Goal: Use online tool/utility: Utilize a website feature to perform a specific function

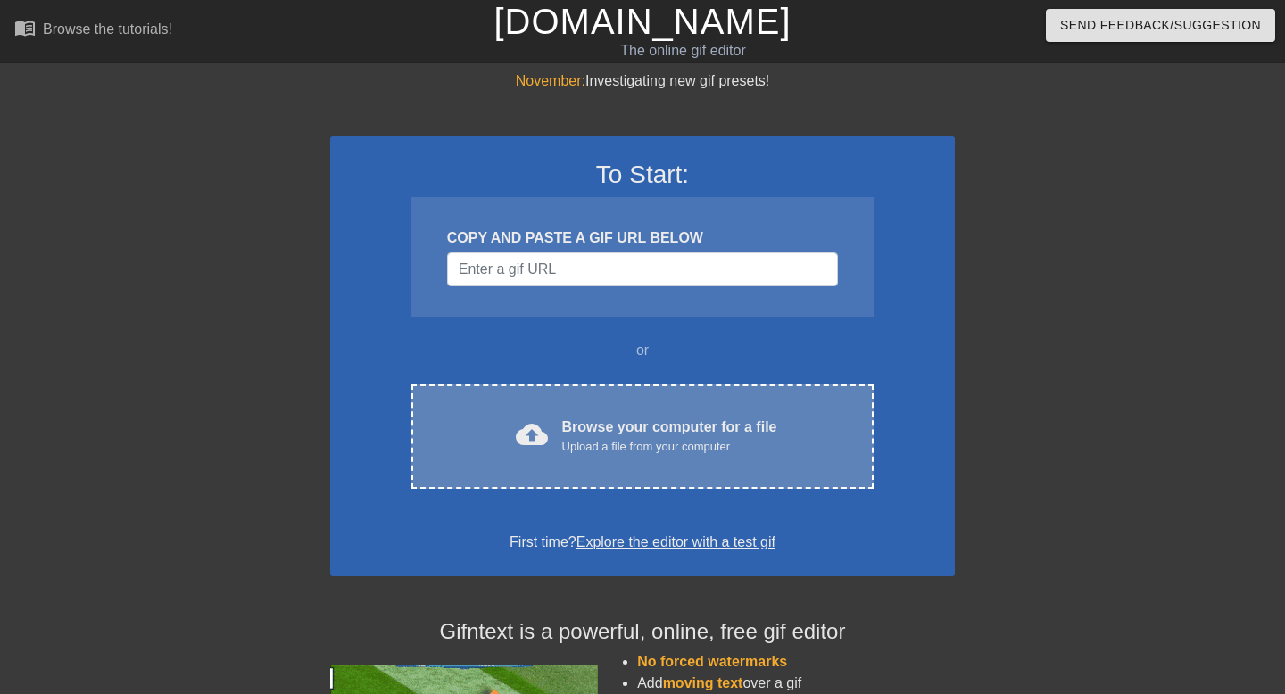
click at [652, 476] on div "cloud_upload Browse your computer for a file Upload a file from your computer C…" at bounding box center [642, 437] width 462 height 104
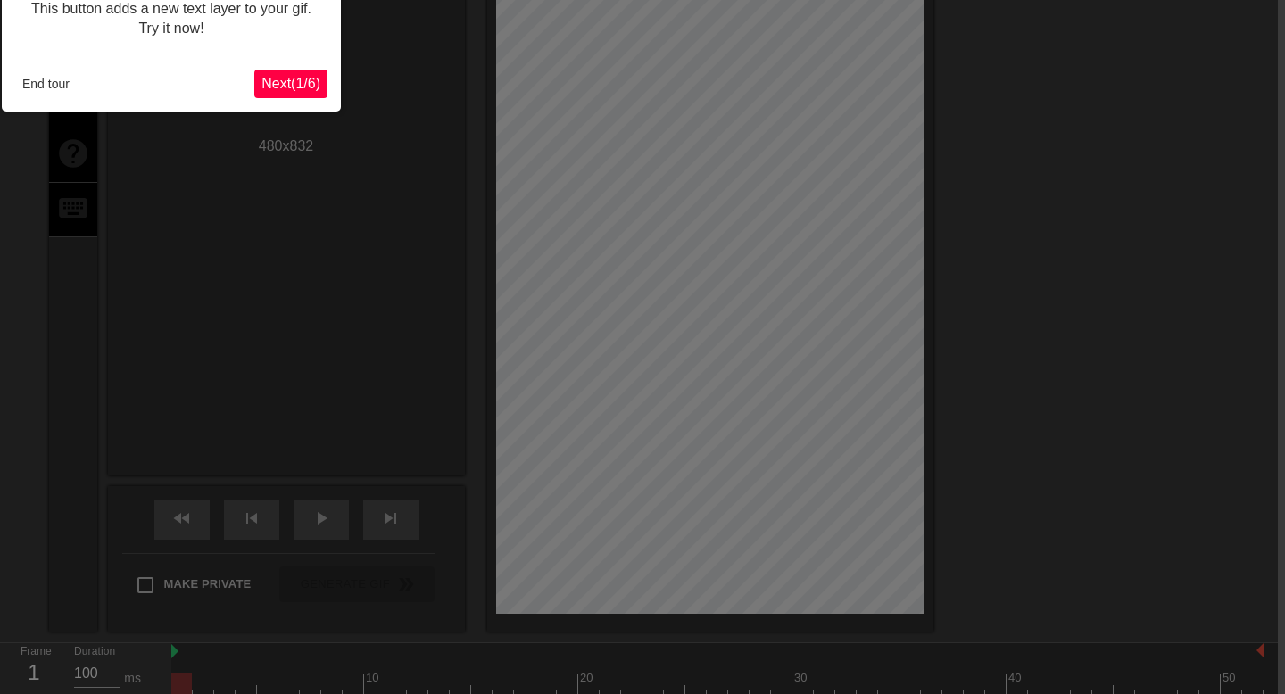
scroll to position [44, 7]
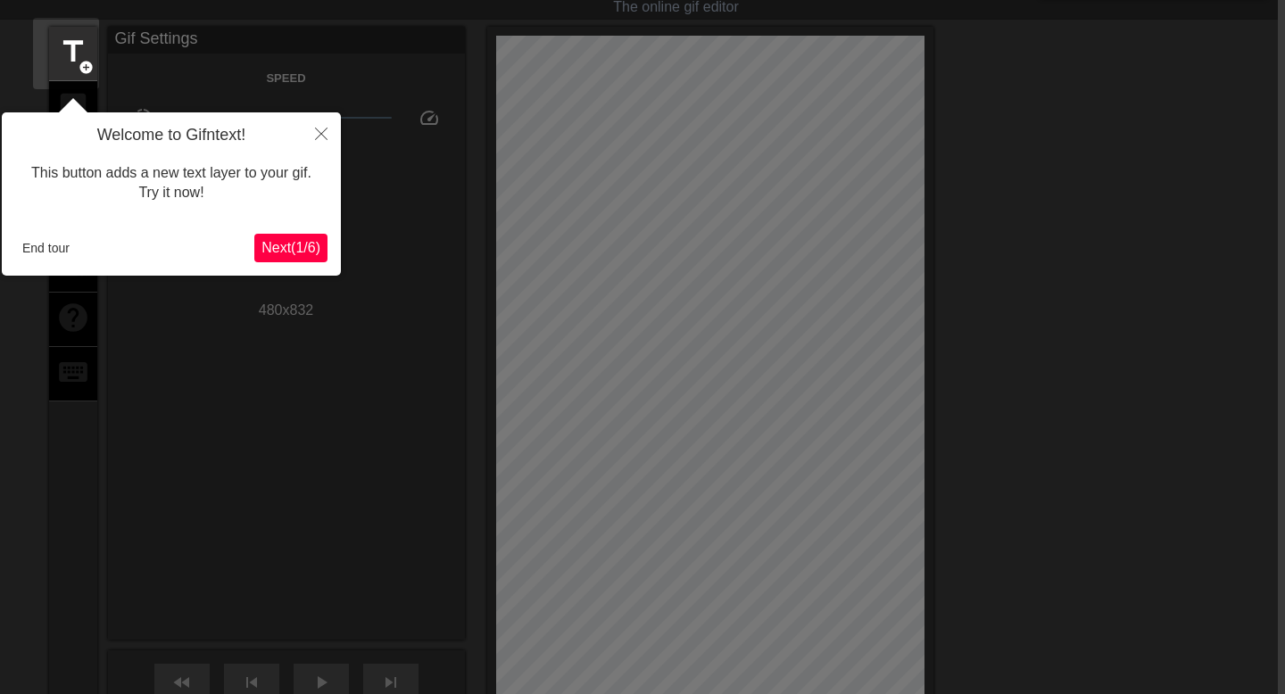
click at [294, 259] on button "Next ( 1 / 6 )" at bounding box center [290, 248] width 73 height 29
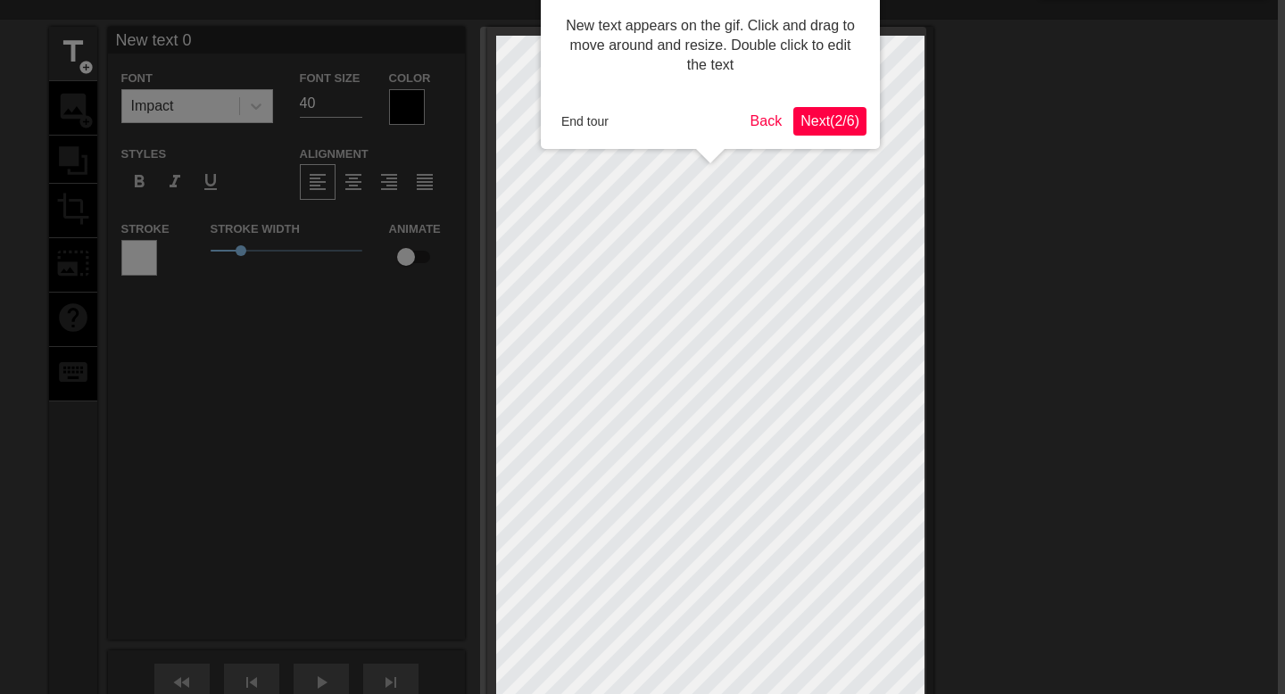
scroll to position [0, 7]
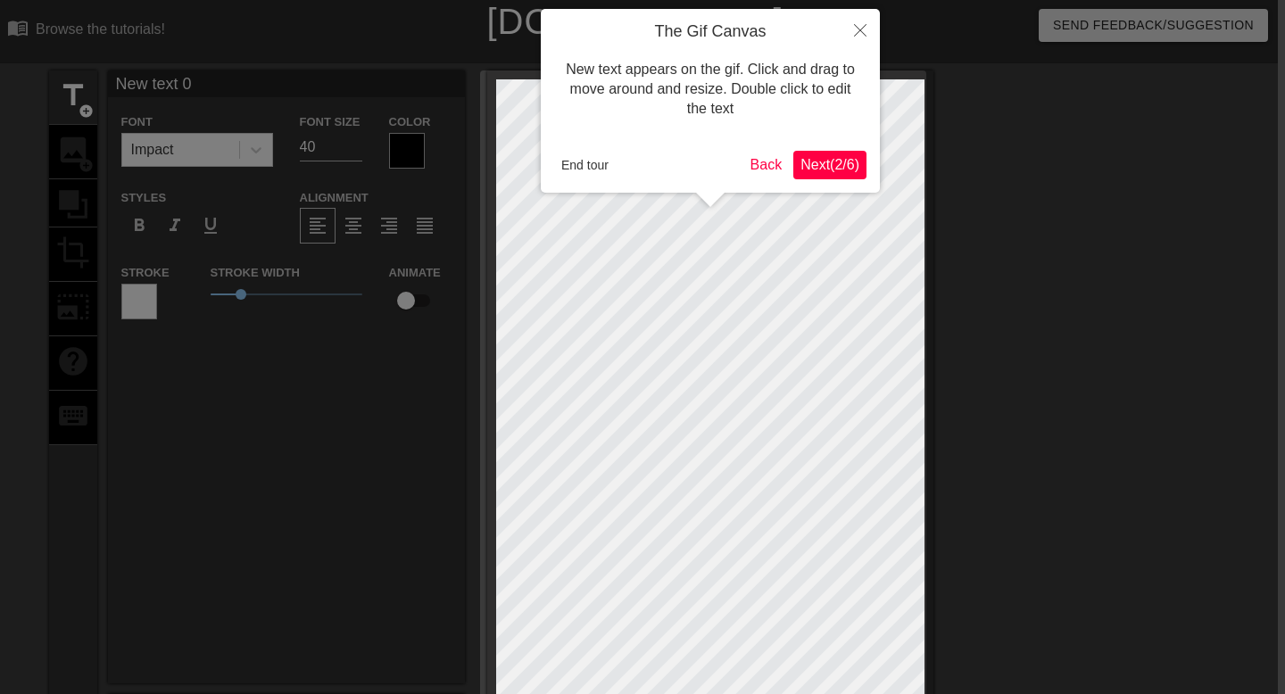
click at [839, 182] on div "The Gif Canvas New text appears on the gif. Click and drag to move around and r…" at bounding box center [710, 101] width 339 height 184
click at [837, 174] on button "Next ( 2 / 6 )" at bounding box center [829, 165] width 73 height 29
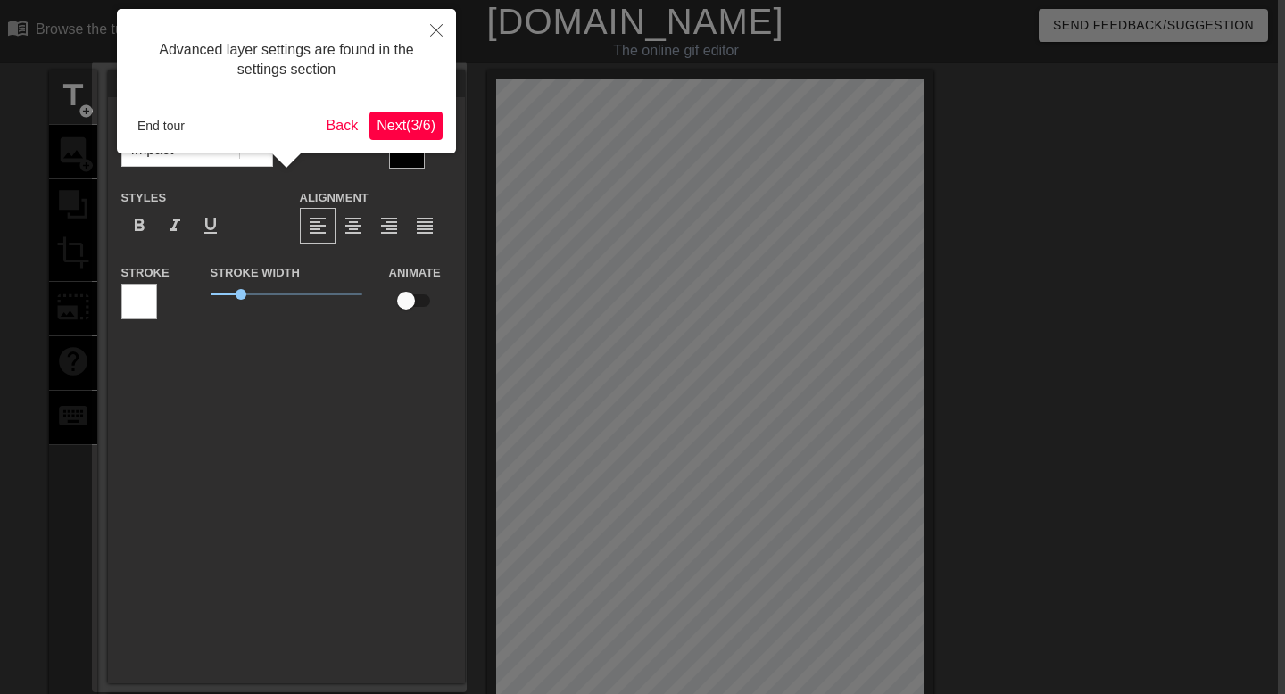
scroll to position [44, 7]
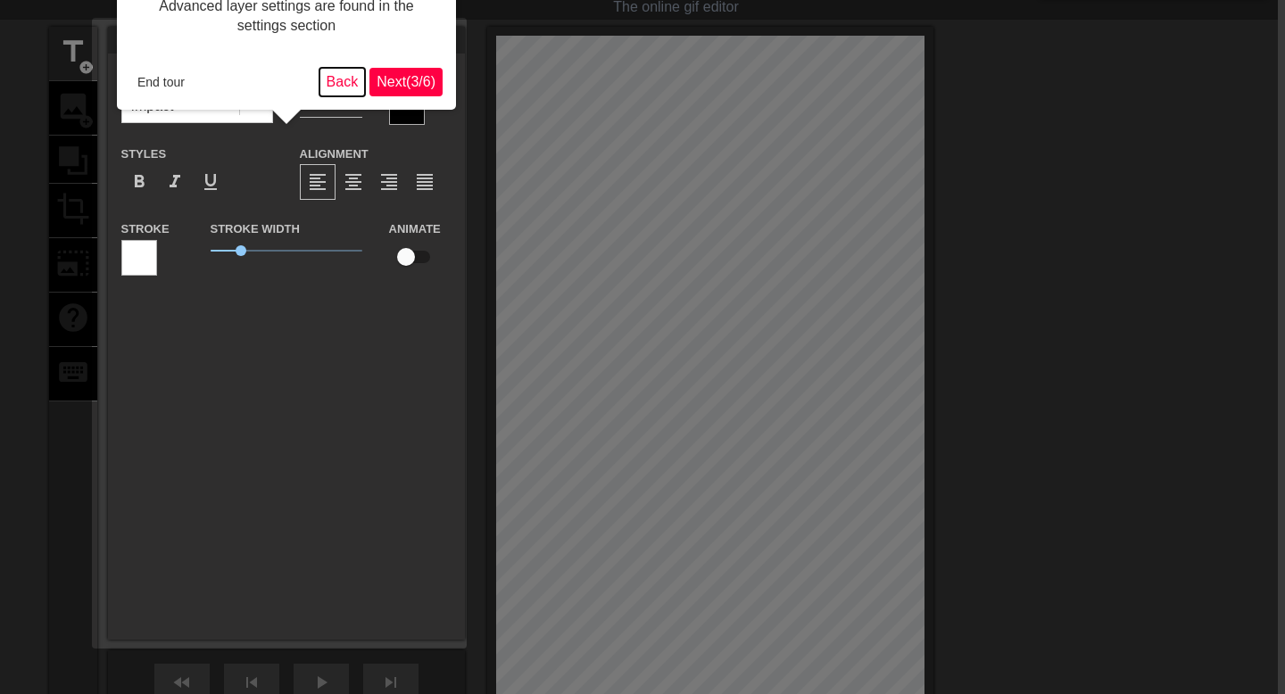
click at [346, 75] on button "Back" at bounding box center [342, 82] width 46 height 29
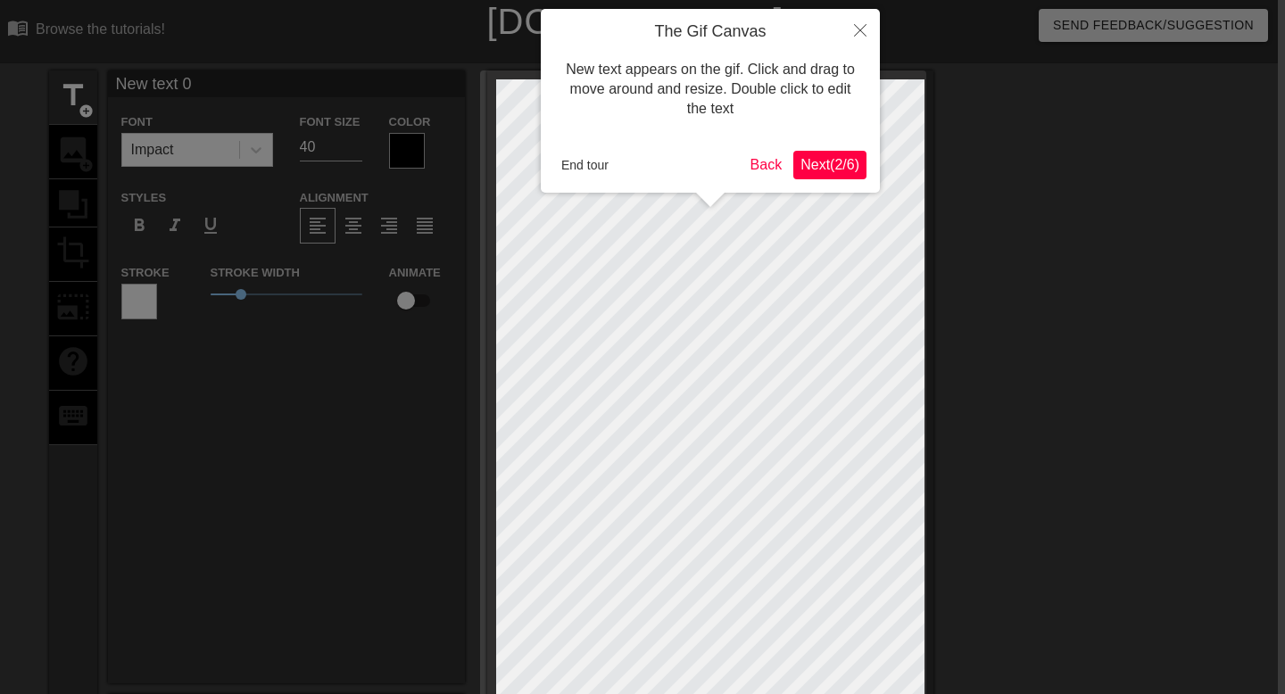
click at [856, 163] on span "Next ( 2 / 6 )" at bounding box center [829, 164] width 59 height 15
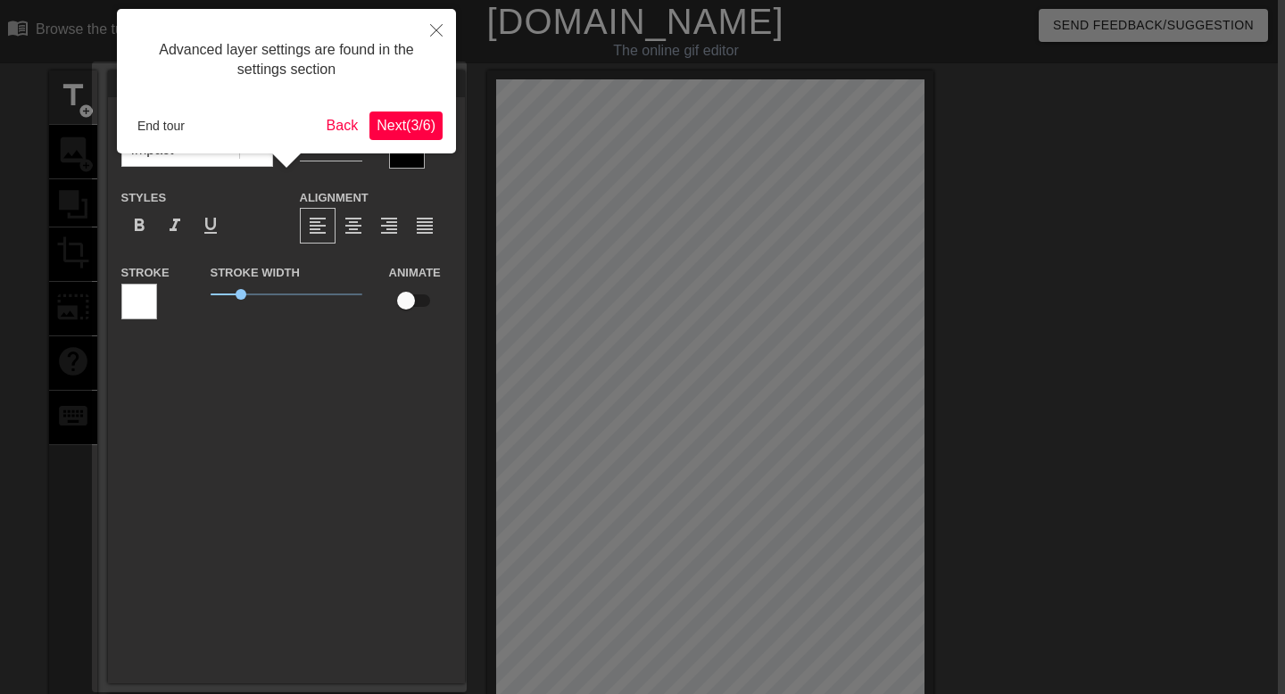
scroll to position [44, 7]
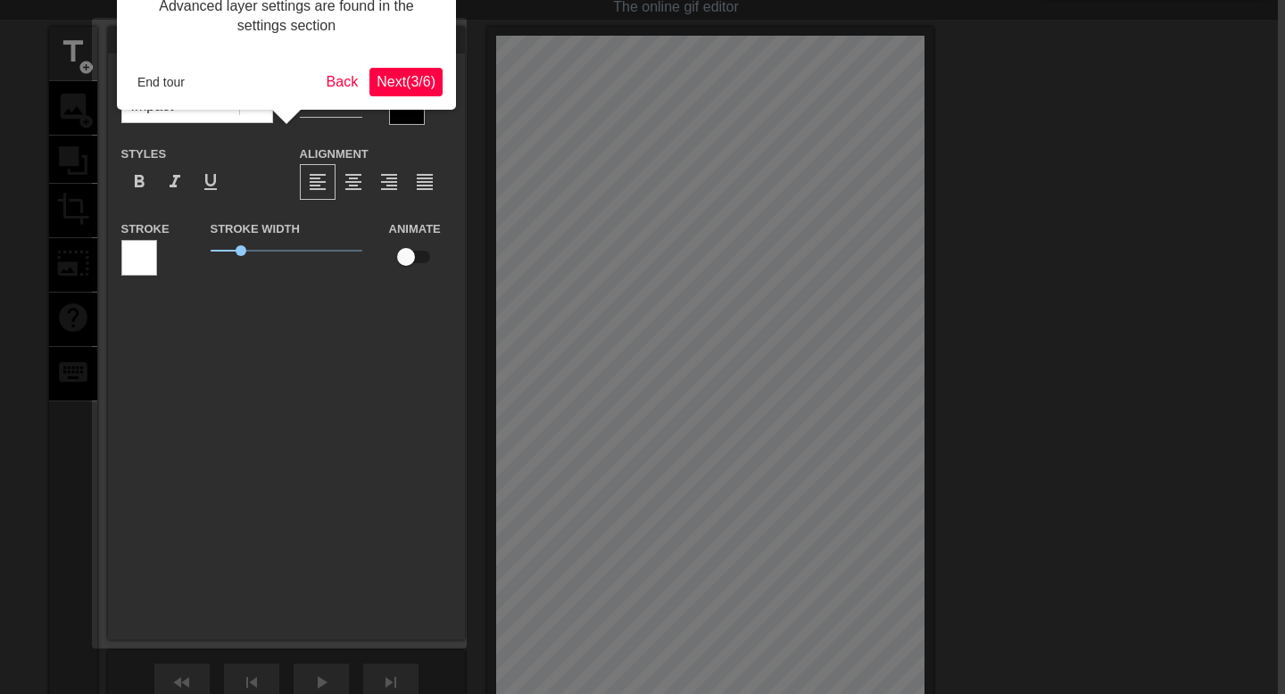
click at [401, 79] on span "Next ( 3 / 6 )" at bounding box center [405, 81] width 59 height 15
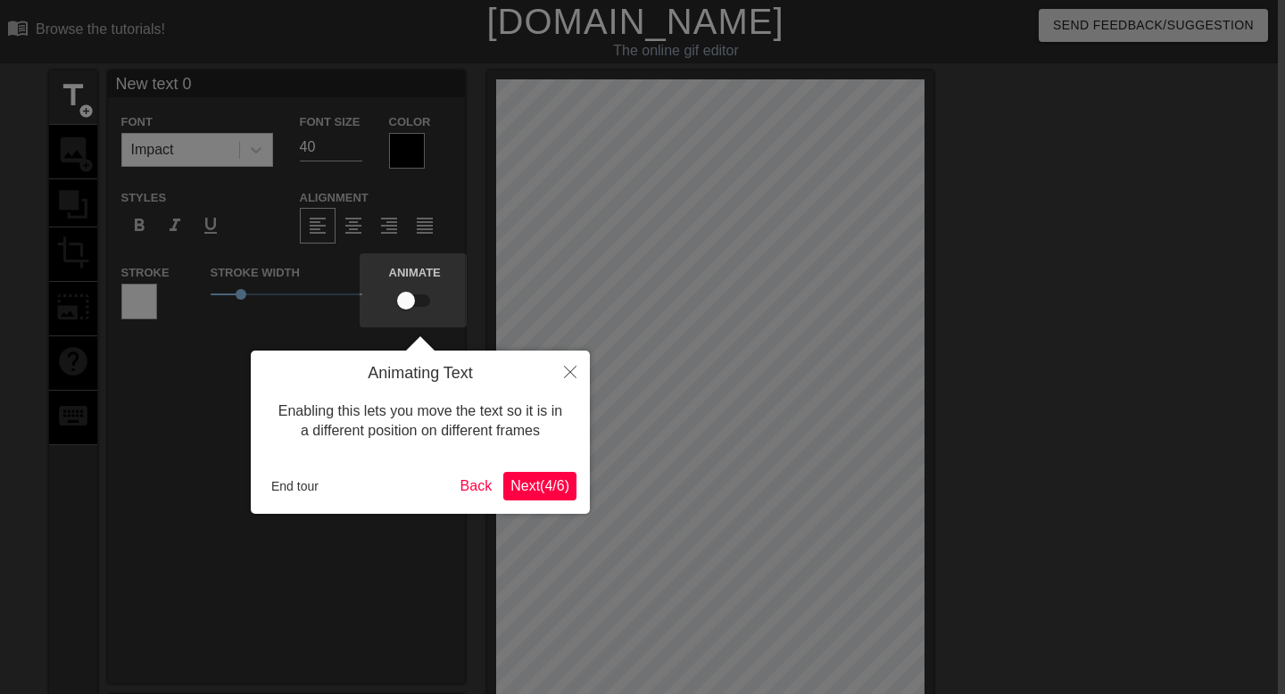
click at [546, 482] on span "Next ( 4 / 6 )" at bounding box center [539, 485] width 59 height 15
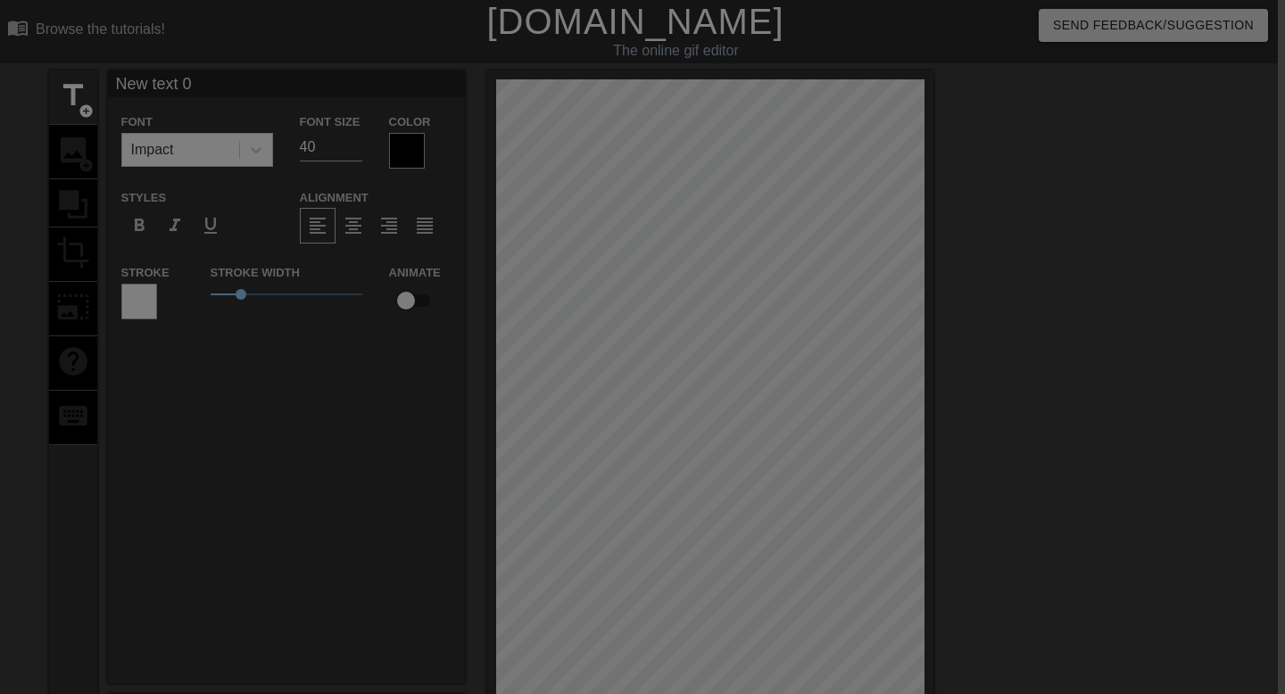
scroll to position [267, 7]
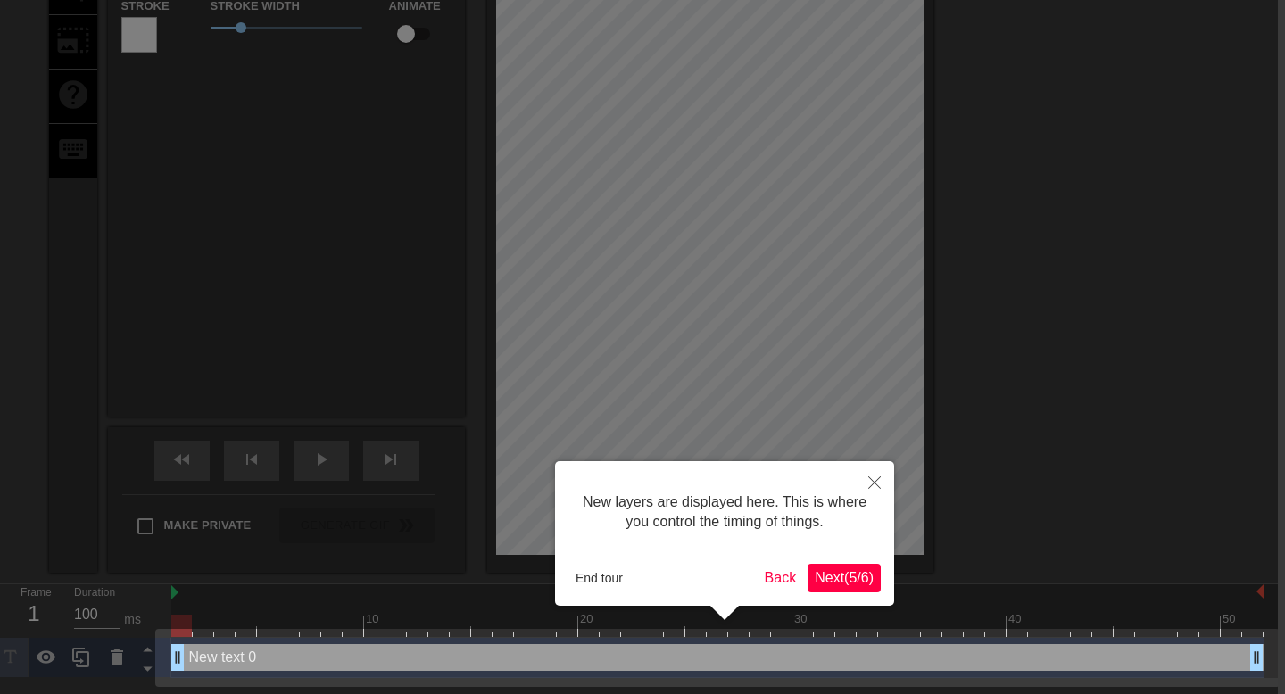
click at [830, 587] on button "Next ( 5 / 6 )" at bounding box center [843, 578] width 73 height 29
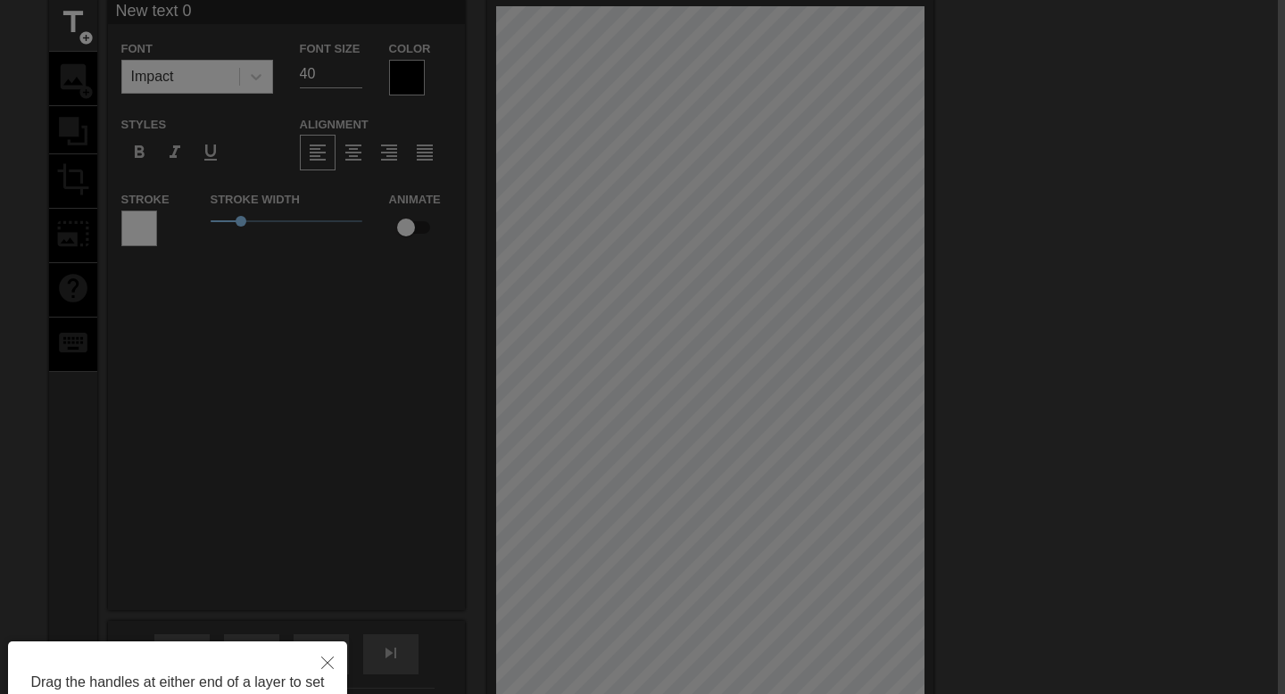
scroll to position [0, 7]
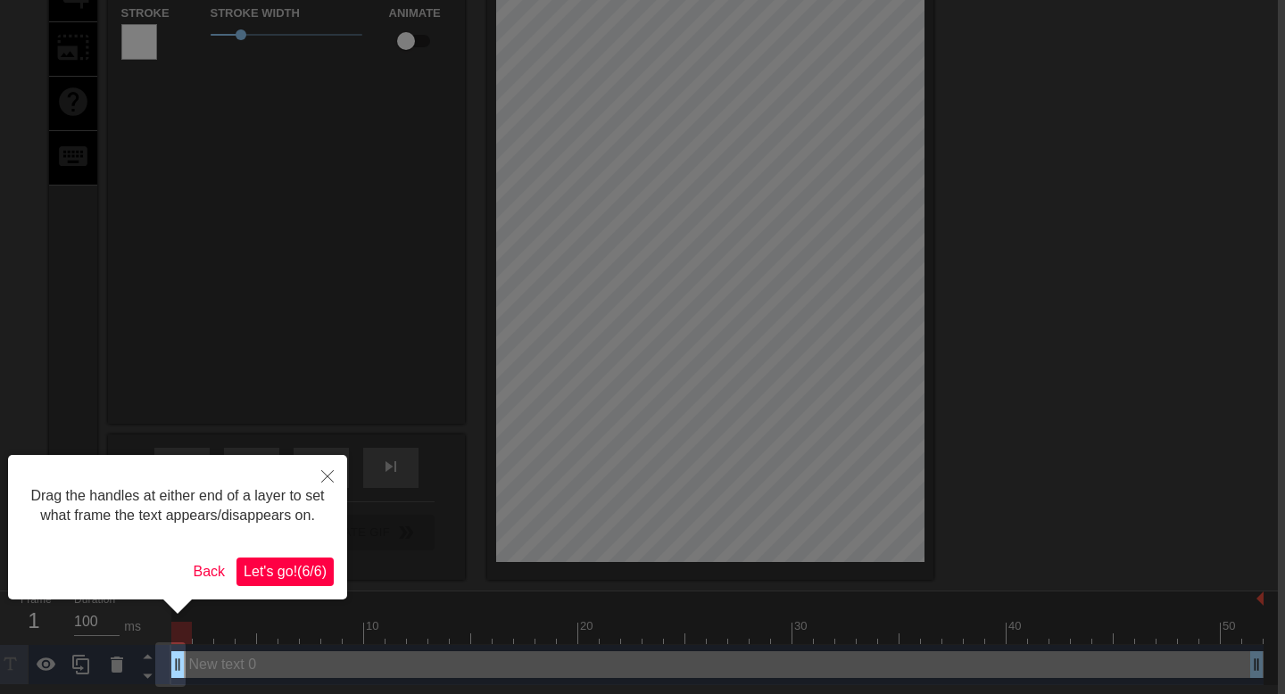
click at [292, 579] on span "Let's go! ( 6 / 6 )" at bounding box center [285, 571] width 83 height 15
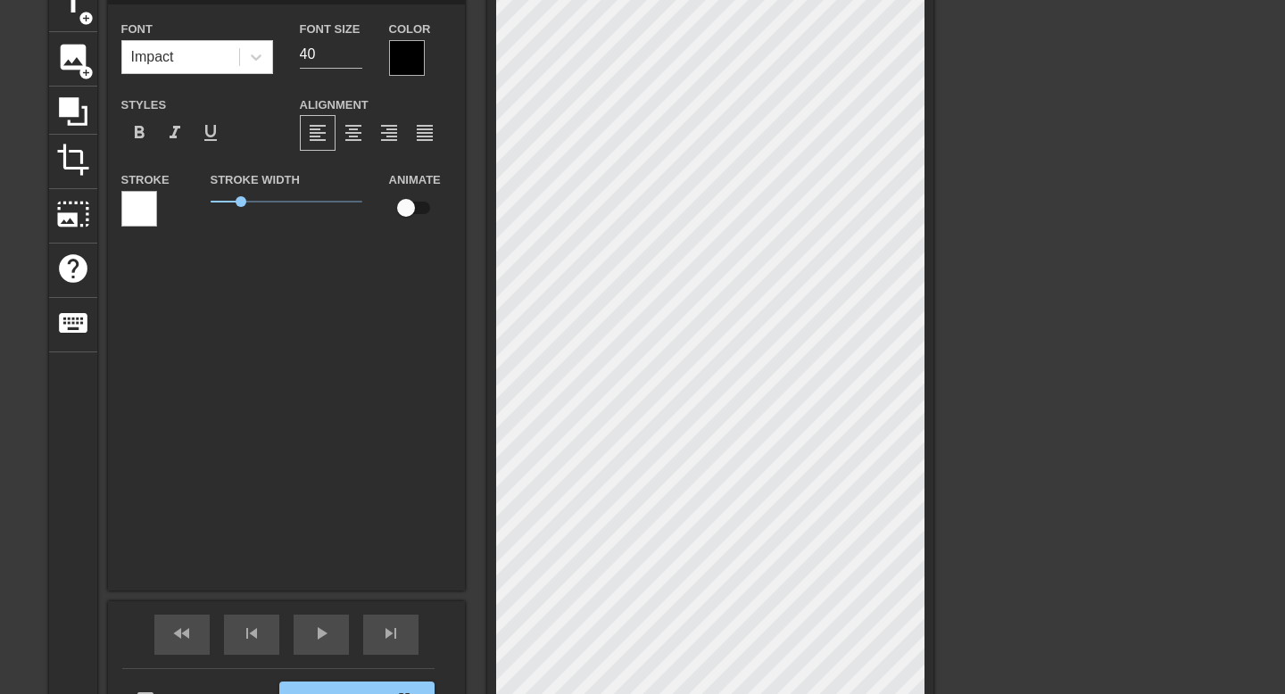
scroll to position [68, 7]
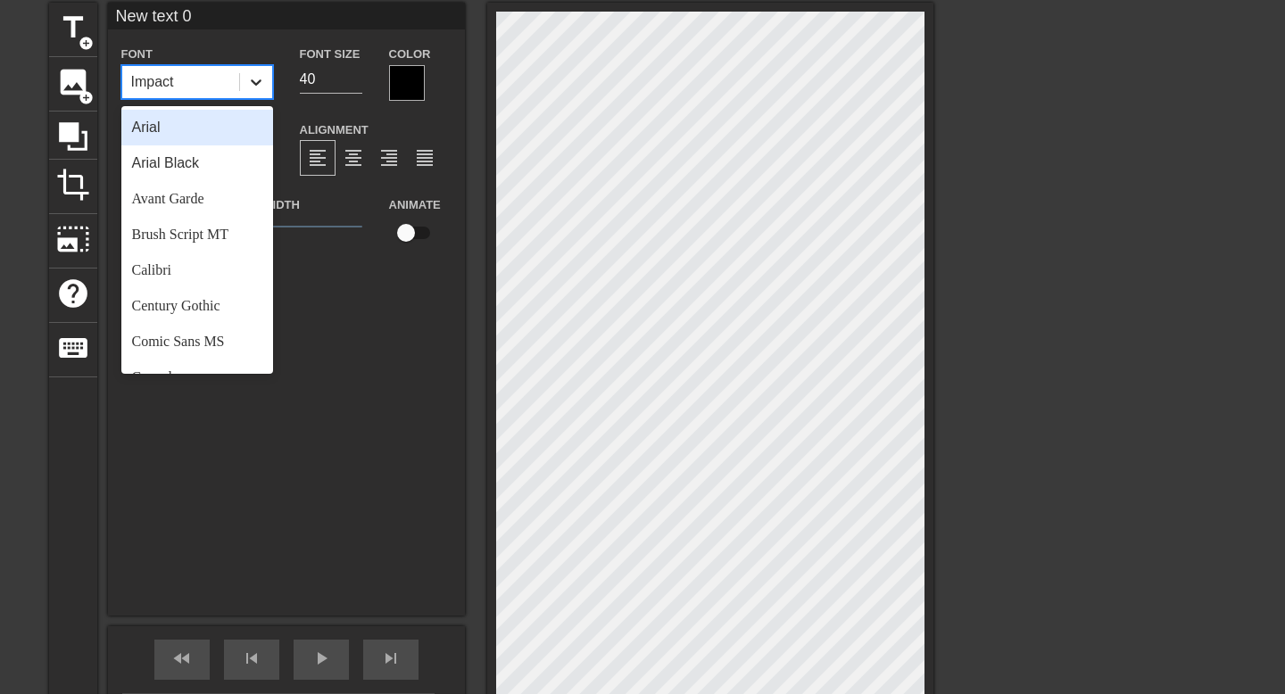
click at [240, 95] on div at bounding box center [256, 82] width 32 height 32
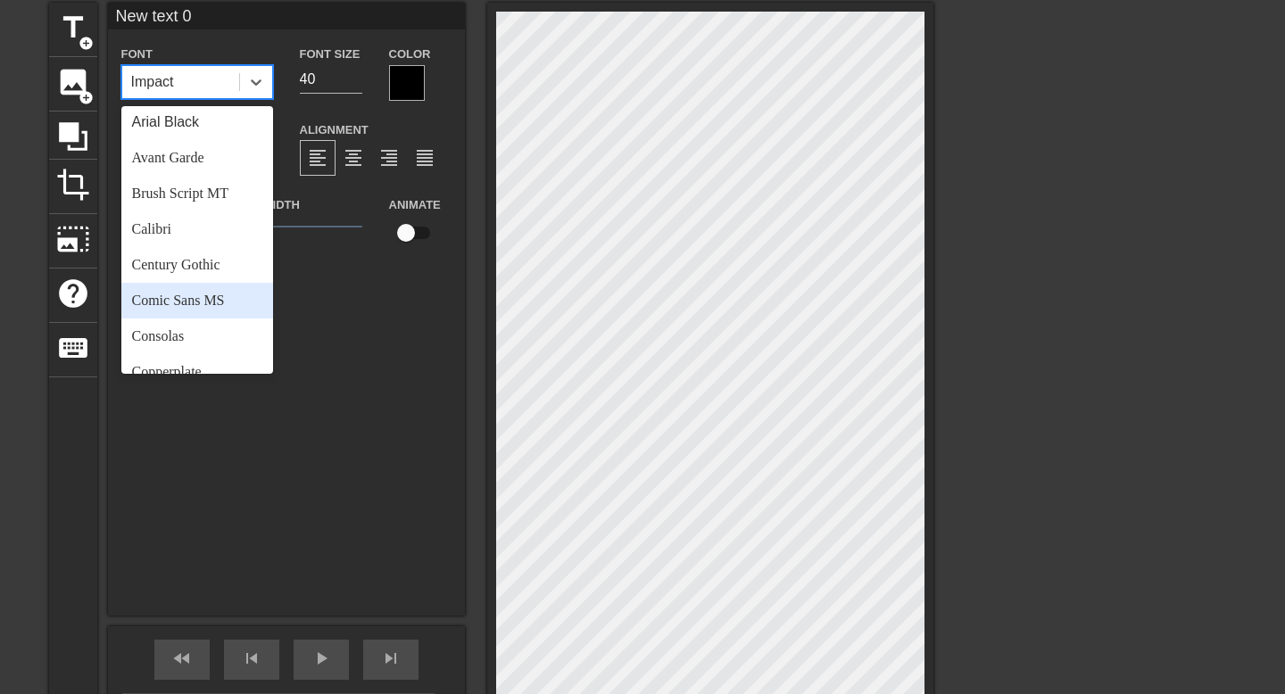
scroll to position [45, 0]
click at [206, 299] on div "Comic Sans MS" at bounding box center [197, 296] width 152 height 36
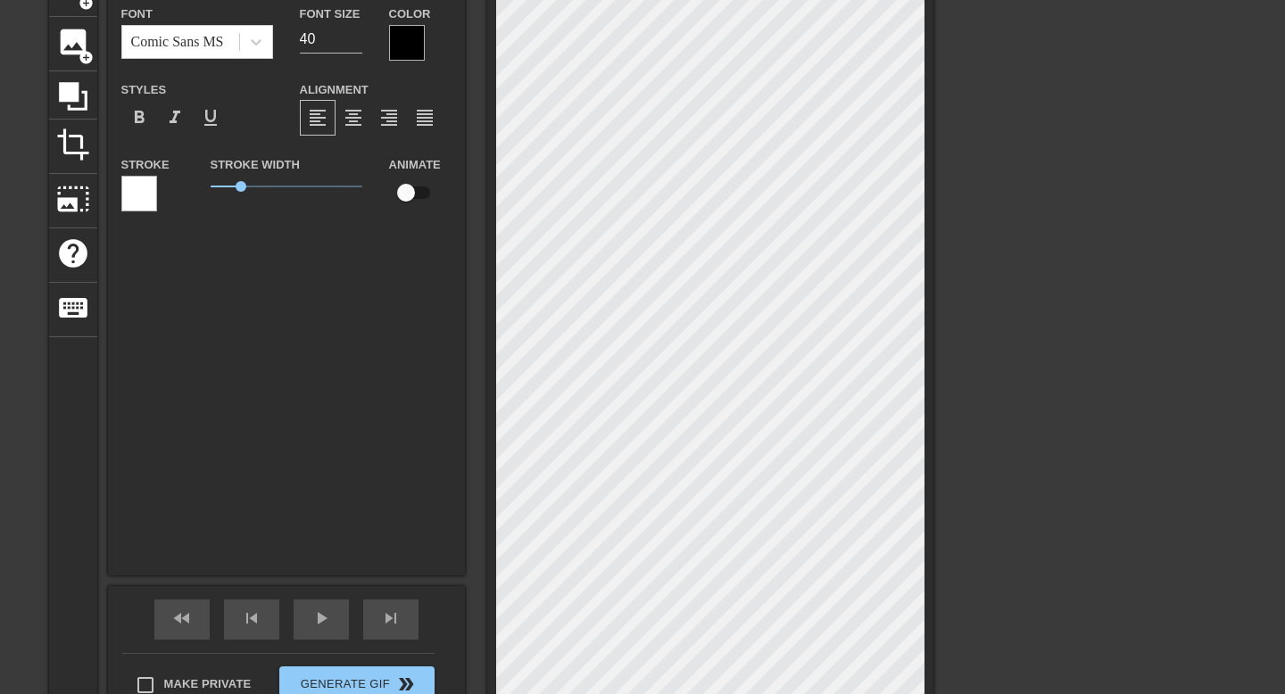
scroll to position [106, 7]
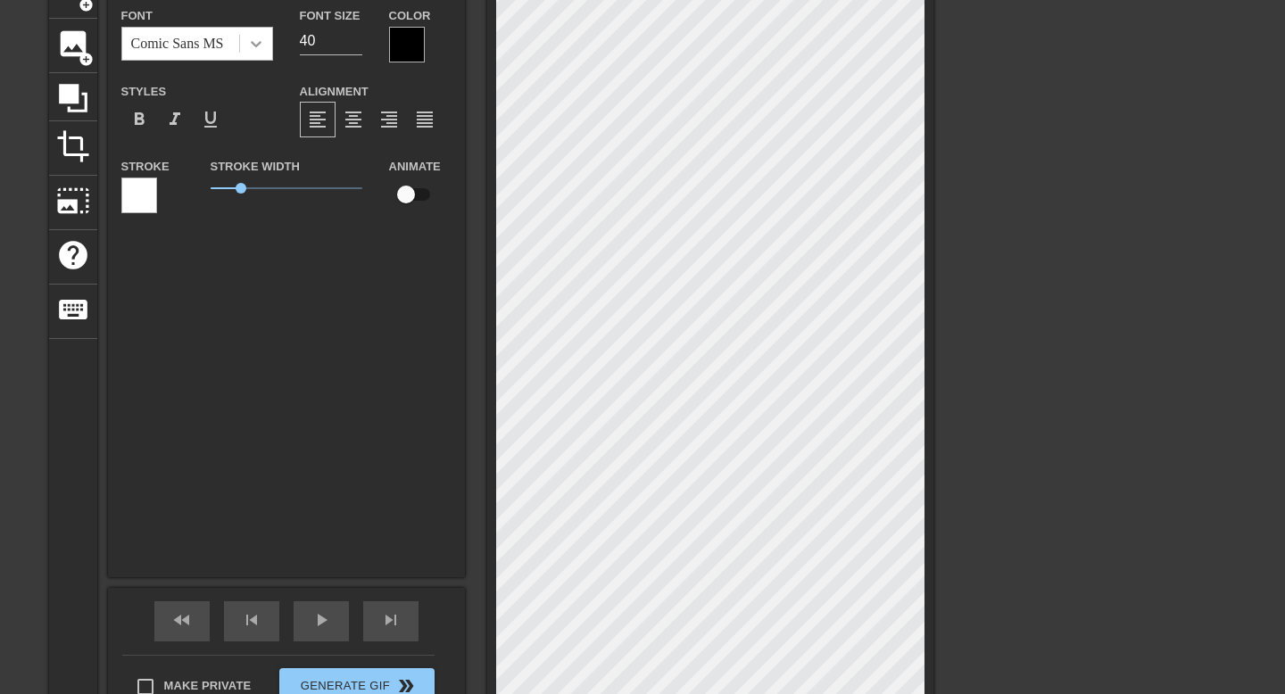
click at [240, 45] on div at bounding box center [256, 44] width 32 height 32
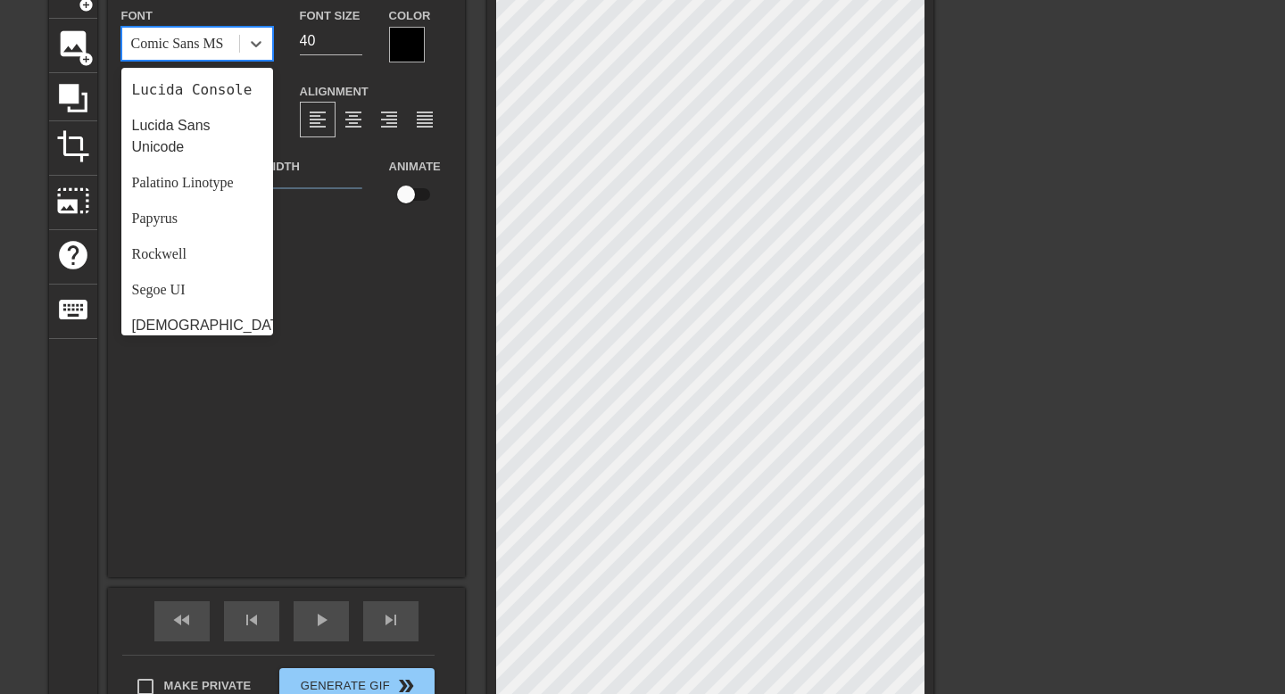
scroll to position [502, 0]
click at [216, 252] on div "Rockwell" at bounding box center [197, 251] width 152 height 36
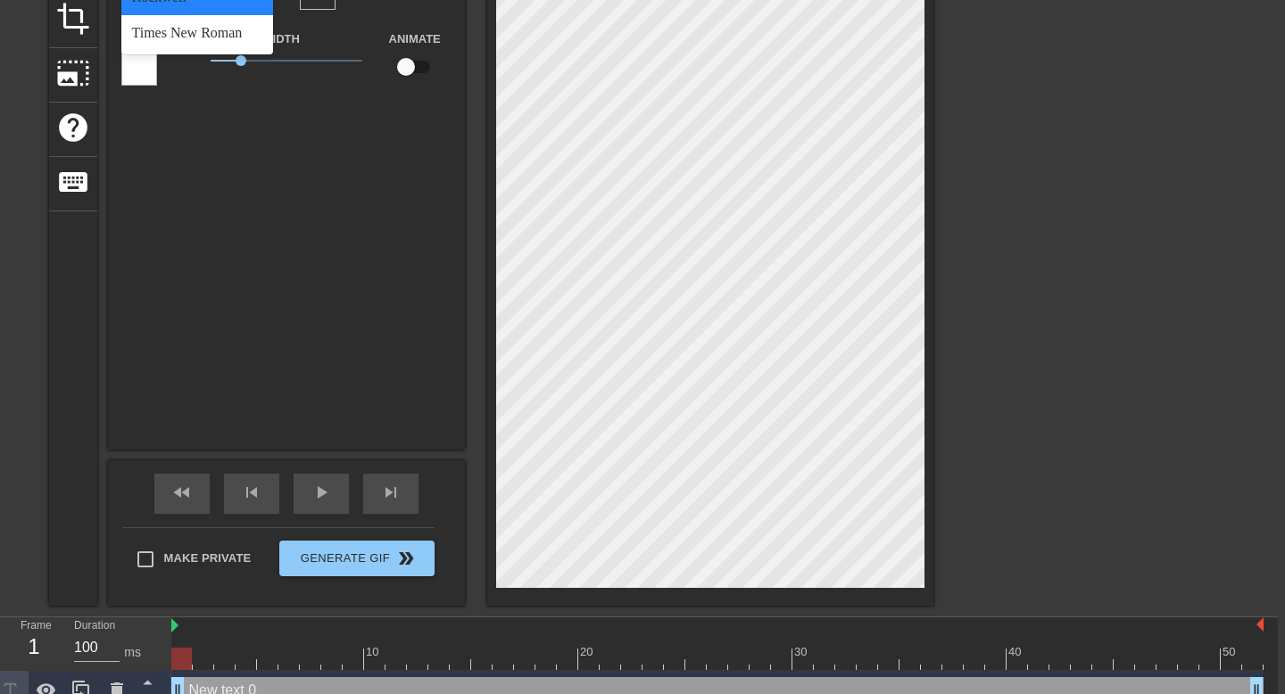
scroll to position [143, 7]
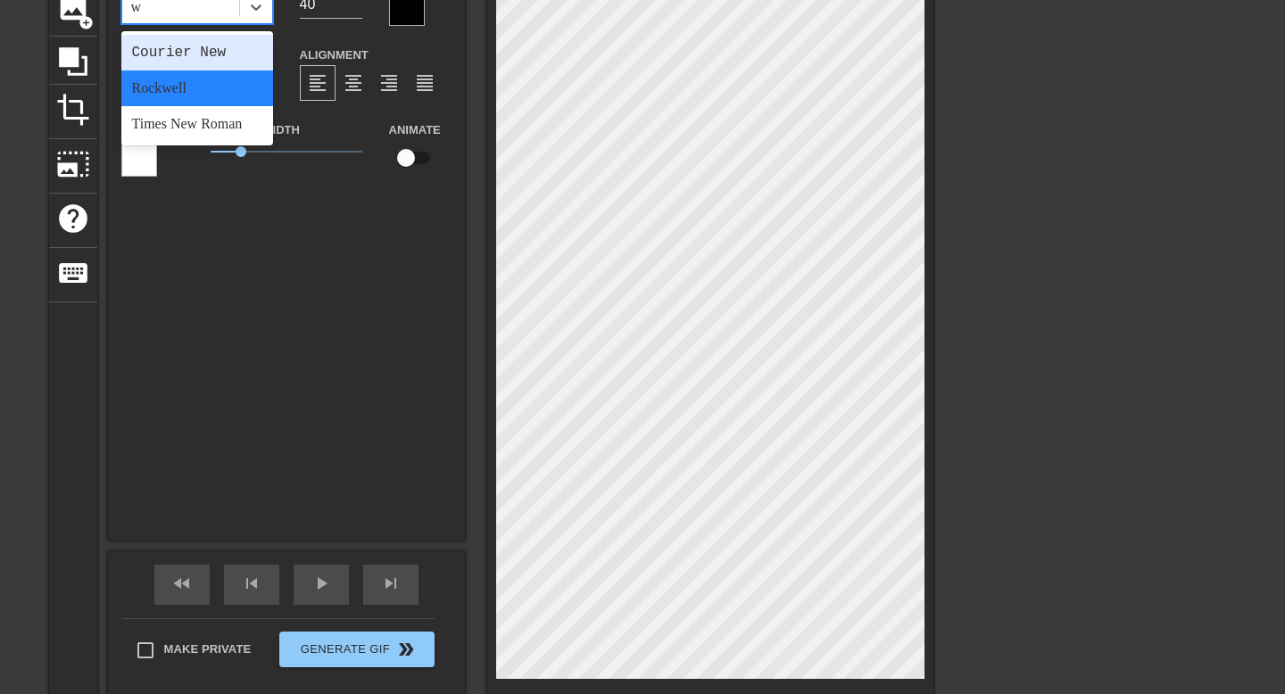
type input "w"
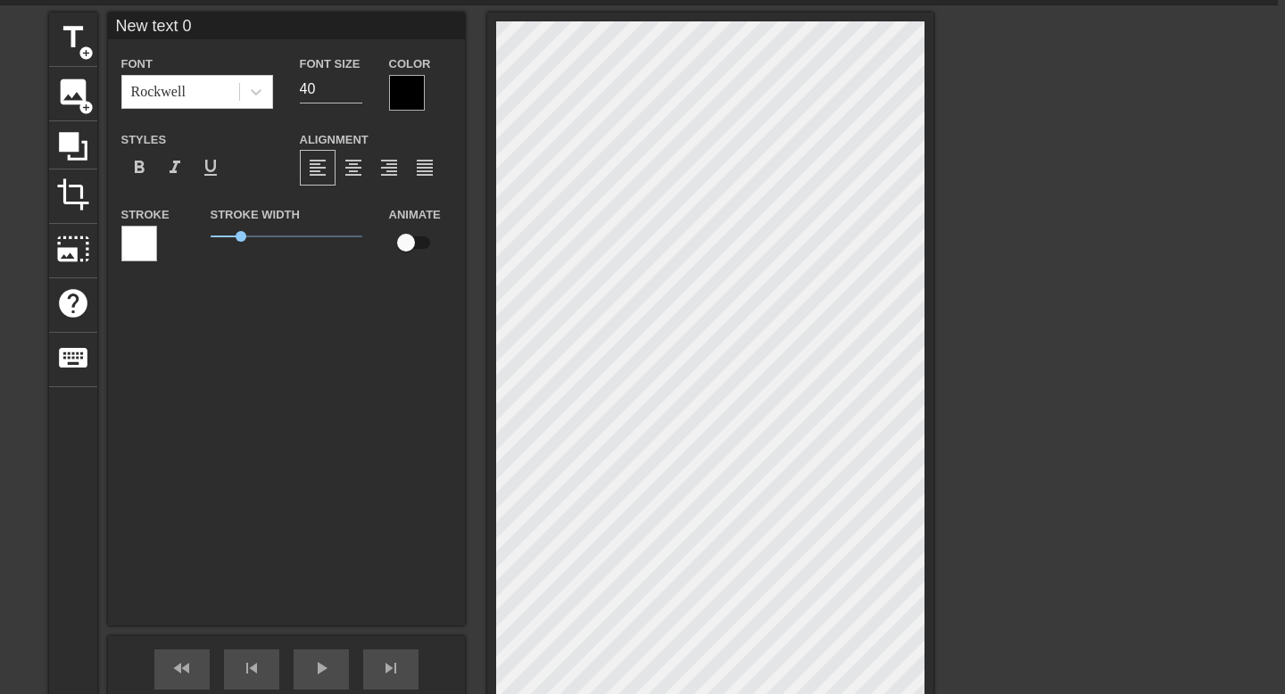
scroll to position [51, 7]
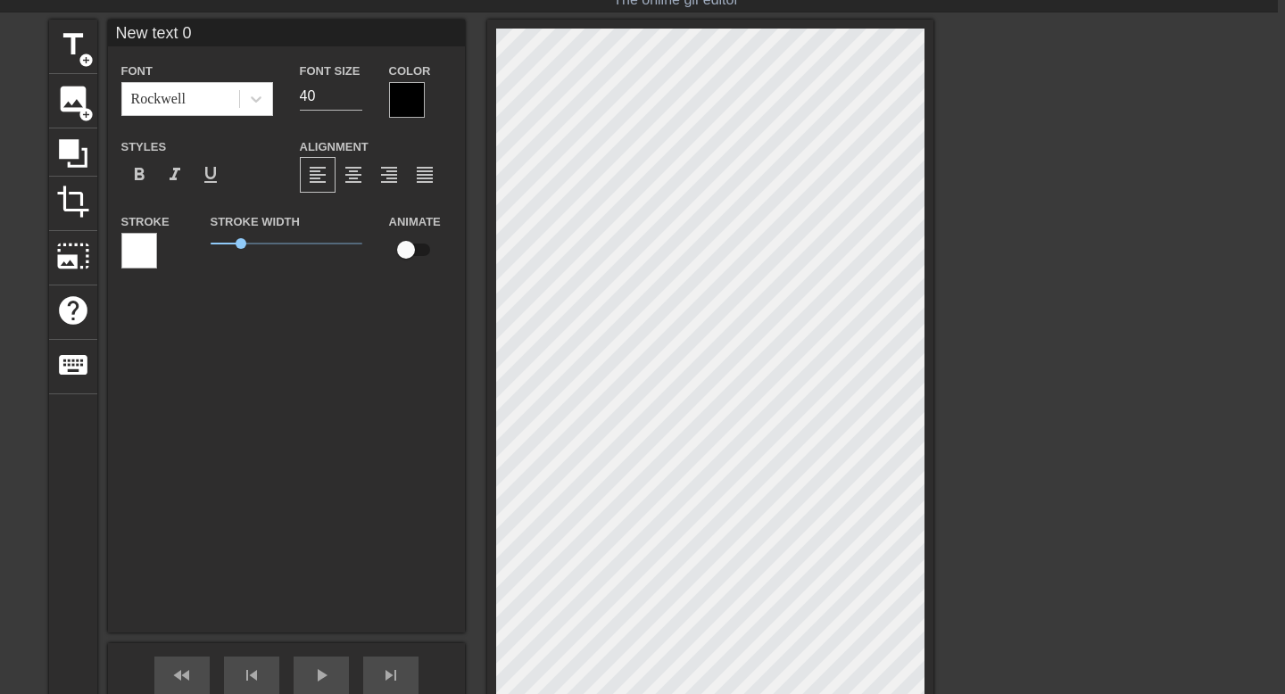
click at [257, 120] on div "Font Rockwell Font Size 40 Color Styles format_bold format_italic format_underl…" at bounding box center [286, 172] width 330 height 225
click at [253, 98] on icon at bounding box center [256, 99] width 11 height 6
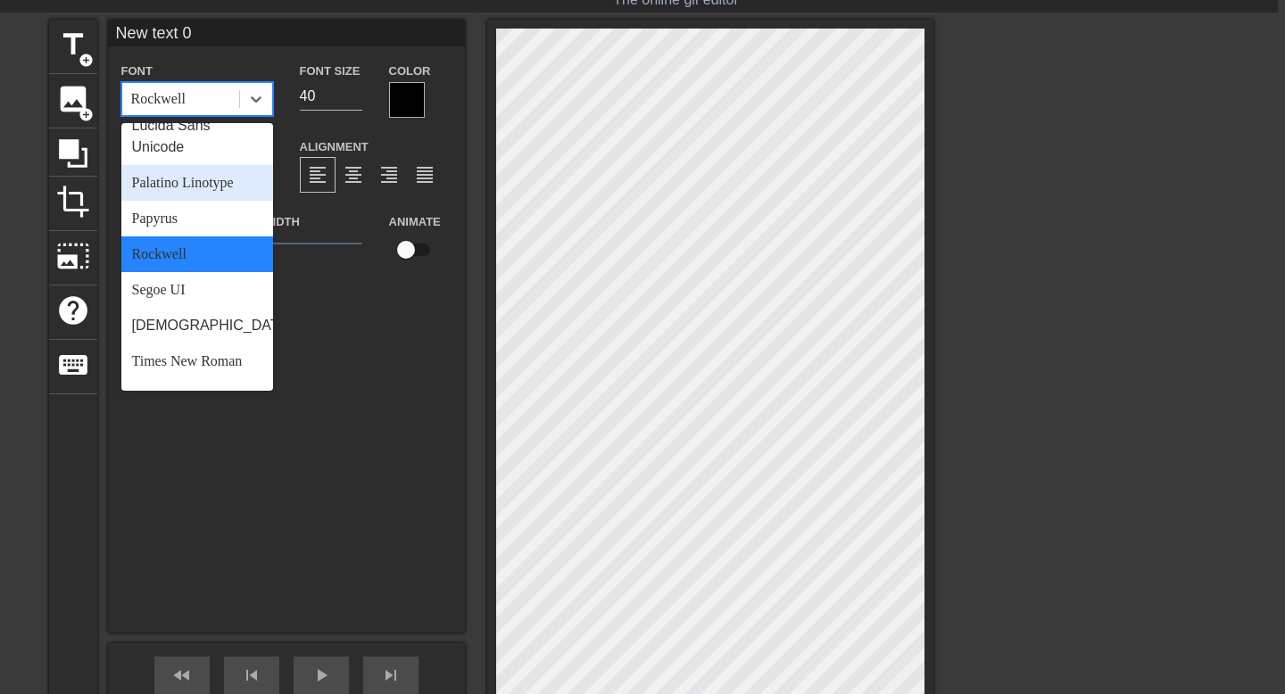
scroll to position [555, 0]
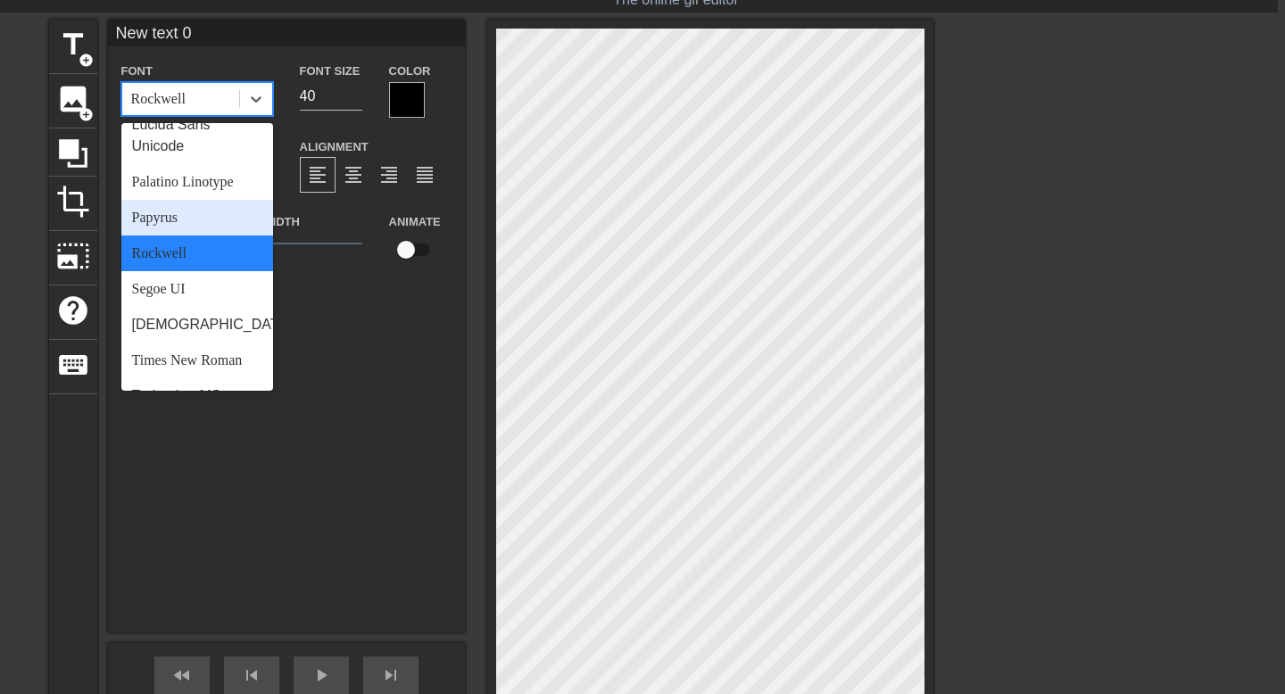
click at [201, 222] on div "Papyrus" at bounding box center [197, 218] width 152 height 36
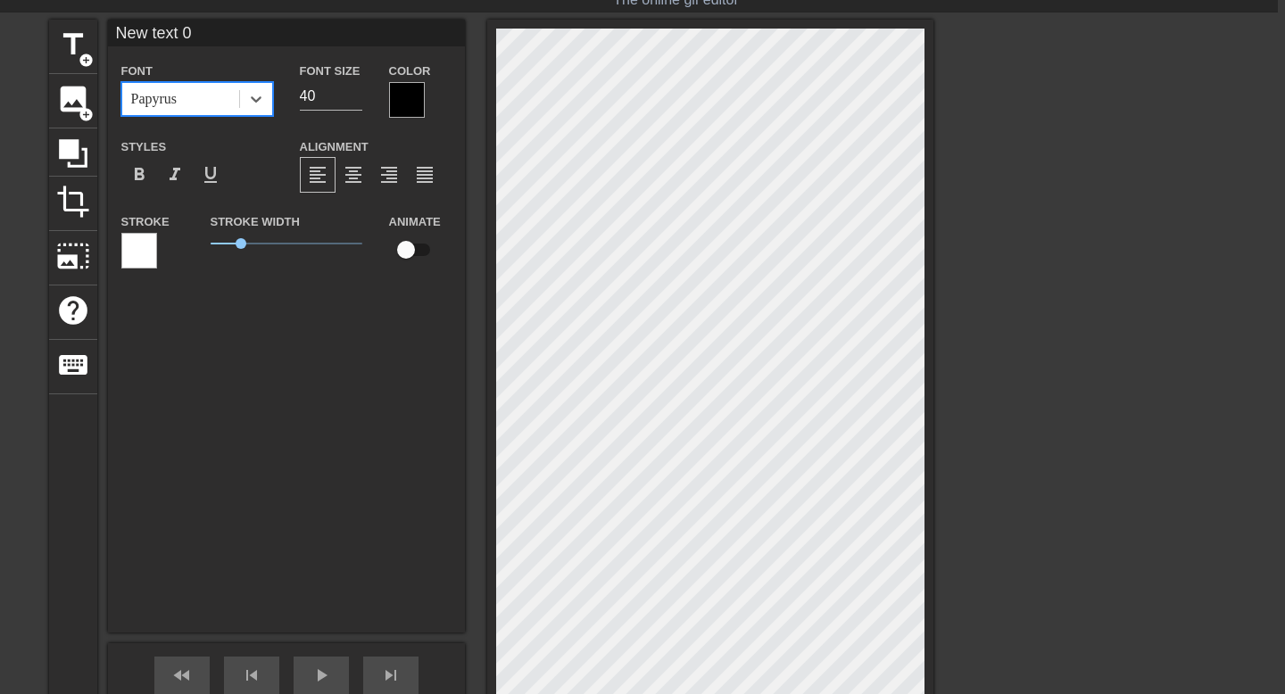
scroll to position [253, 7]
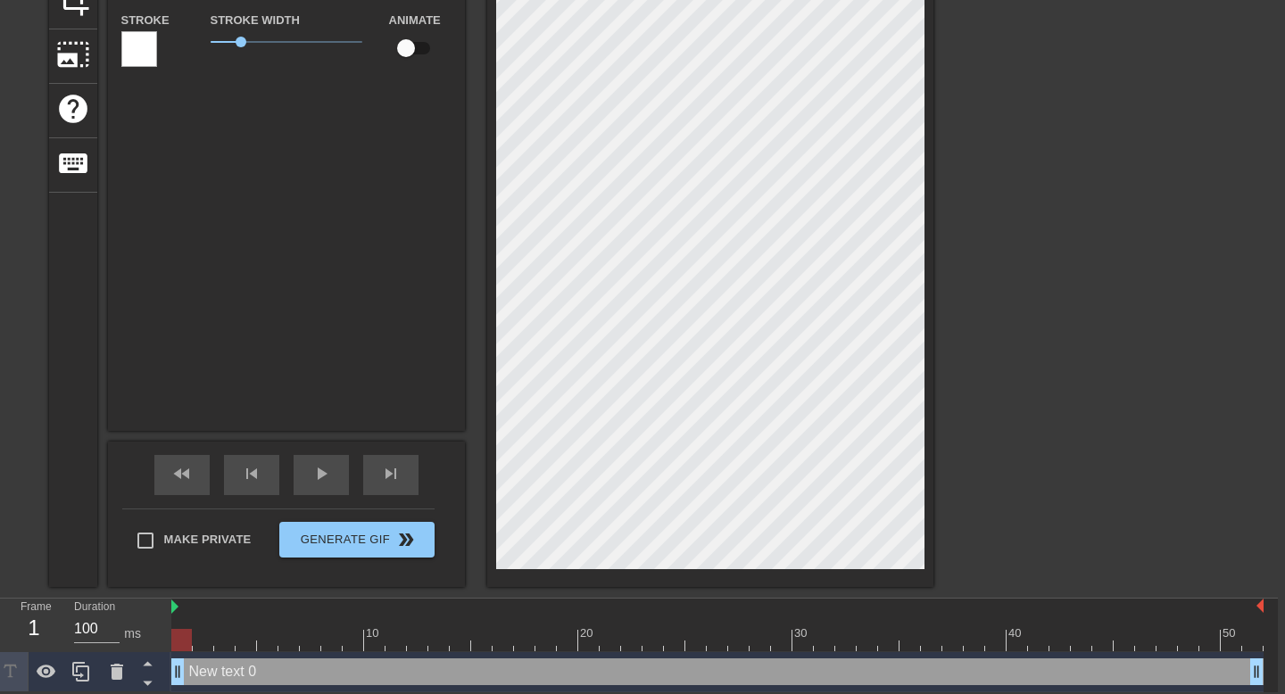
type input "w"
type textarea "w"
type input "wh"
type textarea "wh"
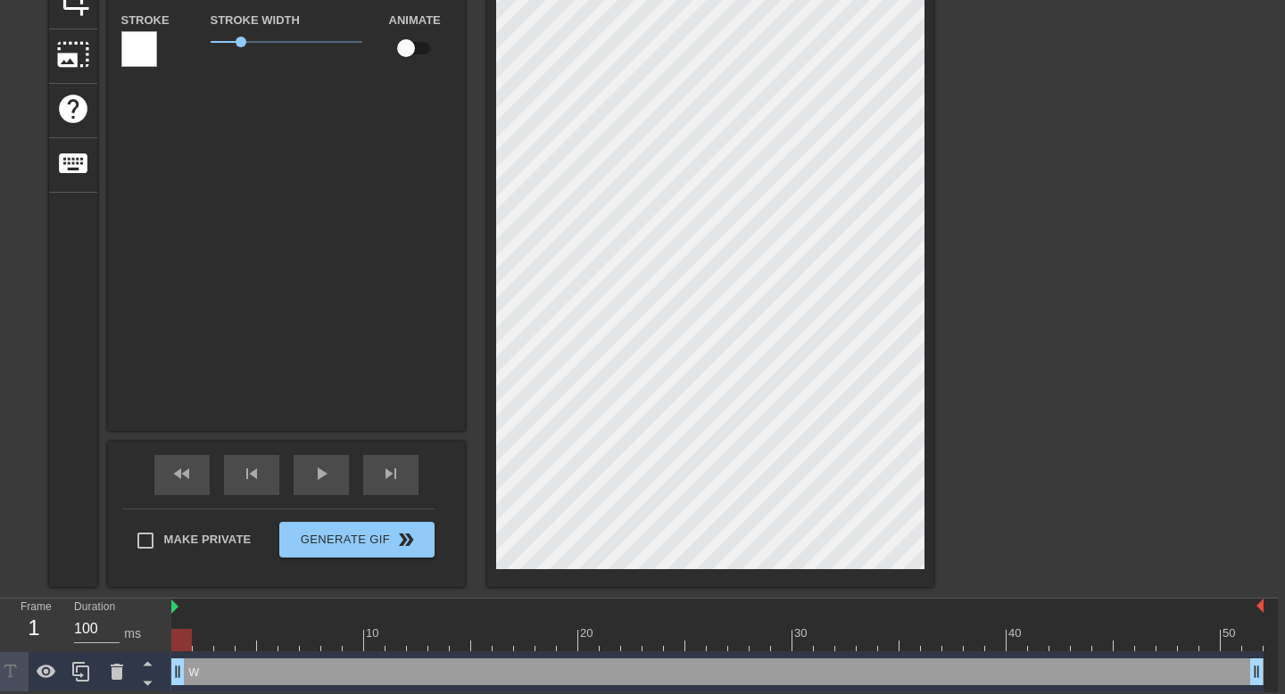
type input "whe"
type textarea "whe"
type input "when"
type textarea "when"
type input "when"
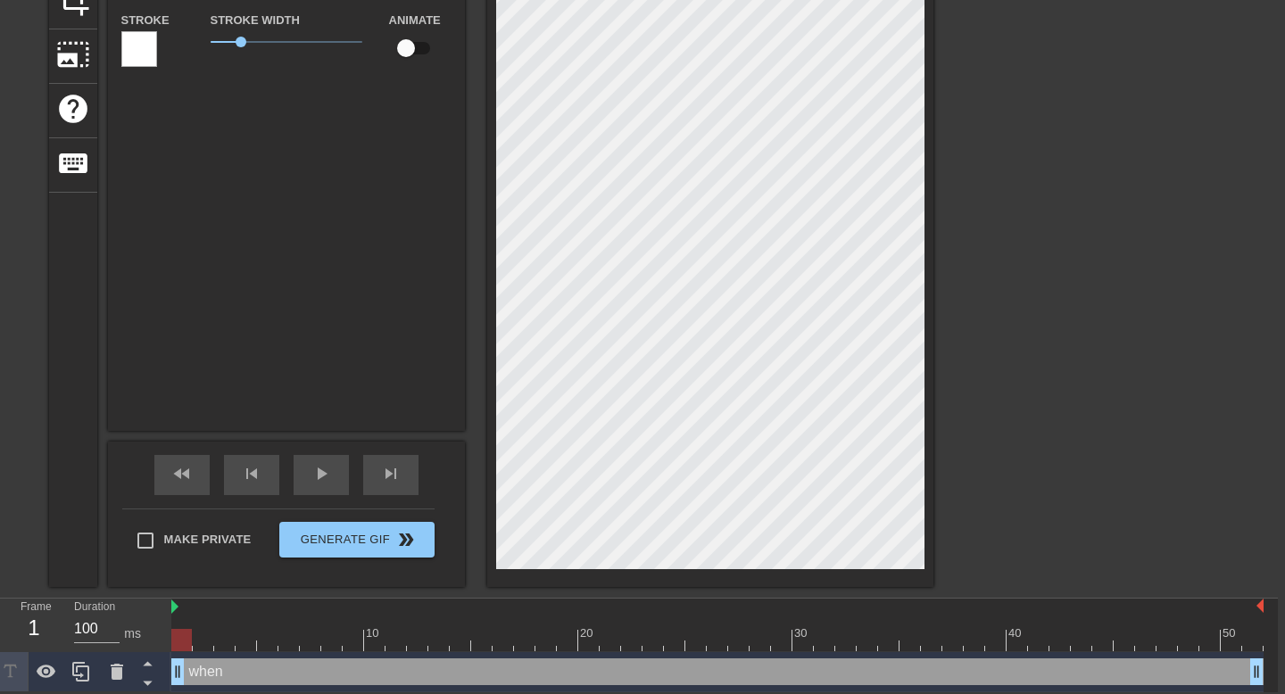
type textarea "when"
type input "when s"
type textarea "when s"
type input "when so"
type textarea "when so"
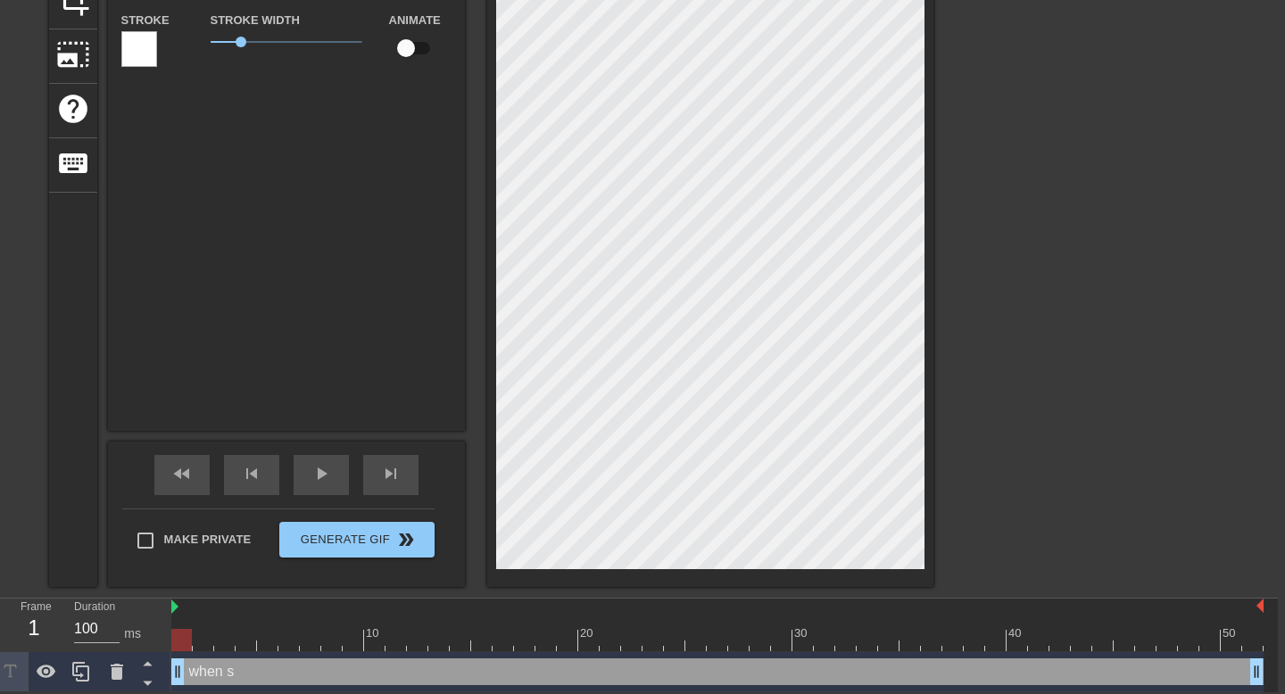
type input "when som"
type textarea "when som"
type input "when some"
type textarea "when some"
type input "when someo"
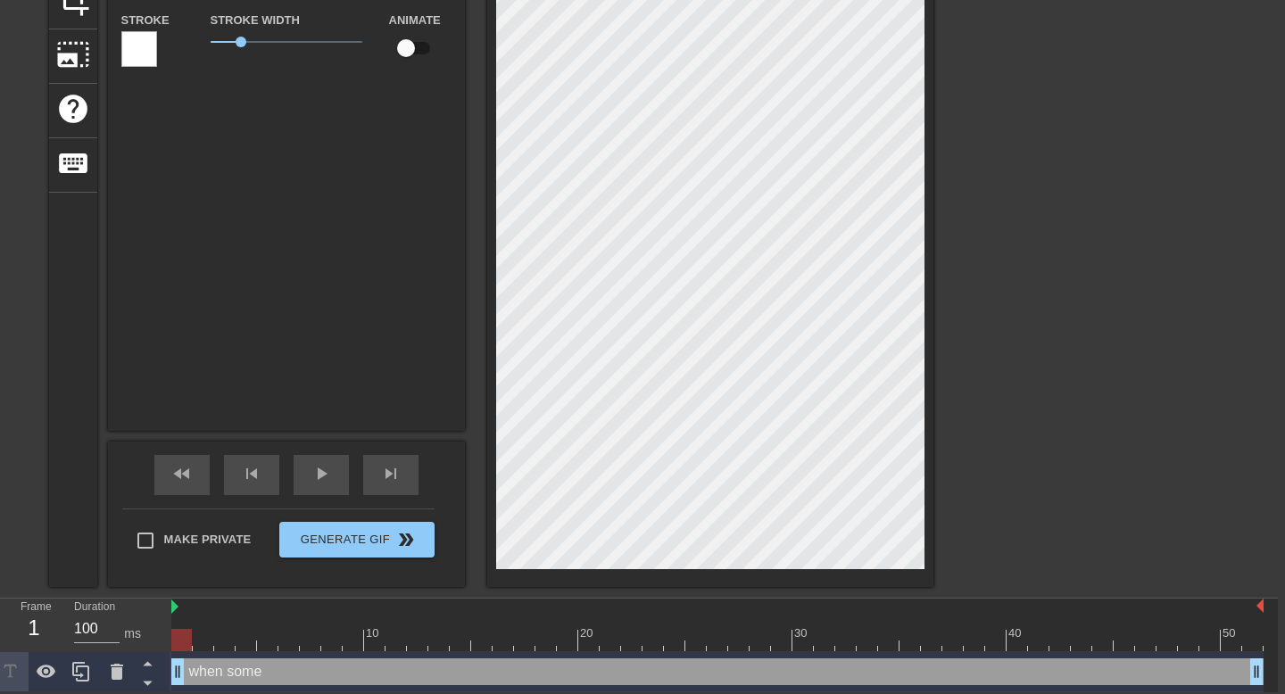
type textarea "when someo"
type input "when someon"
type textarea "when someon"
type input "when someone"
type textarea "when someone"
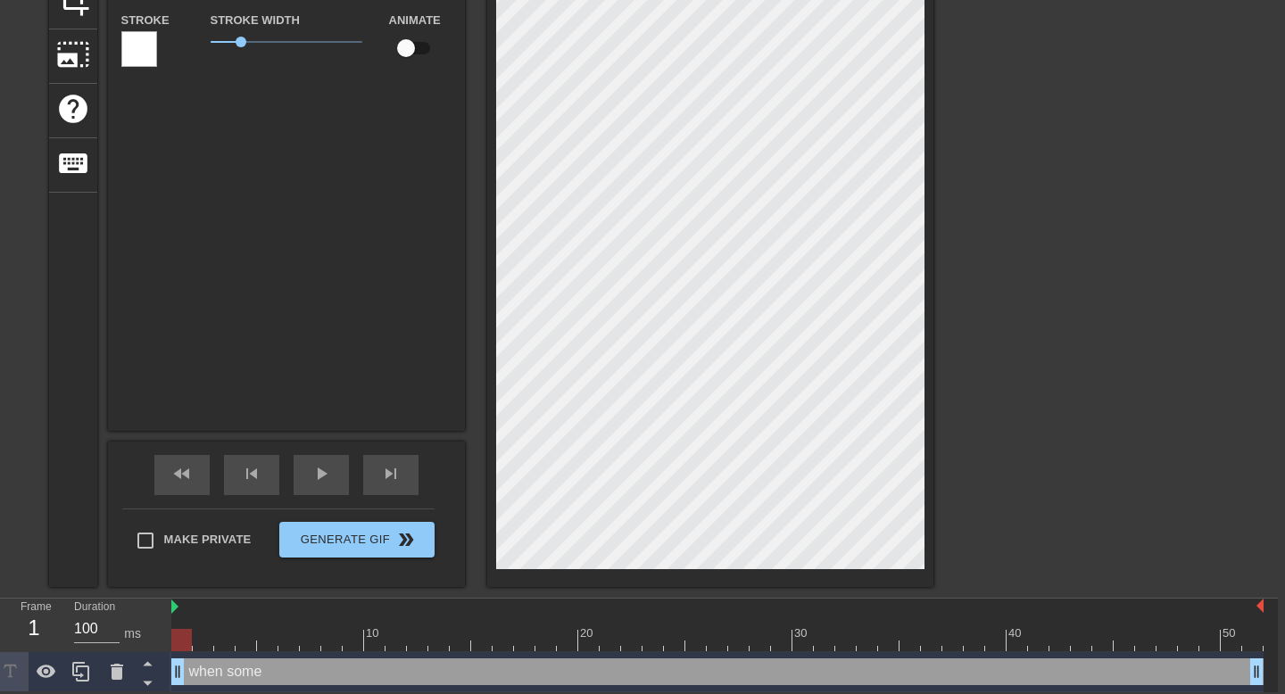
type input "when someone"
type textarea "when someone"
type input "when someone a"
type textarea "when someone a"
type input "when someone as"
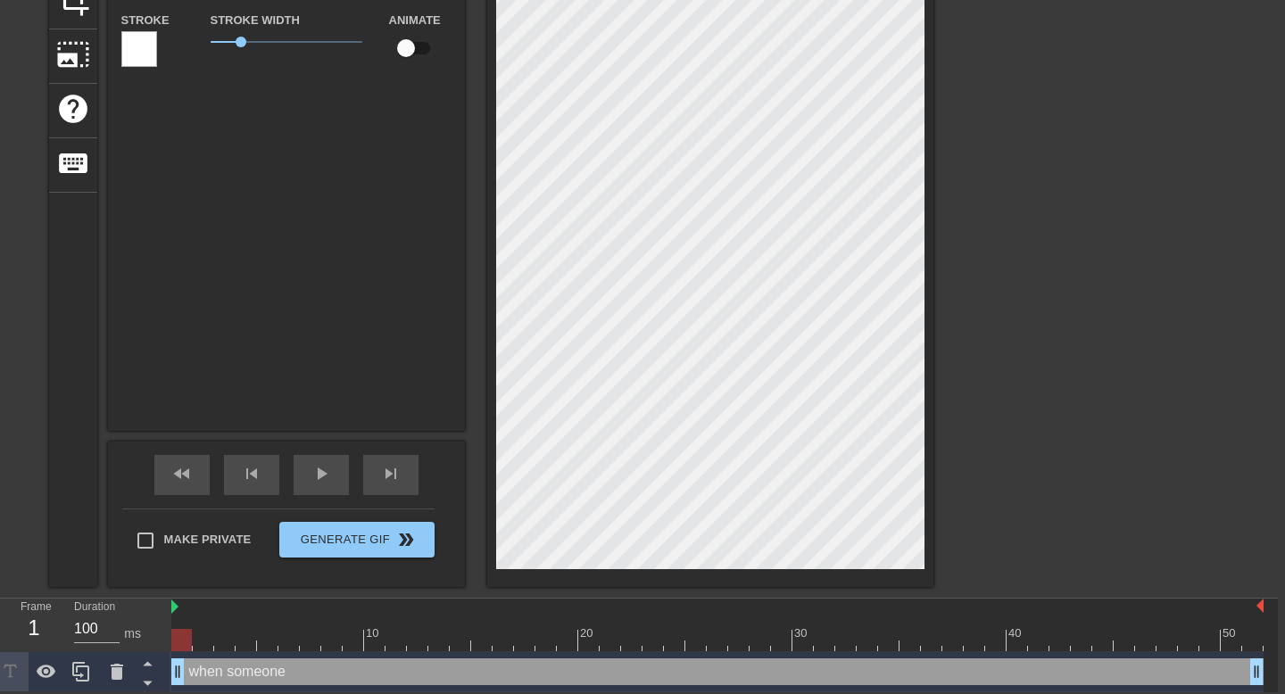
type textarea "when someone as"
type input "when someone as"
type textarea "when someone as"
type input "when someone as k"
type textarea "when someone as k"
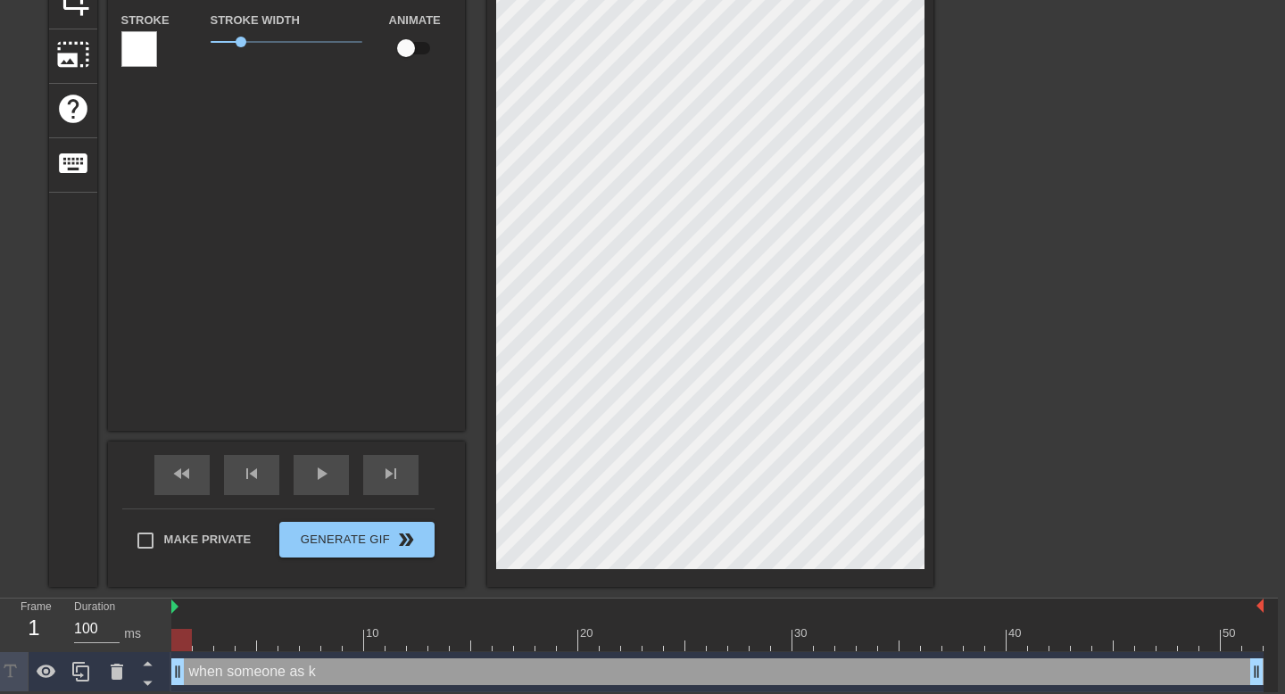
type input "when someone as"
type textarea "when someone as"
type input "when someone as"
type textarea "when someone as"
type input "when someone as"
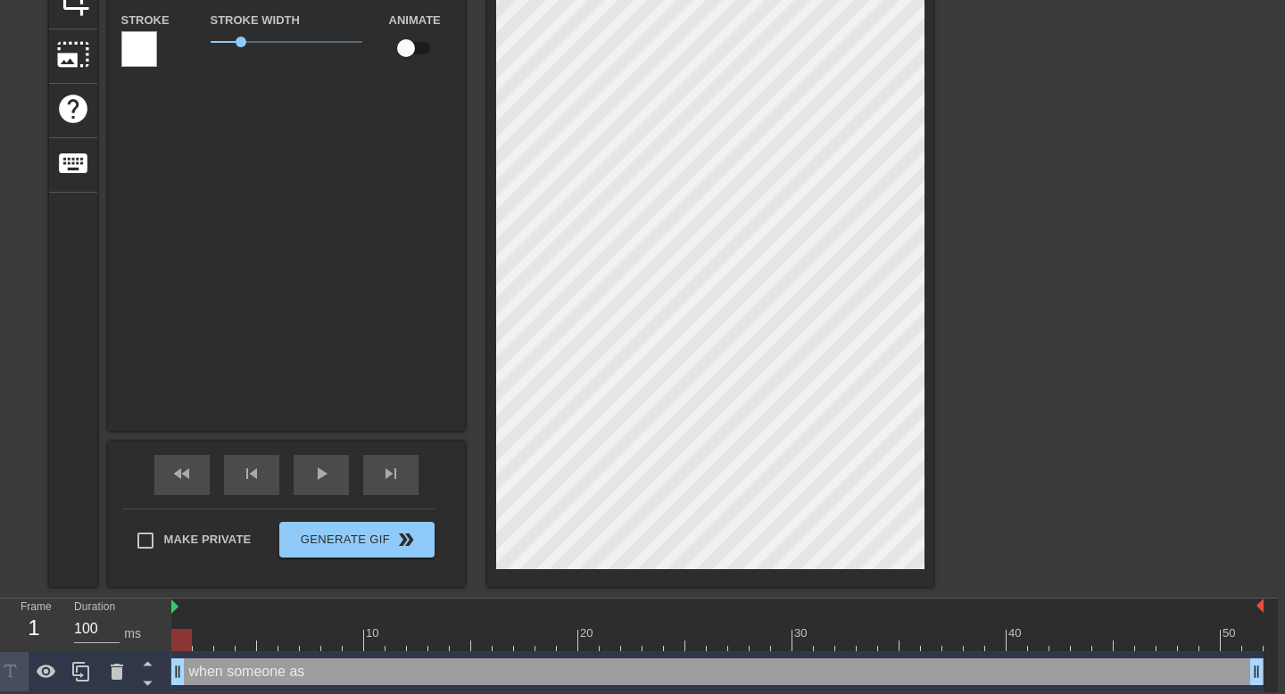
type textarea "when someone as"
type input "when someone as k"
type textarea "when someone as k"
type input "when someone as k"
type textarea "when someone as k"
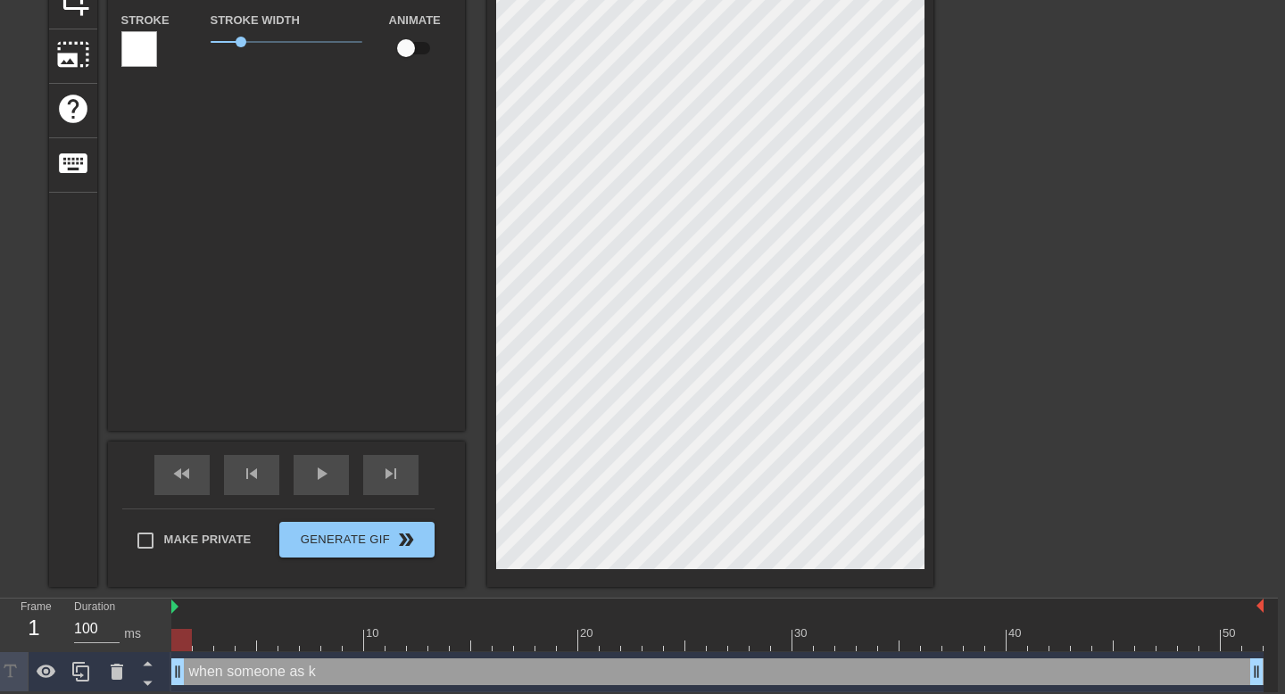
type input "when someone as k w"
type textarea "when someone as k w"
type input "when someone as k wh"
type textarea "when someone as k wh"
type input "when someone as k wha"
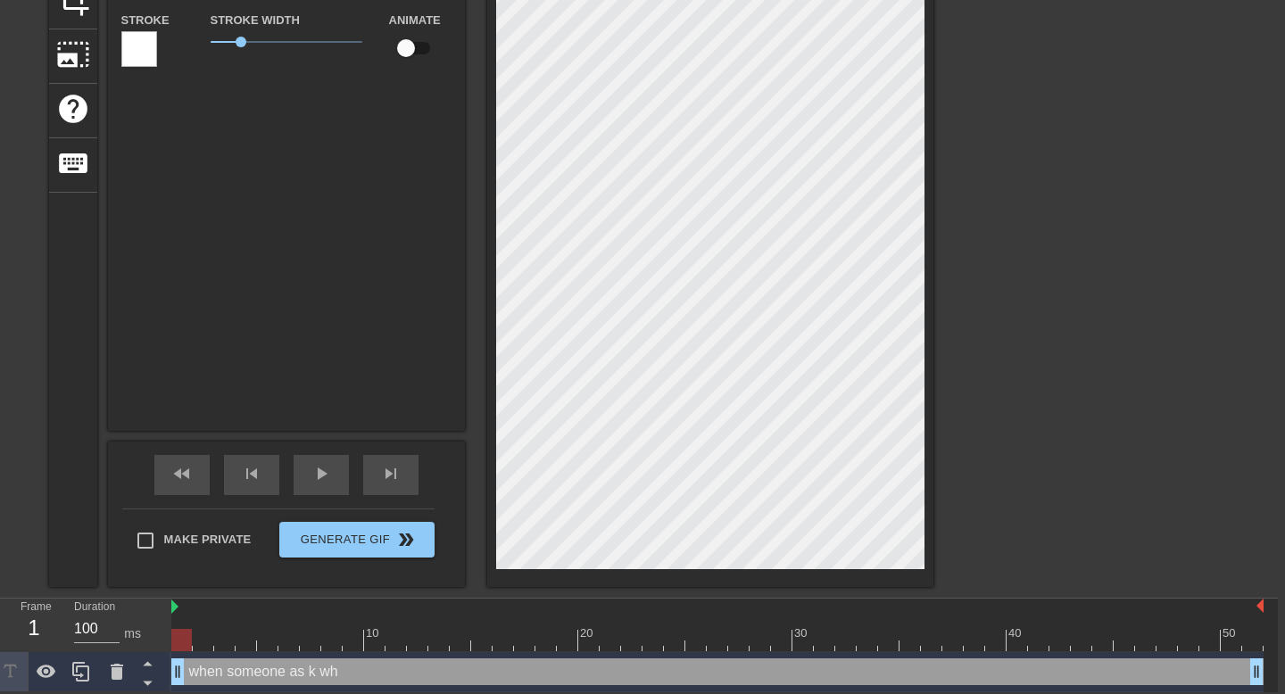
type textarea "when someone as k wha"
type input "when someone as k what"
type textarea "when someone as k what"
type input "when someone as k what"
type textarea "when someone as k what"
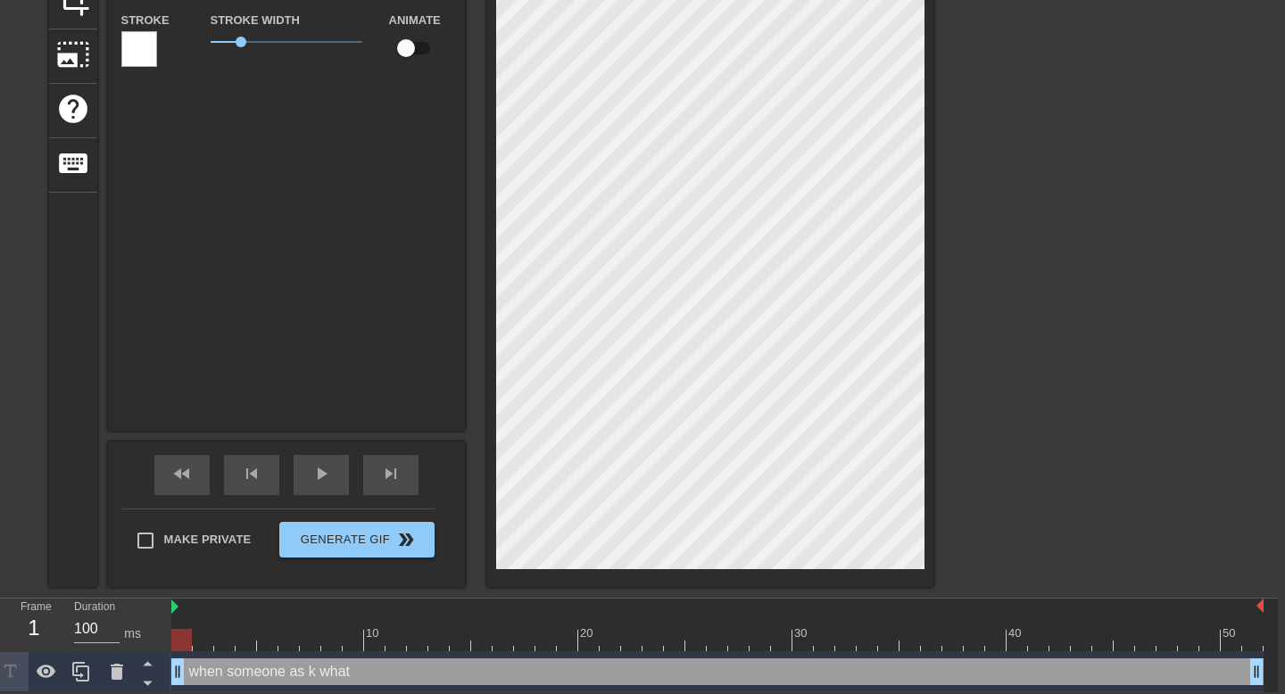
type input "when someone as k what e"
type textarea "when someone as k what e"
type input "when someone as k what ev"
type textarea "when someone as k what ev"
type input "when someone as k what [PERSON_NAME]"
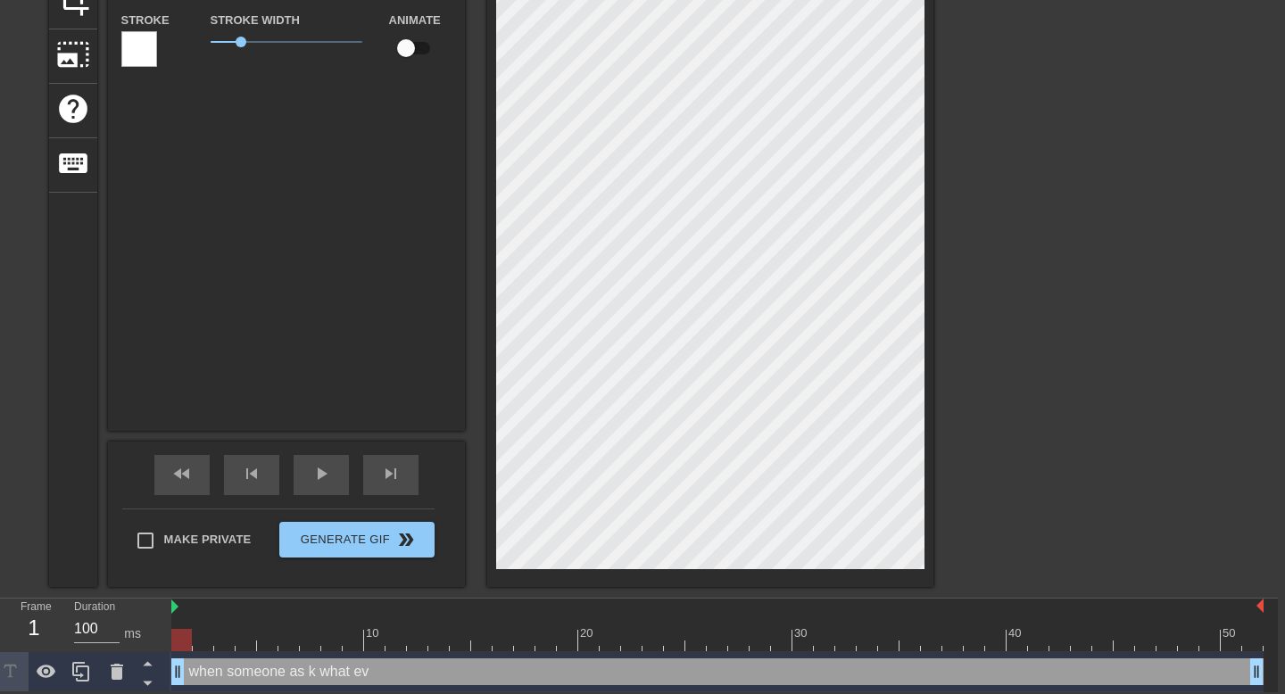
type textarea "when someone as k what [PERSON_NAME]"
type input "when someone as k what even"
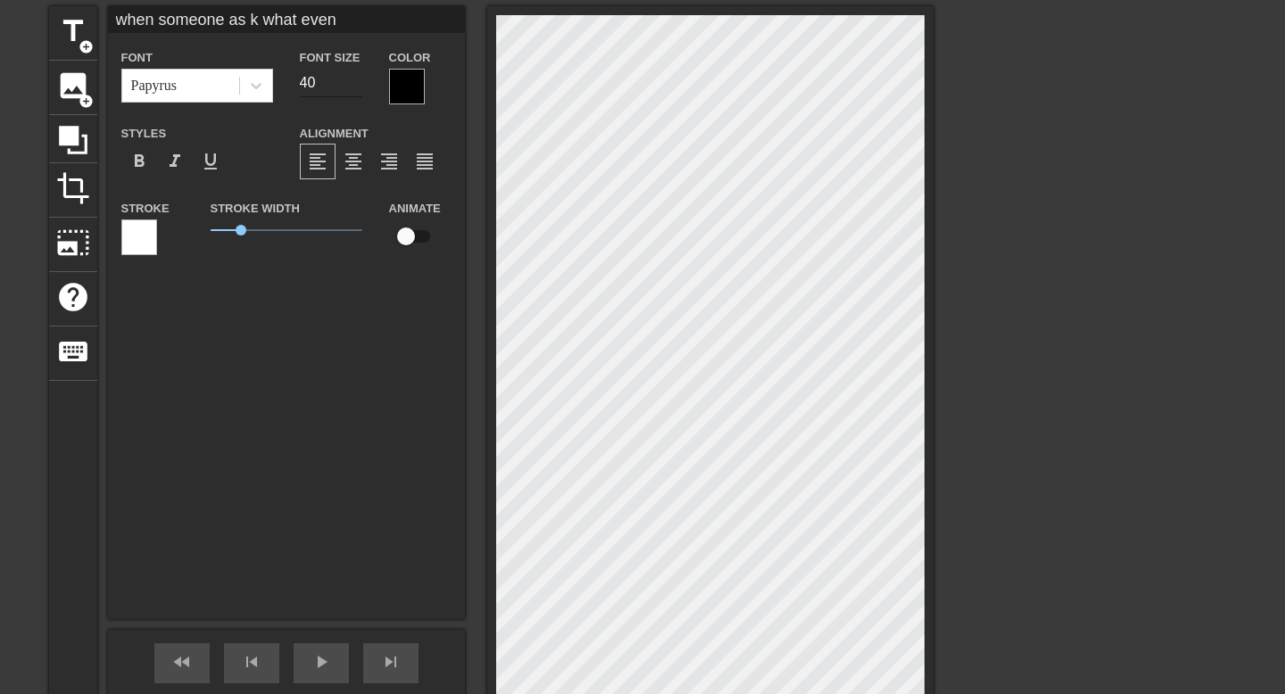
type textarea "when someone as k what even"
click at [332, 83] on input "40" at bounding box center [331, 83] width 62 height 29
type input "4"
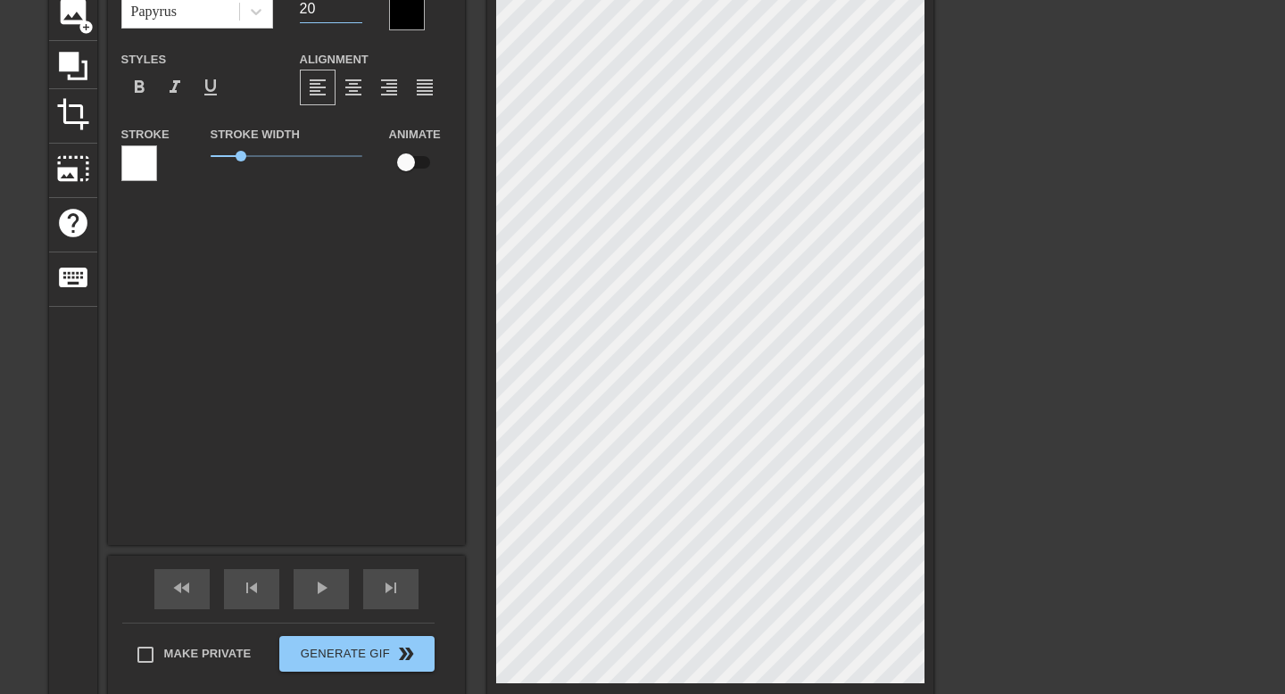
type input "20"
type input "when someone as k what even"
type textarea "when someone as k what even"
type input "when someone as k what even i"
type textarea "when someone as k what even i"
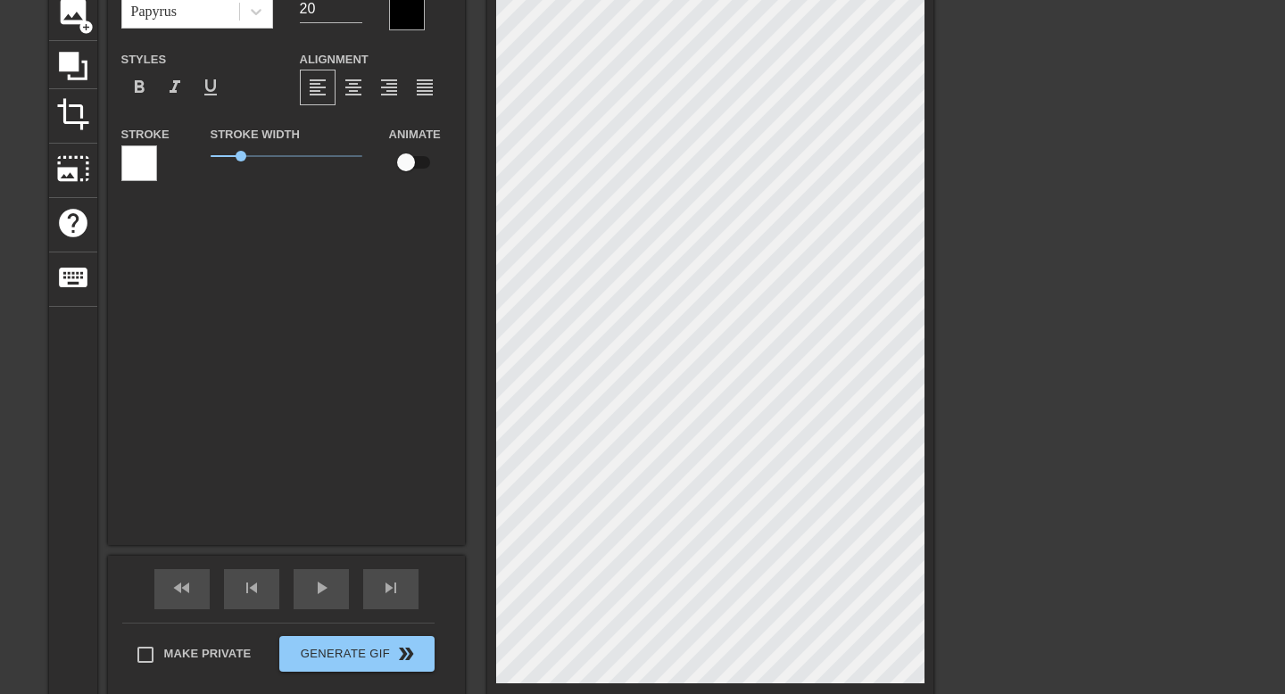
type input "when someone as k what even is"
type textarea "when someone as k what even is"
type input "when someone as k what even is"
type textarea "when someone as k what even is"
type input "when someone as k what even is 3"
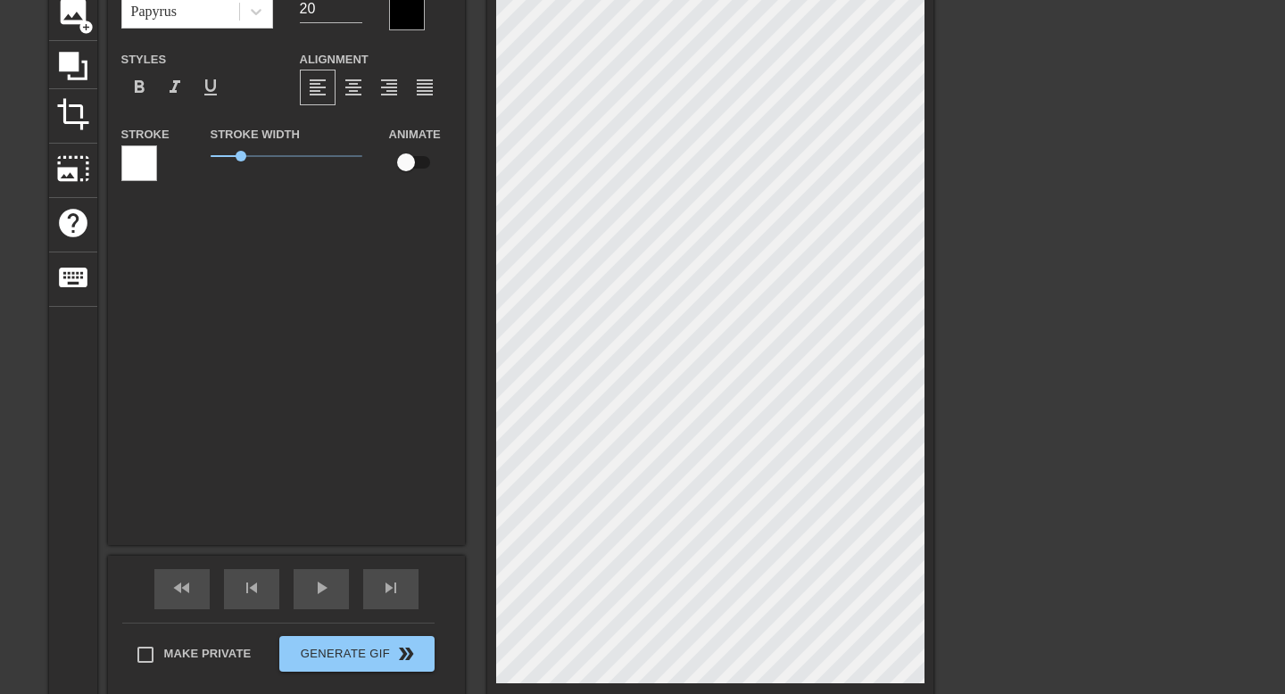
type textarea "when someone as k what even is 3"
type input "when someone as k what even is 3"
type textarea "when someone as k what even is 3"
type input "when someone as k what even is 3 p"
type textarea "when someone as k what even is 3 p"
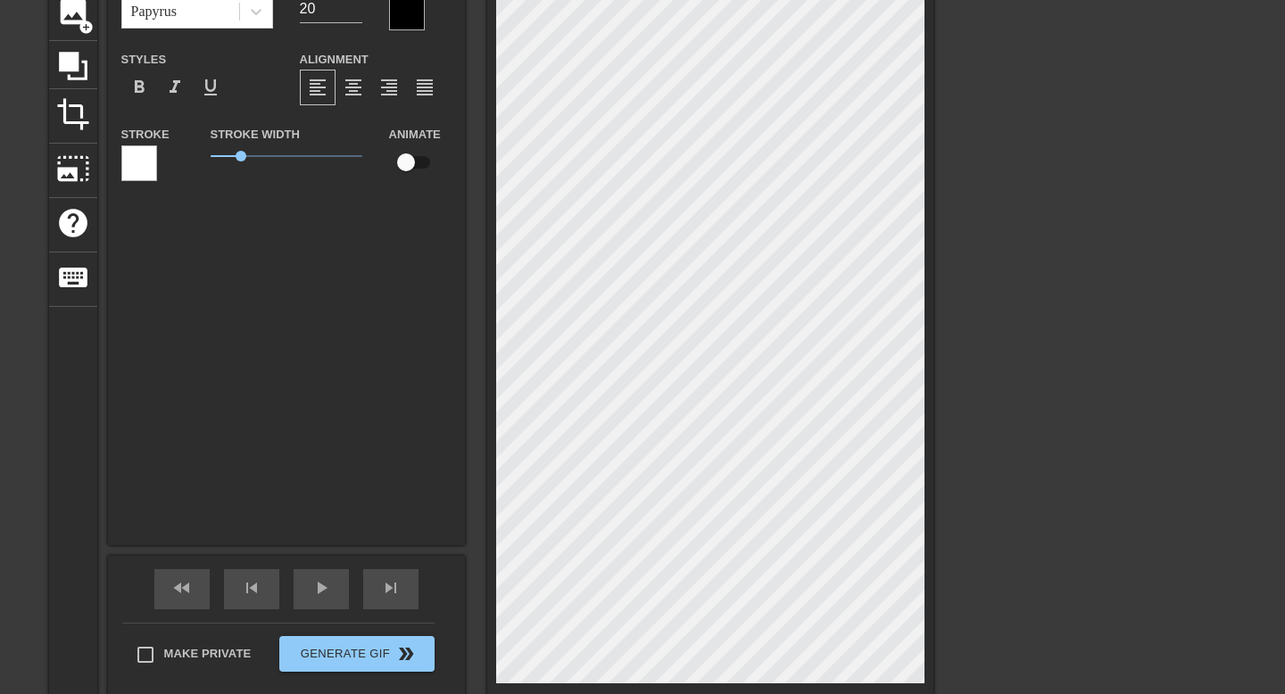
type input "when someone as k what even is 3 pl"
type textarea "when someone as k what even is 3 pl"
type input "when someone as k what even is 3 plu"
type textarea "when someone as k what even is 3 plu"
type input "when someone as k what even is 3 plus"
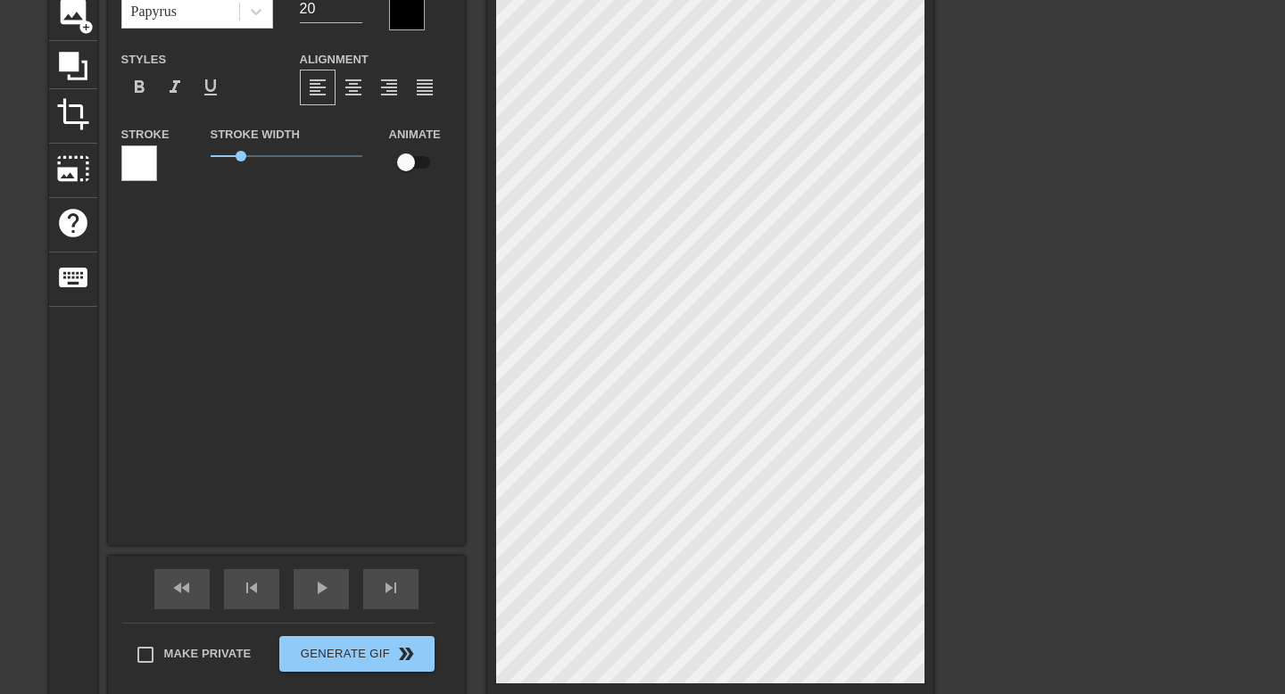
type textarea "when someone as k what even is 3 plus"
type input "when someone as k what even is 3 plus"
type textarea "when someone as k what even is 3 plus"
type input "when someone as k what even is 3 plus 1"
type textarea "when someone as k what even is 3 plus 1"
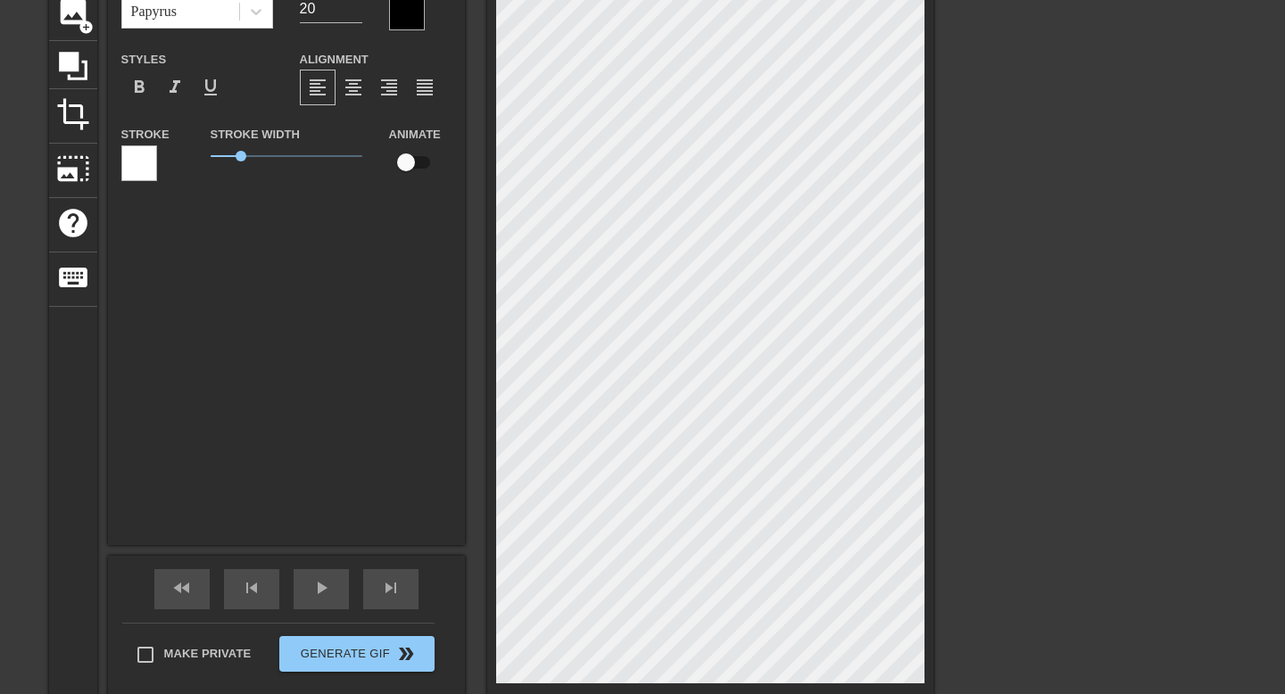
type input "when someone as k what even is 3 plus"
type textarea "when someone as k what even is 3 plus"
type input "when someone as k what even is 3 plus"
type textarea "when someone as k what even is 3 plus"
type input "when someone as k what even is 3 plu"
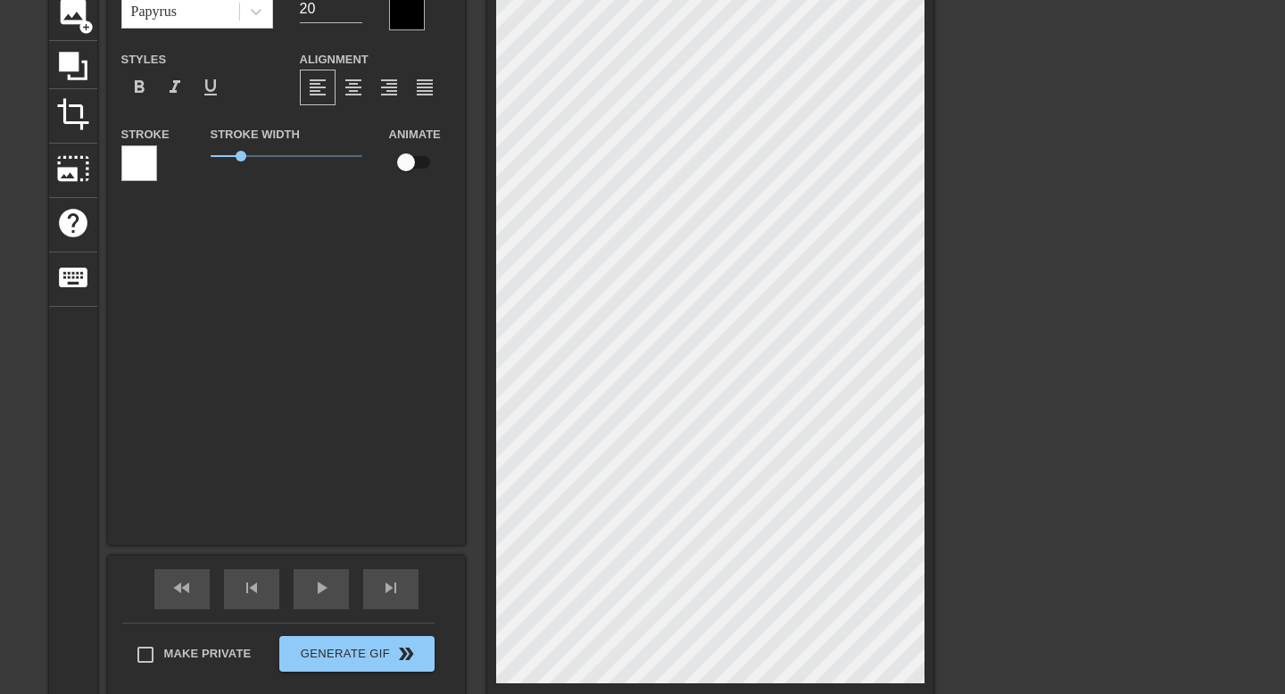
type textarea "when someone as k what even is 3 plu"
type input "when someone as k what even is 3 pl"
type textarea "when someone as k what even is 3 pl"
type input "when someone as k what even is 3 p"
type textarea "when someone as k what even is 3 p"
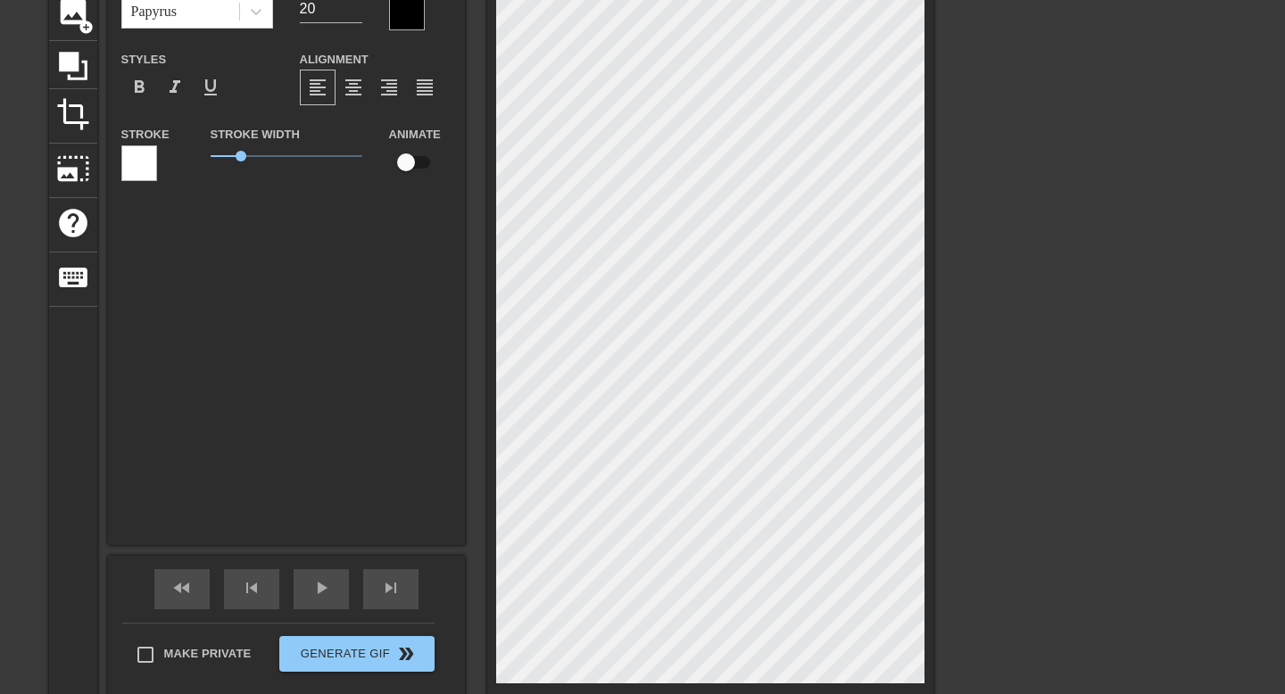
type input "when someone as k what even is 3"
type textarea "when someone as k what even is 3"
type input "when someone as k what even is 3"
type textarea "when someone as k what even is 3"
type input "when someone as k what even is"
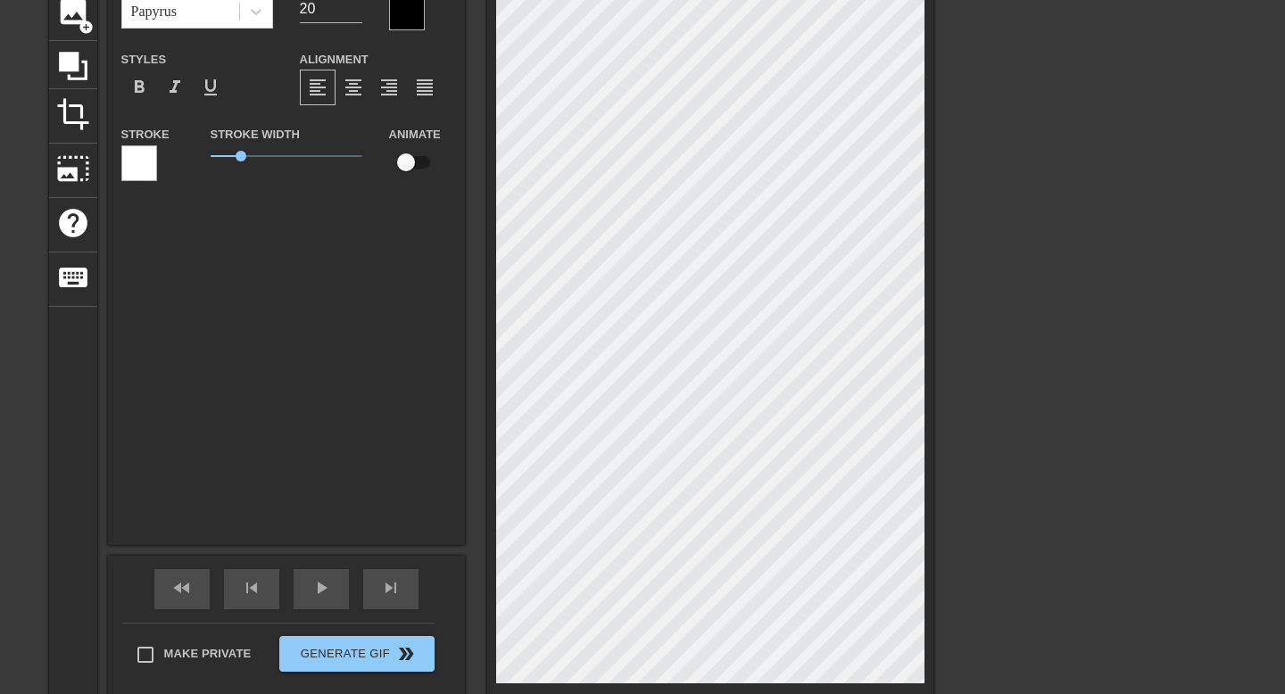
type textarea "when someone as k what even is"
type input "when someone as k what even is 2"
type textarea "when someone as k what even is 2"
type input "when someone as k what even is 2"
type textarea "when someone as k what even is 2"
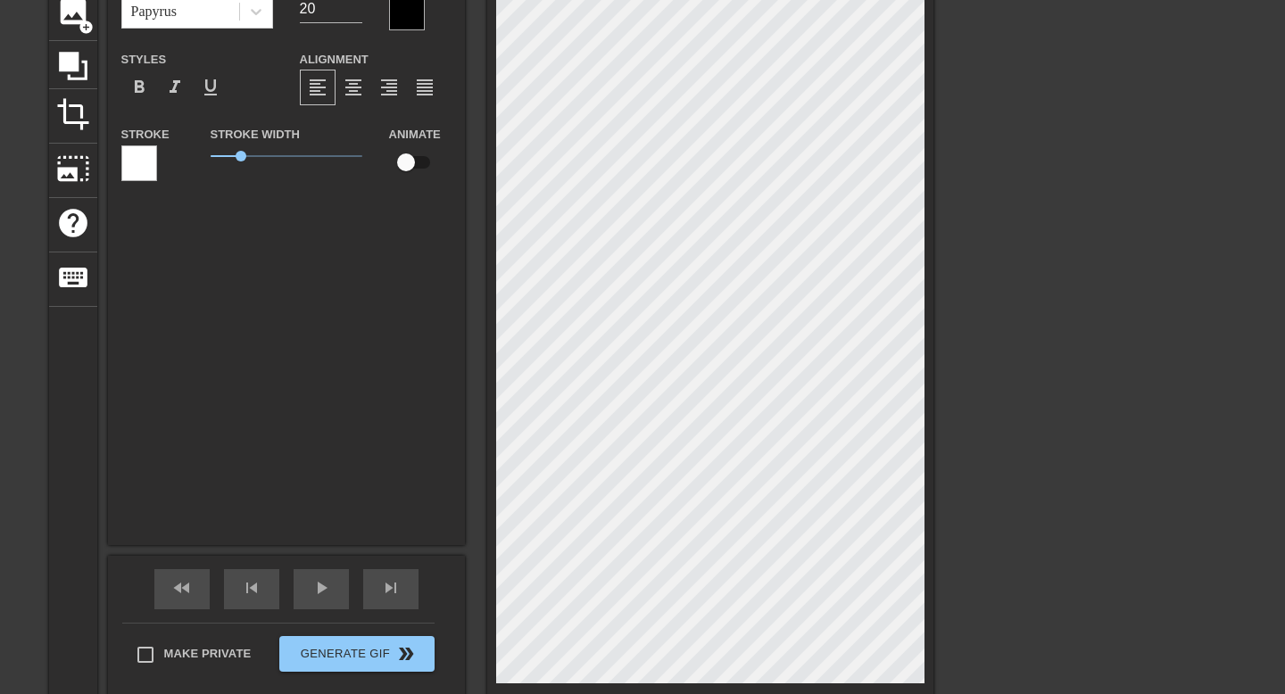
type input "when someone as k what even is 2 p"
type textarea "when someone as k what even is 2 pl"
type input "when someone as k what even is 2 plu"
type textarea "when someone as k what even is 2 plu"
type input "when someone as k what even is 2 plus"
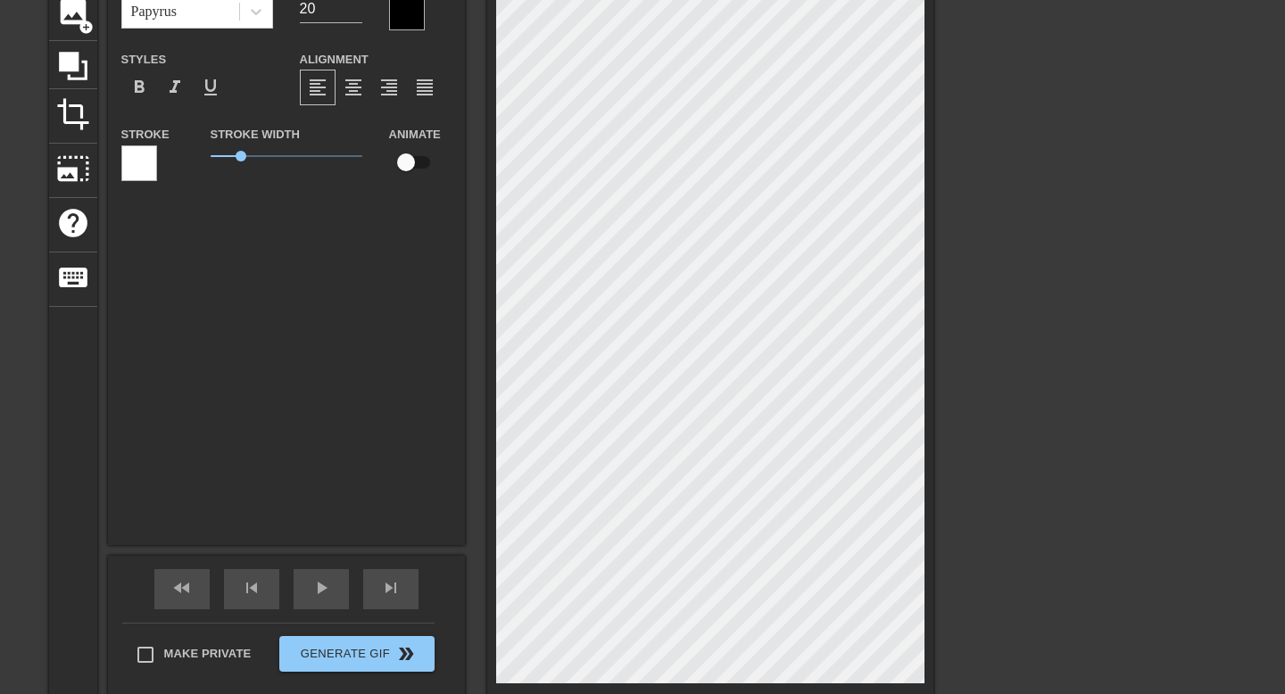
type textarea "when someone as k what even is 2 plus"
type input "when someone as k what even is 2 plus"
type textarea "when someone as k what even is 2 plus"
type input "when someone as k what even is 2 plus 2"
type textarea "when someone as k what even is 2 plus 2"
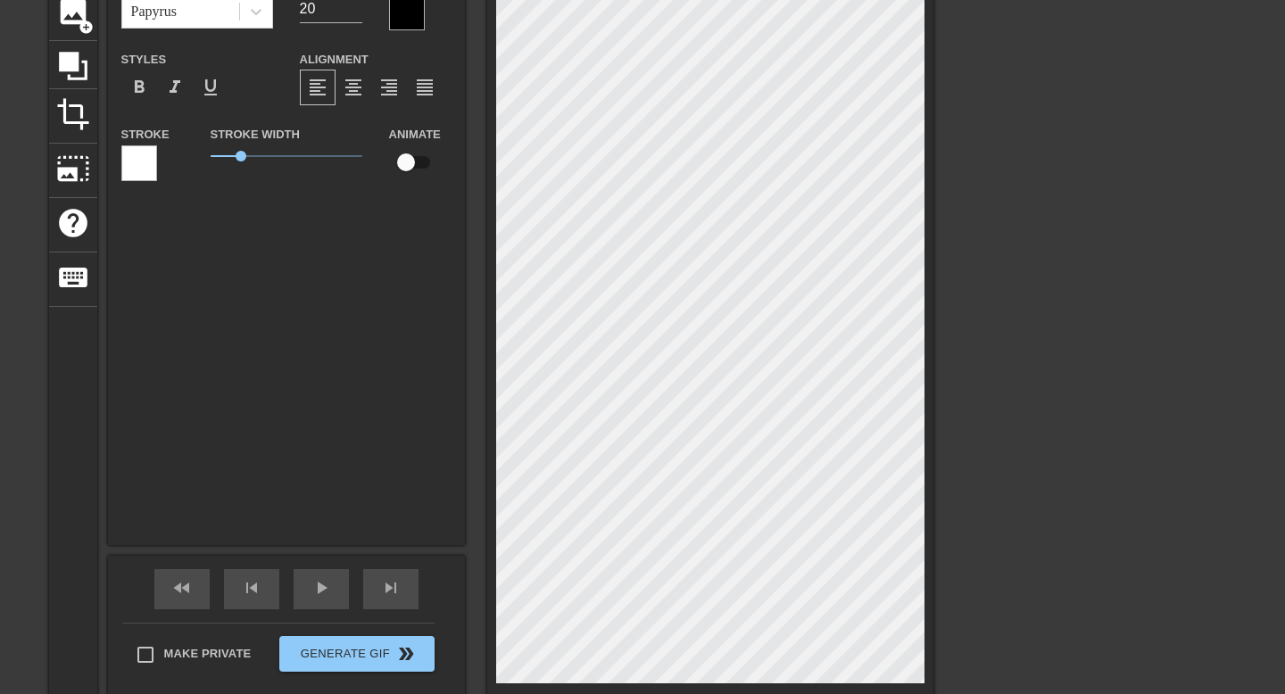
click at [1044, 563] on div "title add_circle image add_circle crop photo_size_select_large help keyboard wh…" at bounding box center [635, 316] width 1285 height 769
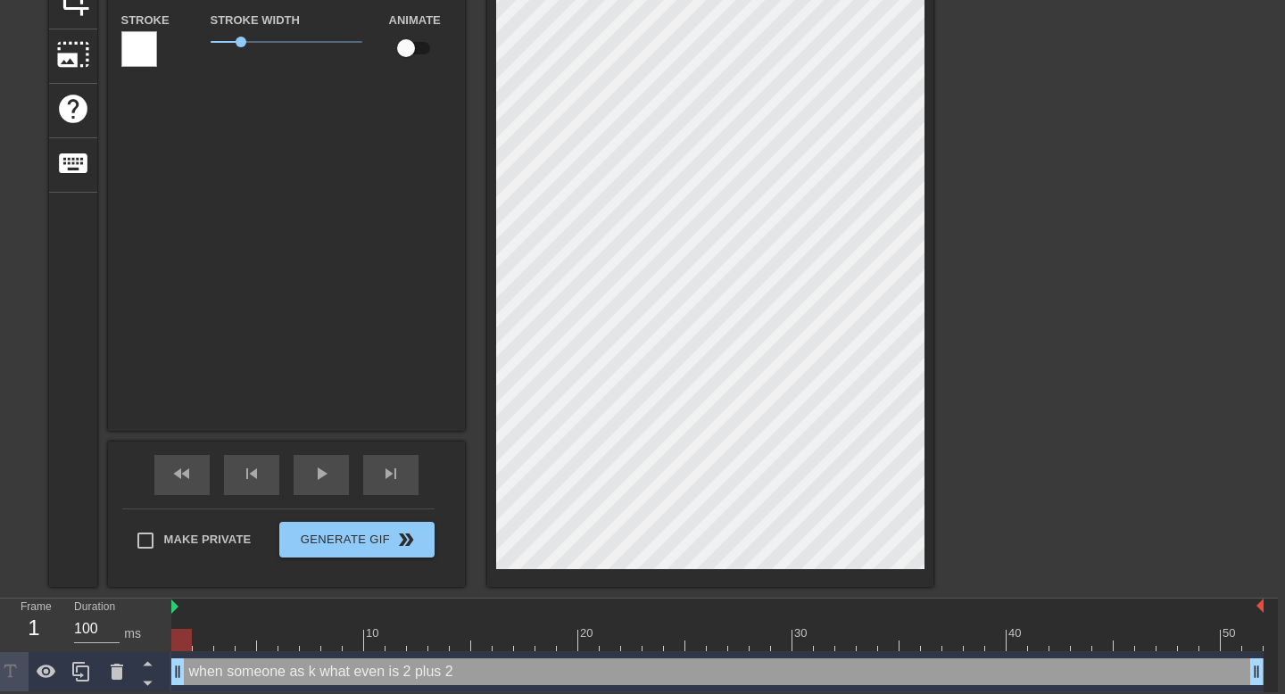
type input "when someone as k what even is 2 plus 2"
type textarea "when someone as k what even is 2 plus 2"
type input "when someone as k what even is 2 plus 2 ?"
type textarea "when someone as k what even is 2 plus 2 ?"
click at [950, 476] on div "title add_circle image add_circle crop photo_size_select_large help keyboard wh…" at bounding box center [635, 202] width 1285 height 769
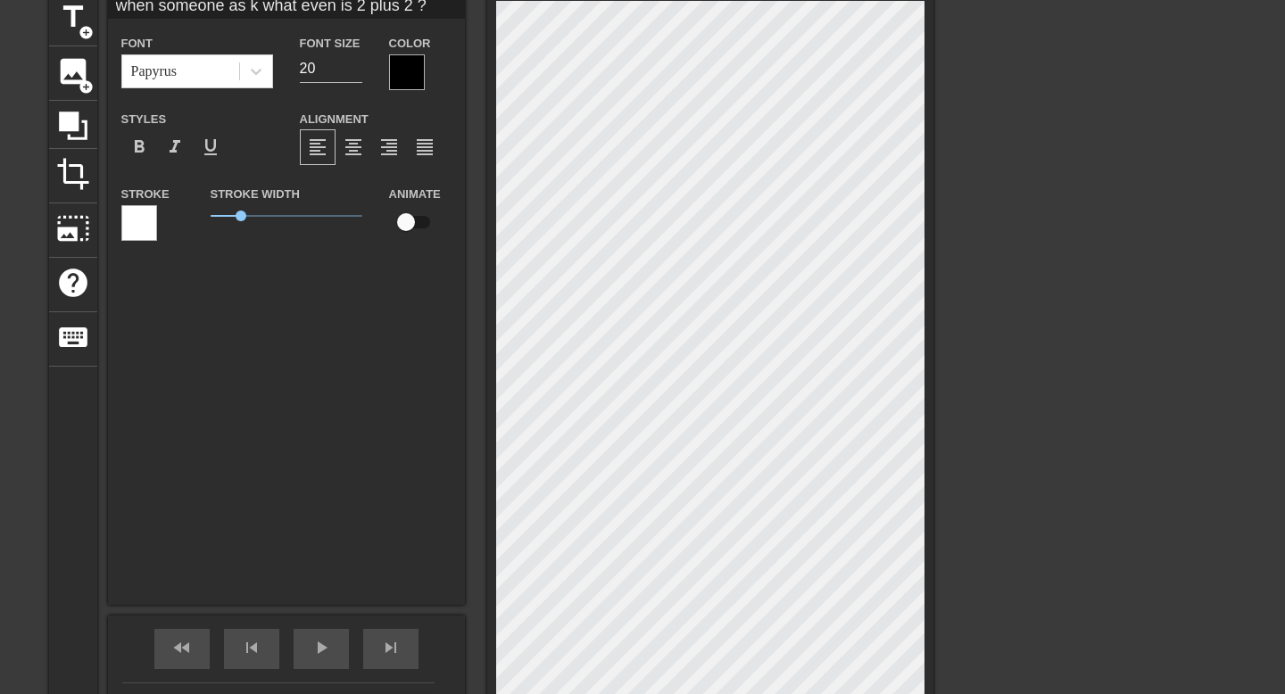
click at [392, 90] on div "Font Papyrus Font Size 20 Color Styles format_bold format_italic format_underli…" at bounding box center [286, 144] width 330 height 225
click at [400, 73] on div at bounding box center [407, 72] width 36 height 36
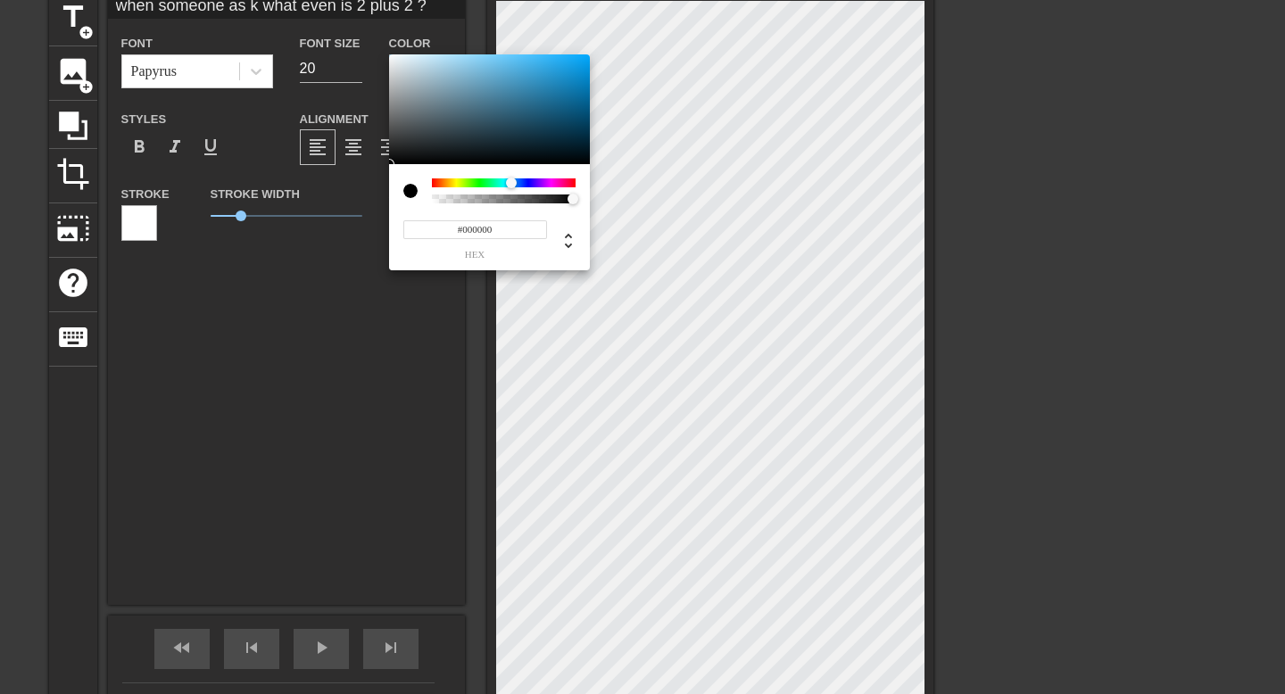
drag, startPoint x: 436, startPoint y: 182, endPoint x: 511, endPoint y: 183, distance: 74.9
click at [511, 183] on div at bounding box center [516, 183] width 11 height 11
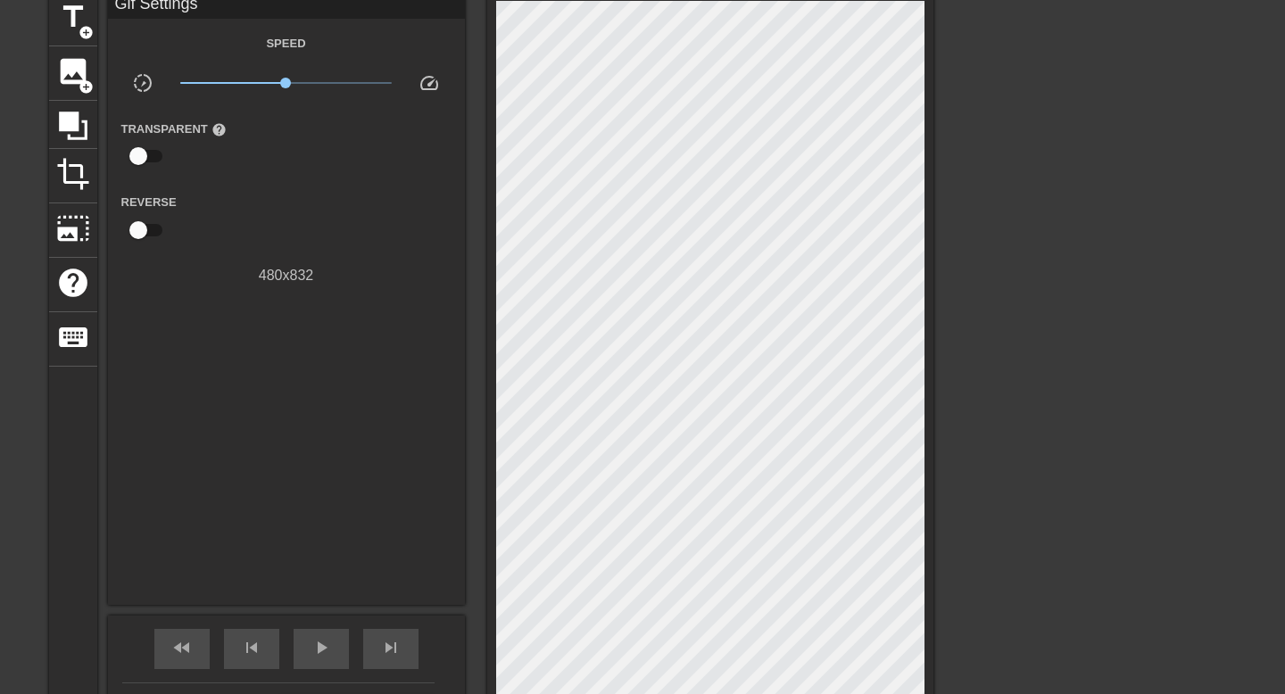
scroll to position [0, 7]
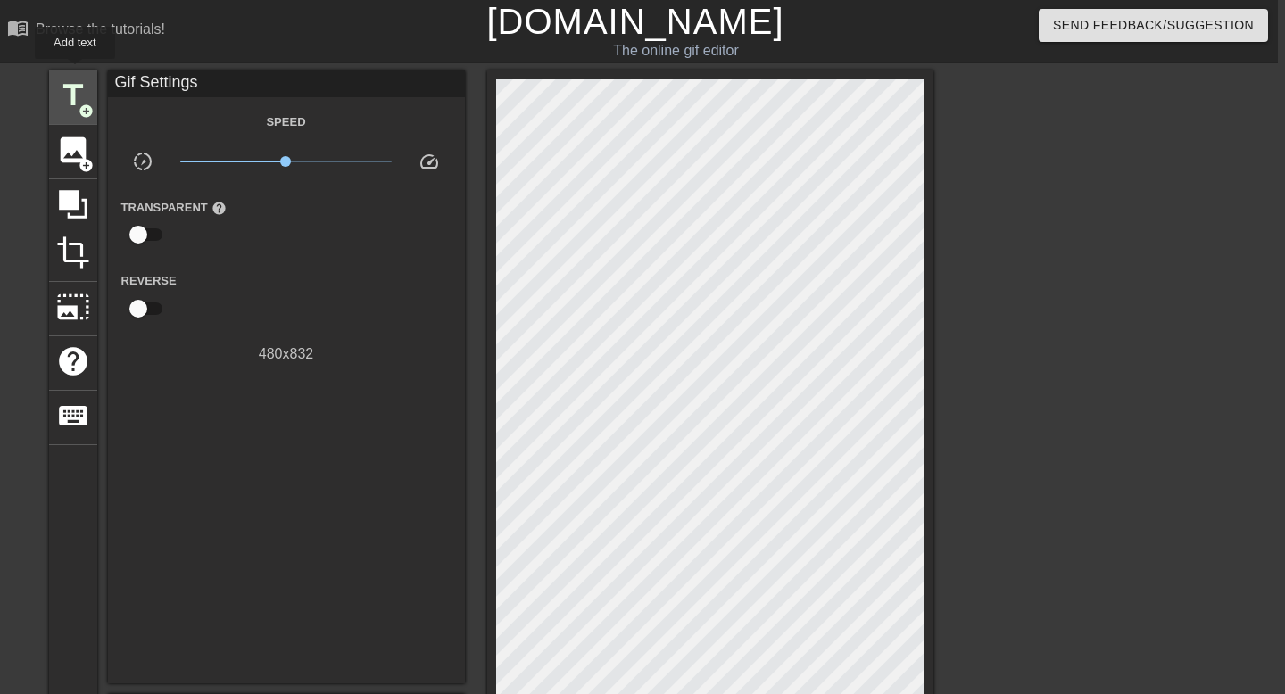
click at [76, 71] on div "title add_circle" at bounding box center [73, 97] width 48 height 54
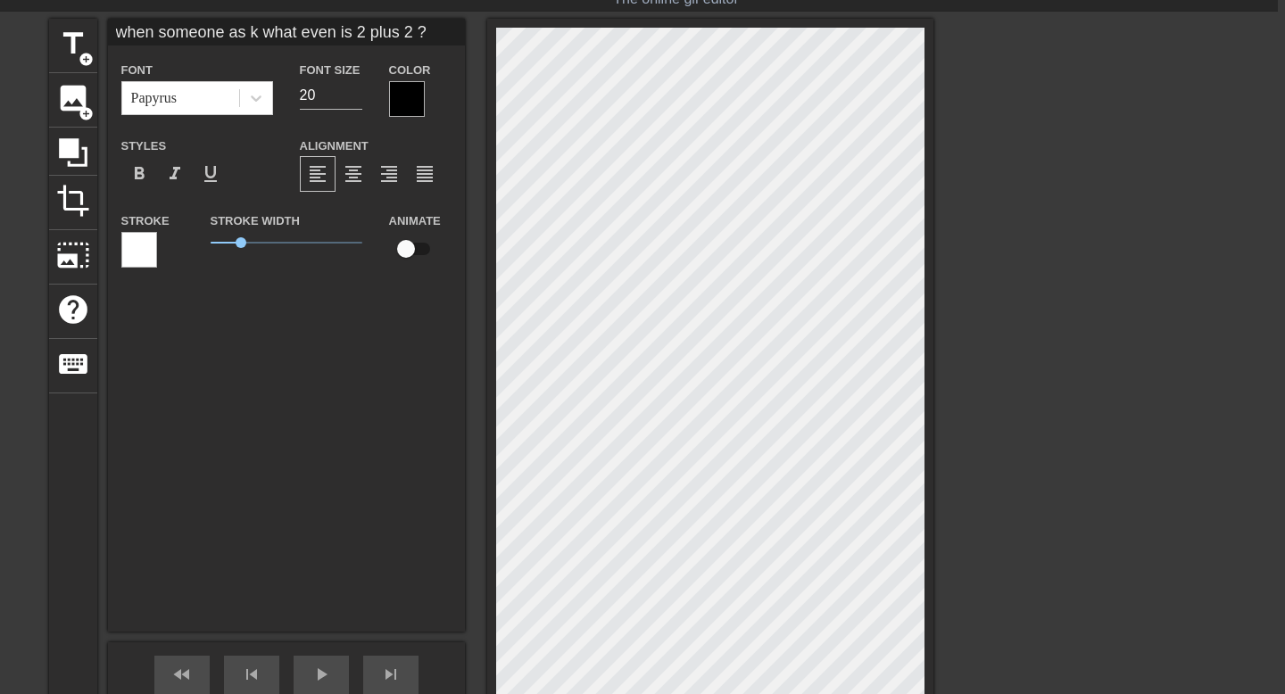
scroll to position [53, 7]
click at [394, 110] on div at bounding box center [407, 98] width 36 height 36
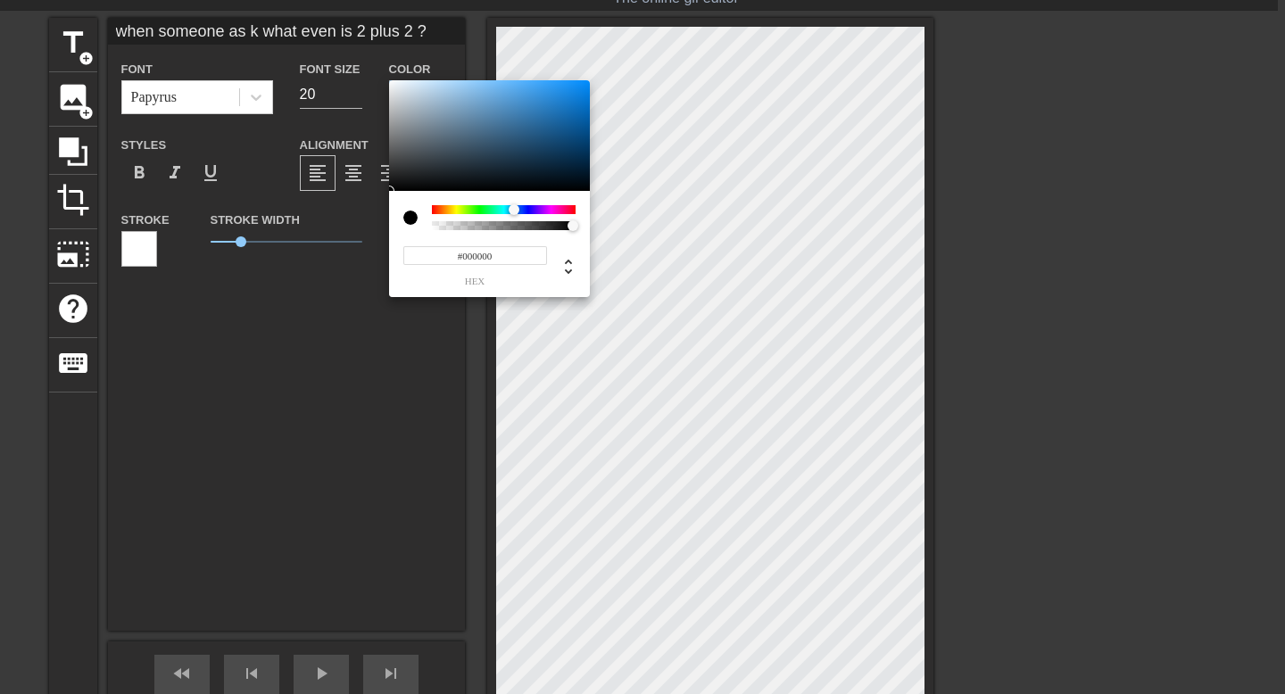
drag, startPoint x: 457, startPoint y: 210, endPoint x: 509, endPoint y: 212, distance: 52.7
click at [514, 213] on div at bounding box center [504, 209] width 144 height 9
click at [474, 198] on div "#000000 hex" at bounding box center [489, 244] width 201 height 106
drag, startPoint x: 505, startPoint y: 131, endPoint x: 559, endPoint y: 109, distance: 58.8
click at [559, 109] on div at bounding box center [489, 135] width 201 height 111
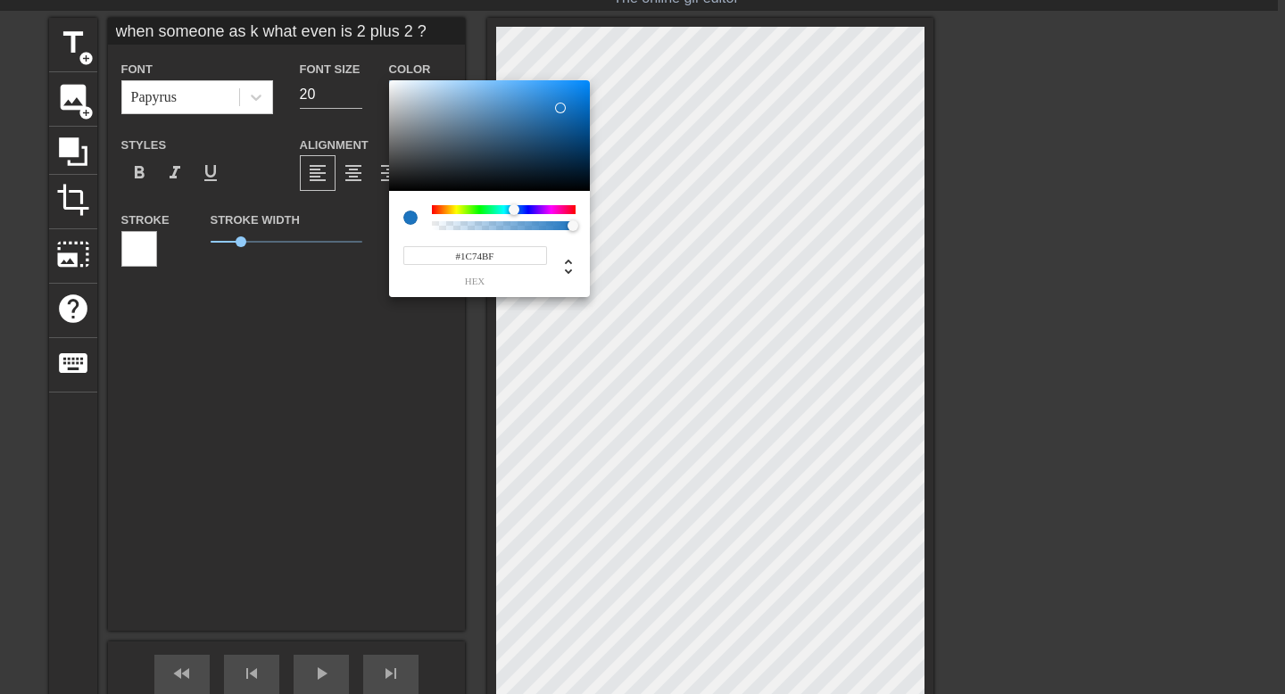
type input "#1C73BD"
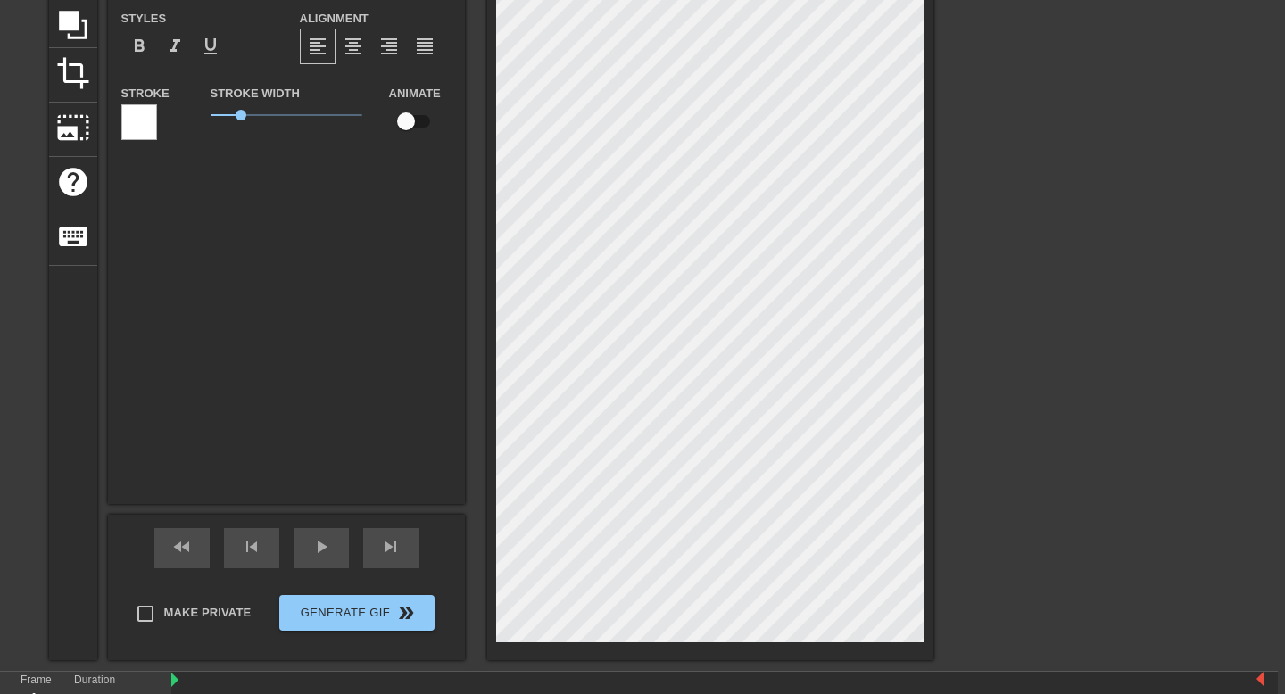
scroll to position [172, 7]
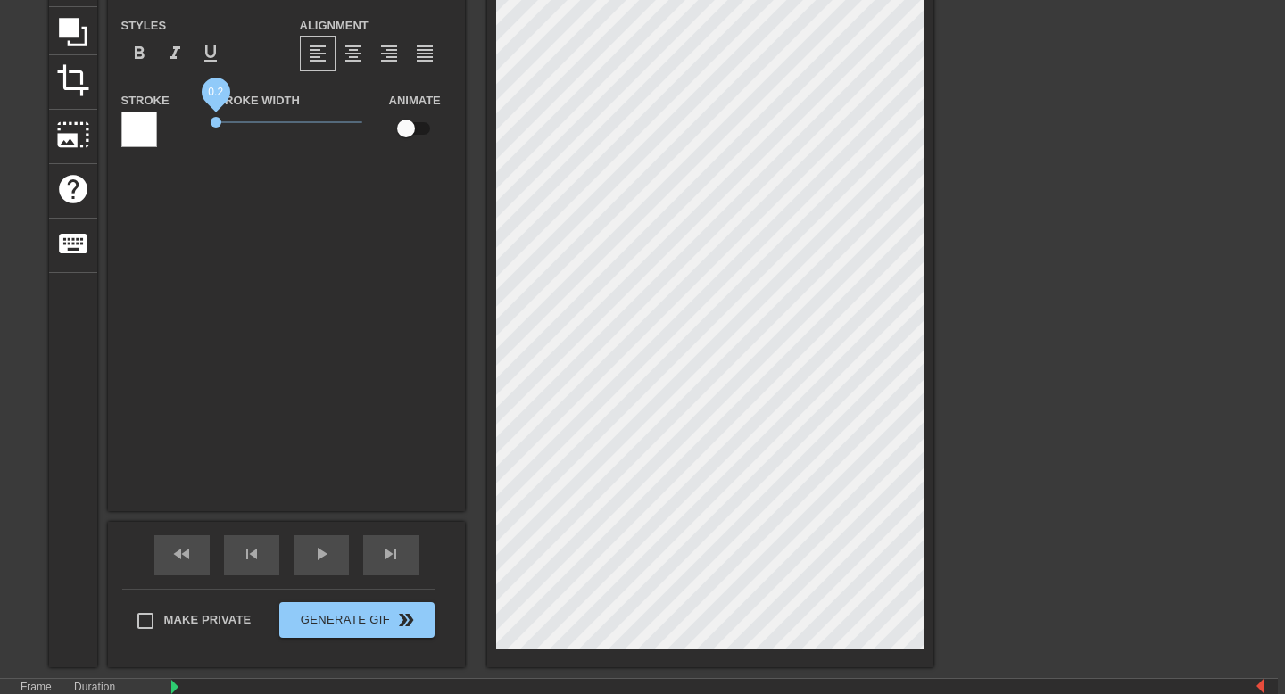
drag, startPoint x: 241, startPoint y: 121, endPoint x: 217, endPoint y: 124, distance: 24.2
click at [217, 124] on span "0.2" at bounding box center [216, 122] width 11 height 11
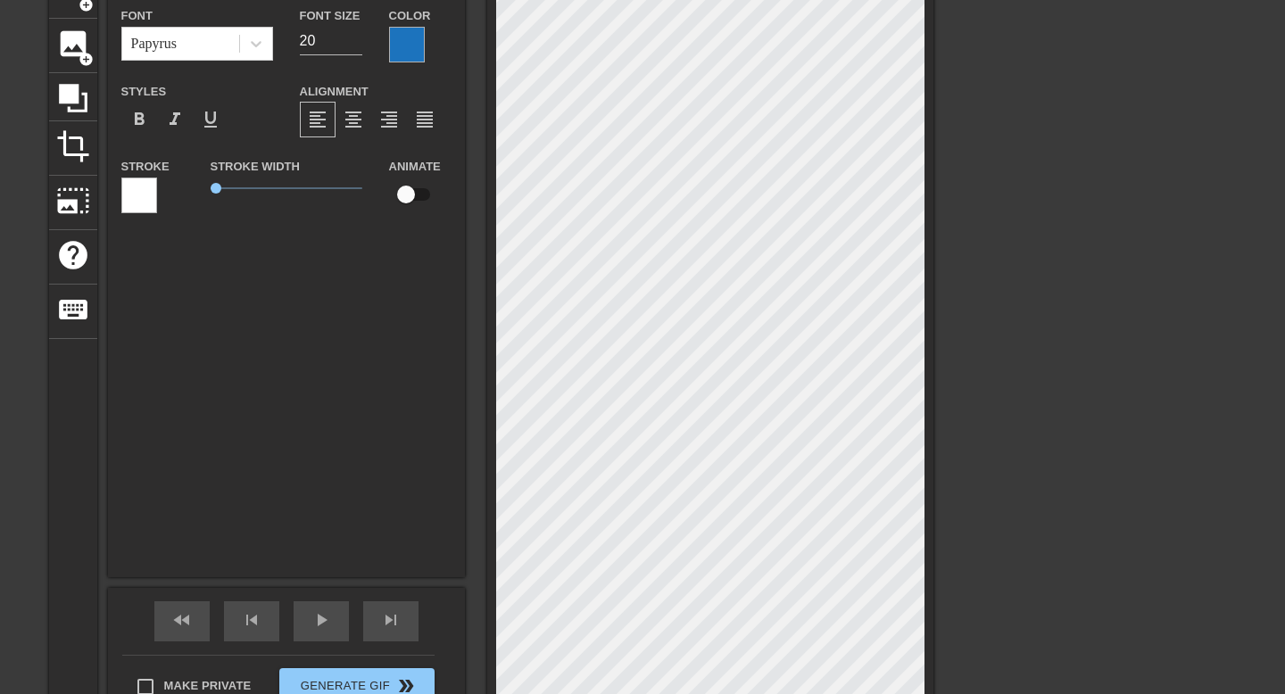
scroll to position [161, 7]
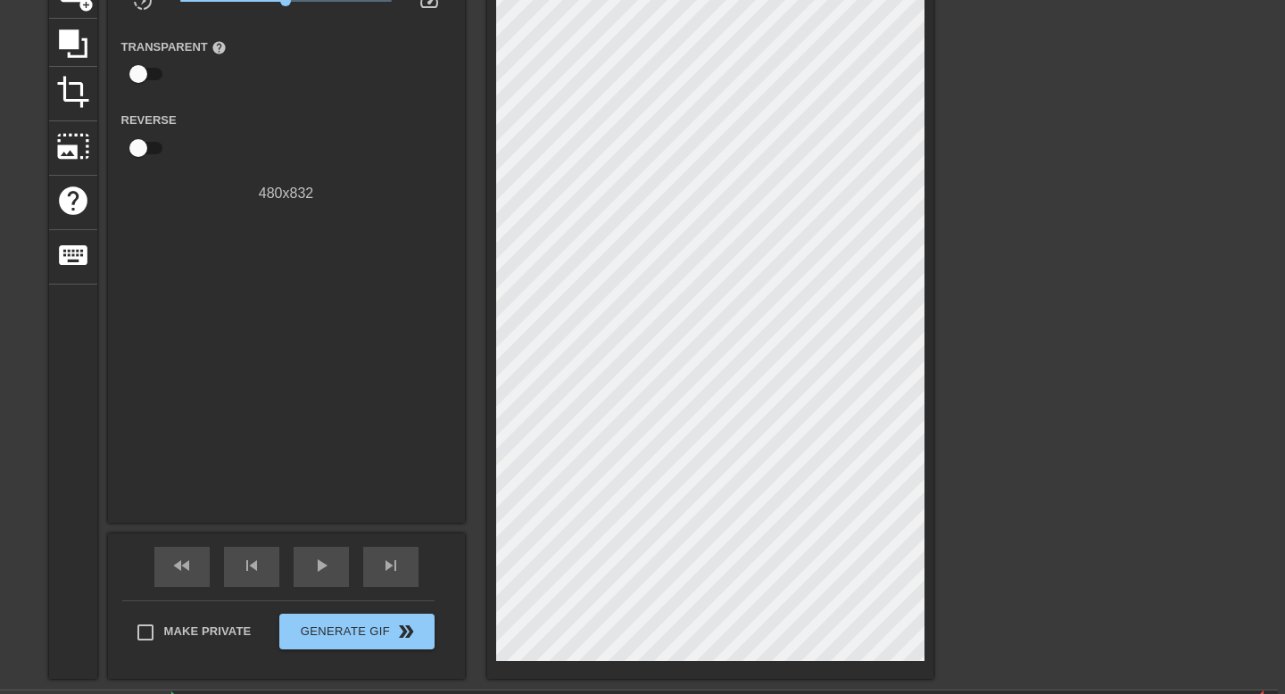
click at [1005, 559] on div "title add_circle image add_circle crop photo_size_select_large help keyboard Gi…" at bounding box center [635, 294] width 1285 height 769
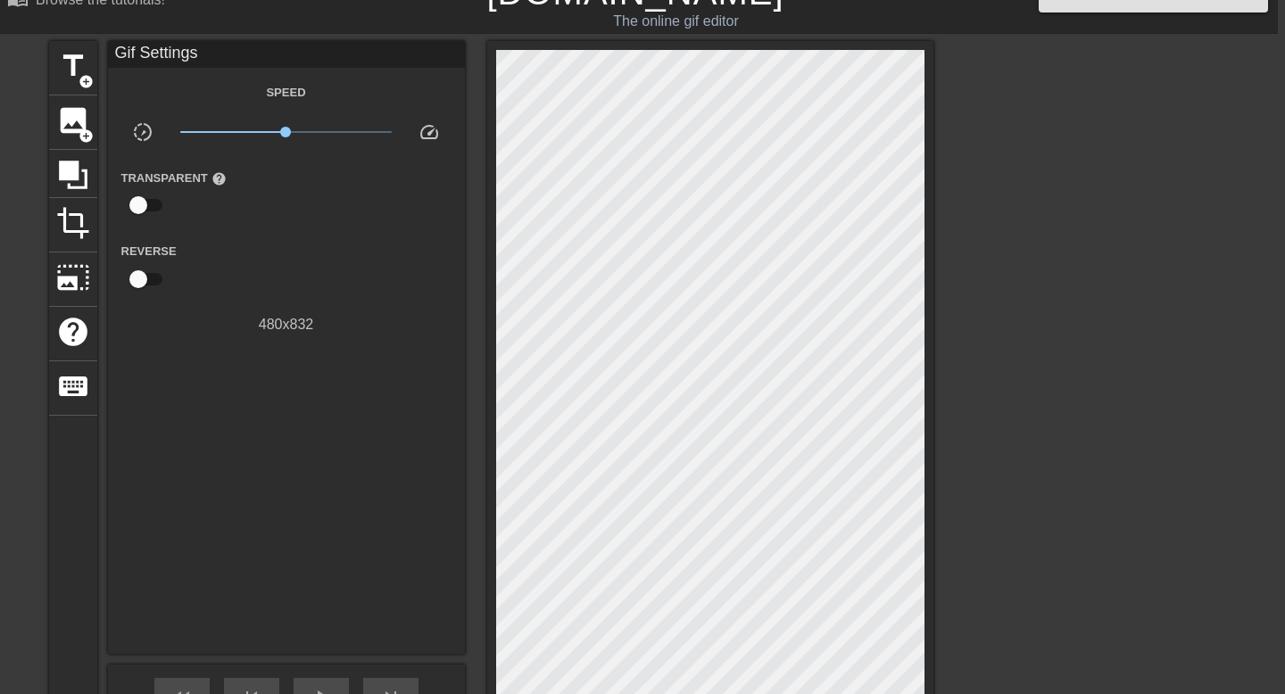
scroll to position [0, 7]
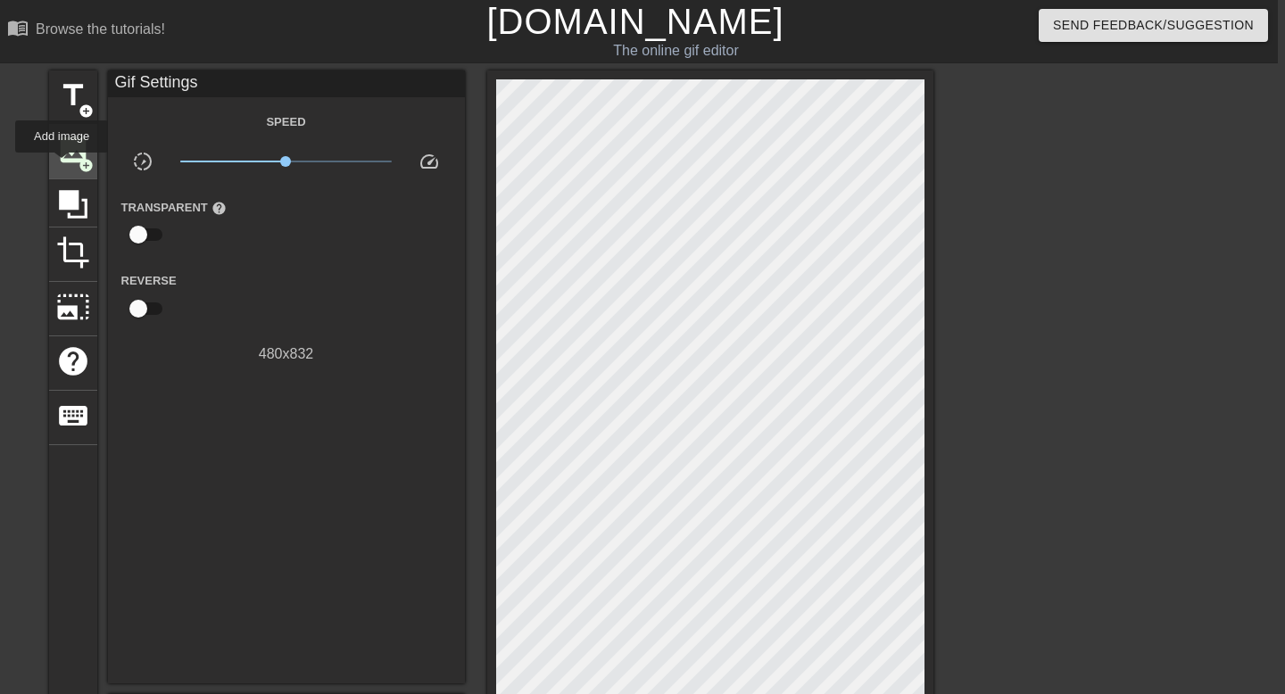
click at [62, 165] on span "image" at bounding box center [73, 150] width 34 height 34
click at [75, 159] on span "image" at bounding box center [73, 150] width 34 height 34
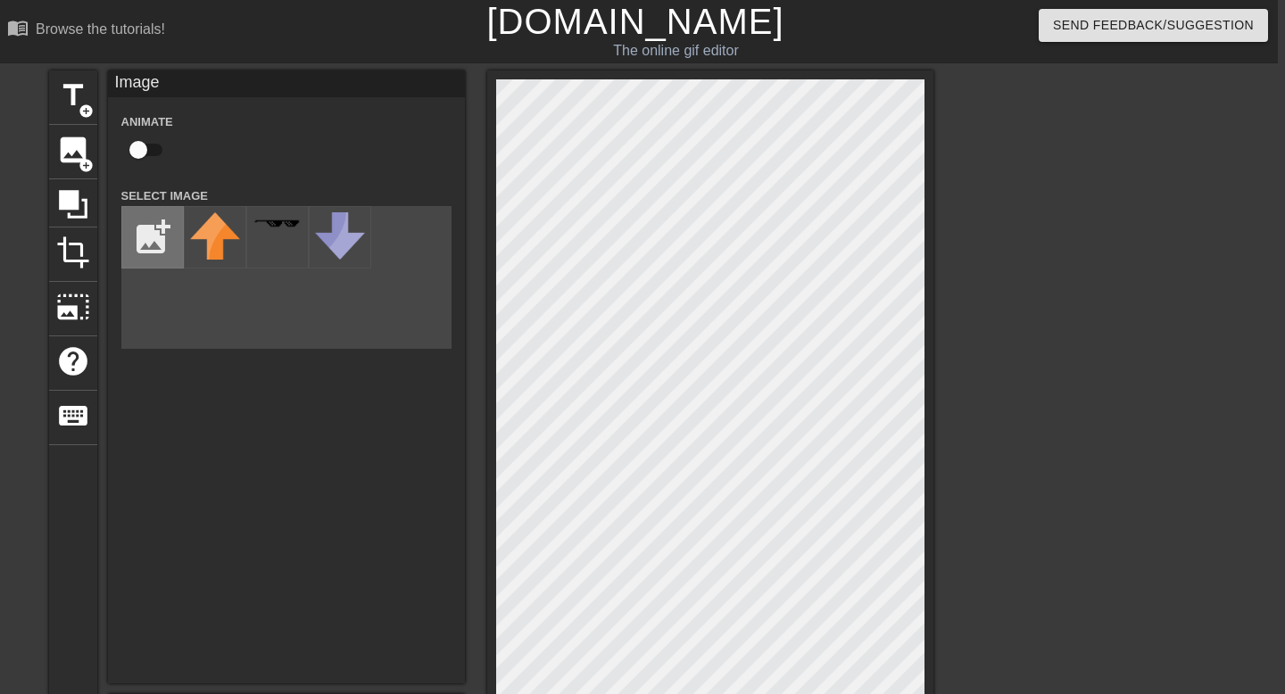
click at [150, 242] on input "file" at bounding box center [152, 237] width 61 height 61
type input "C:\fakepath\unnamed (1).png"
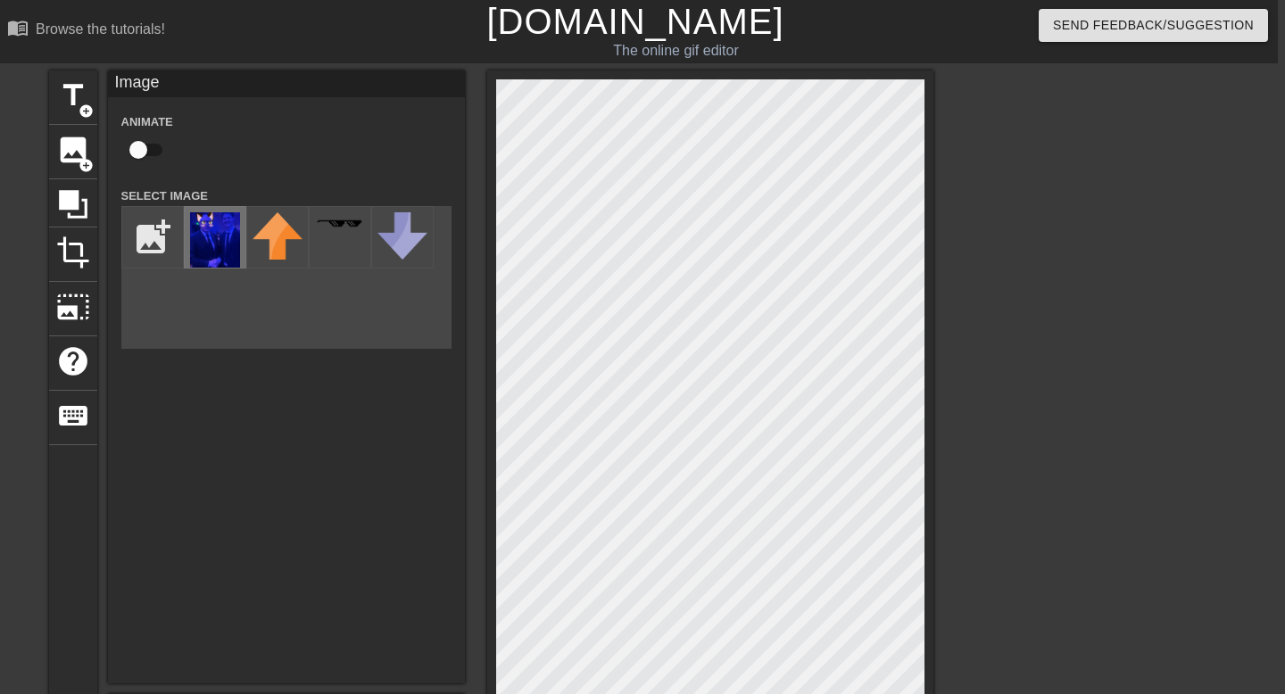
click at [214, 247] on img at bounding box center [215, 239] width 50 height 55
click at [152, 150] on input "checkbox" at bounding box center [138, 150] width 102 height 34
checkbox input "true"
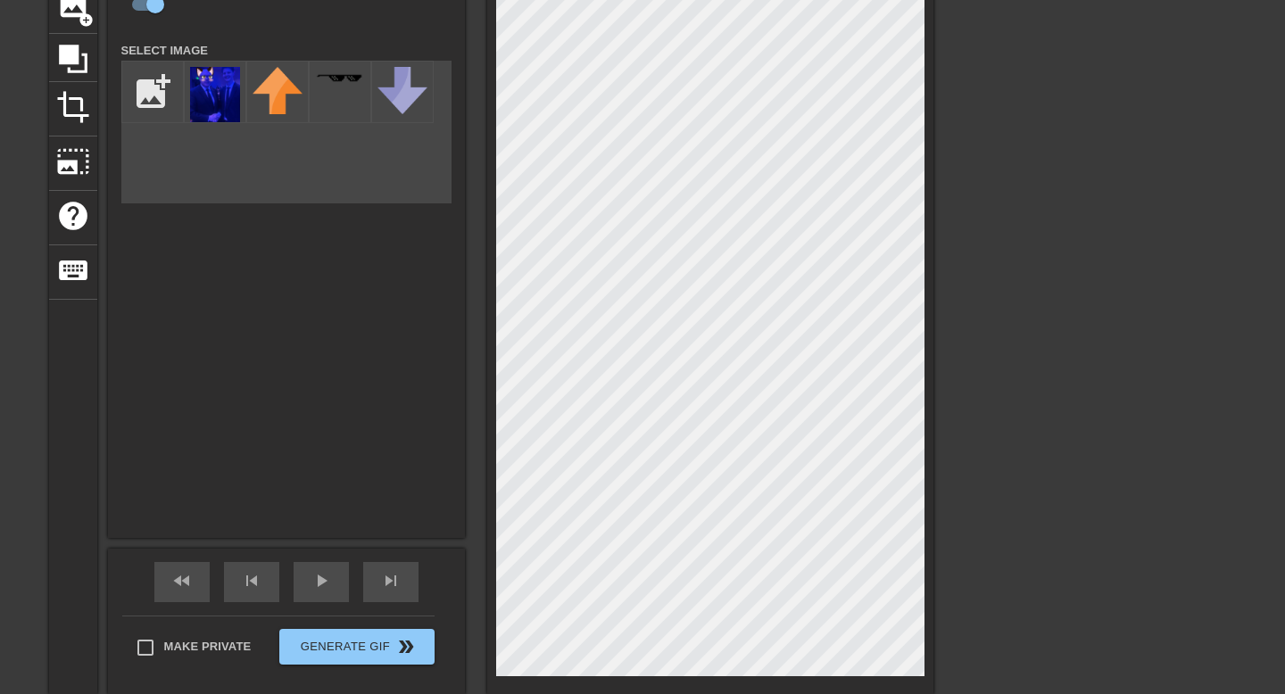
scroll to position [148, 7]
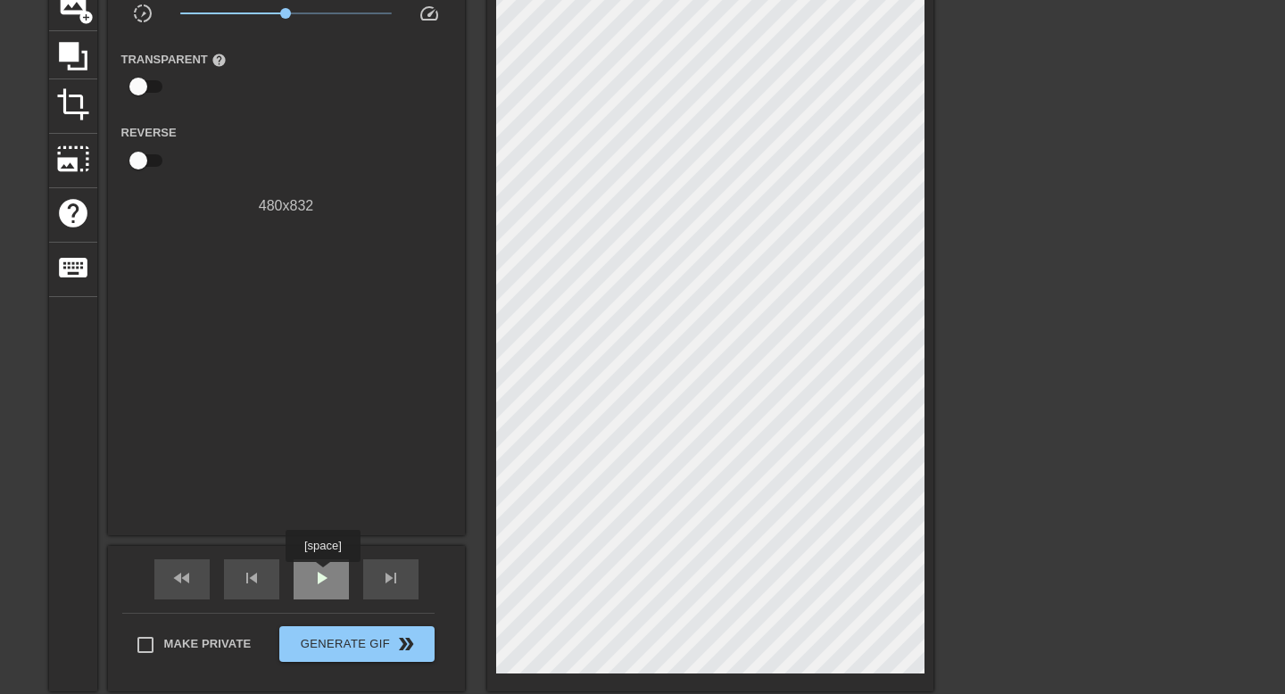
click at [325, 575] on span "play_arrow" at bounding box center [320, 577] width 21 height 21
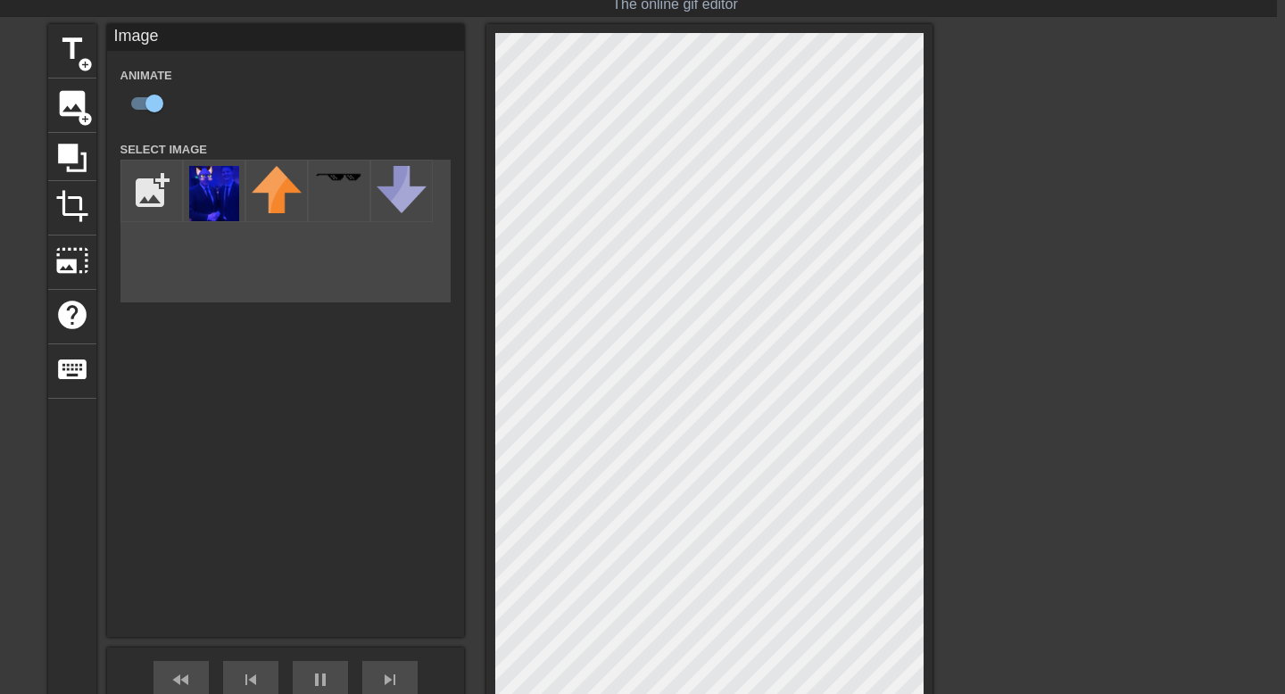
scroll to position [50, 8]
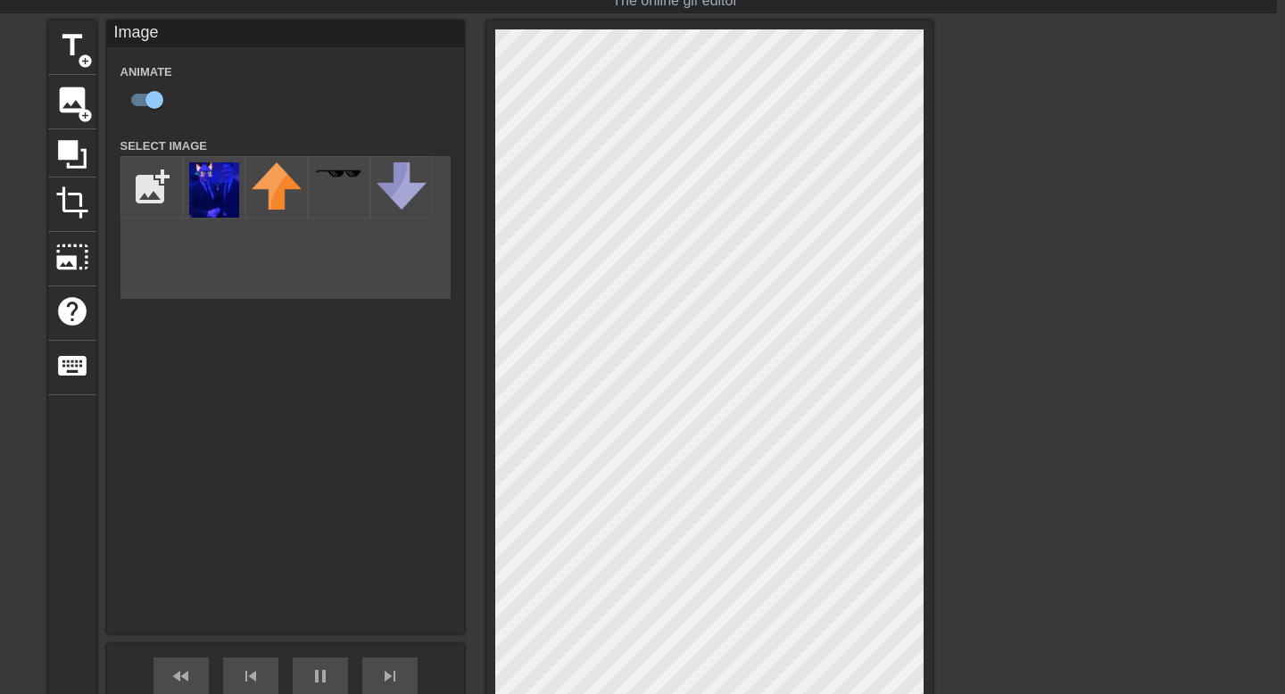
click at [1062, 210] on div at bounding box center [1088, 288] width 268 height 535
click at [71, 310] on span "help" at bounding box center [72, 311] width 34 height 34
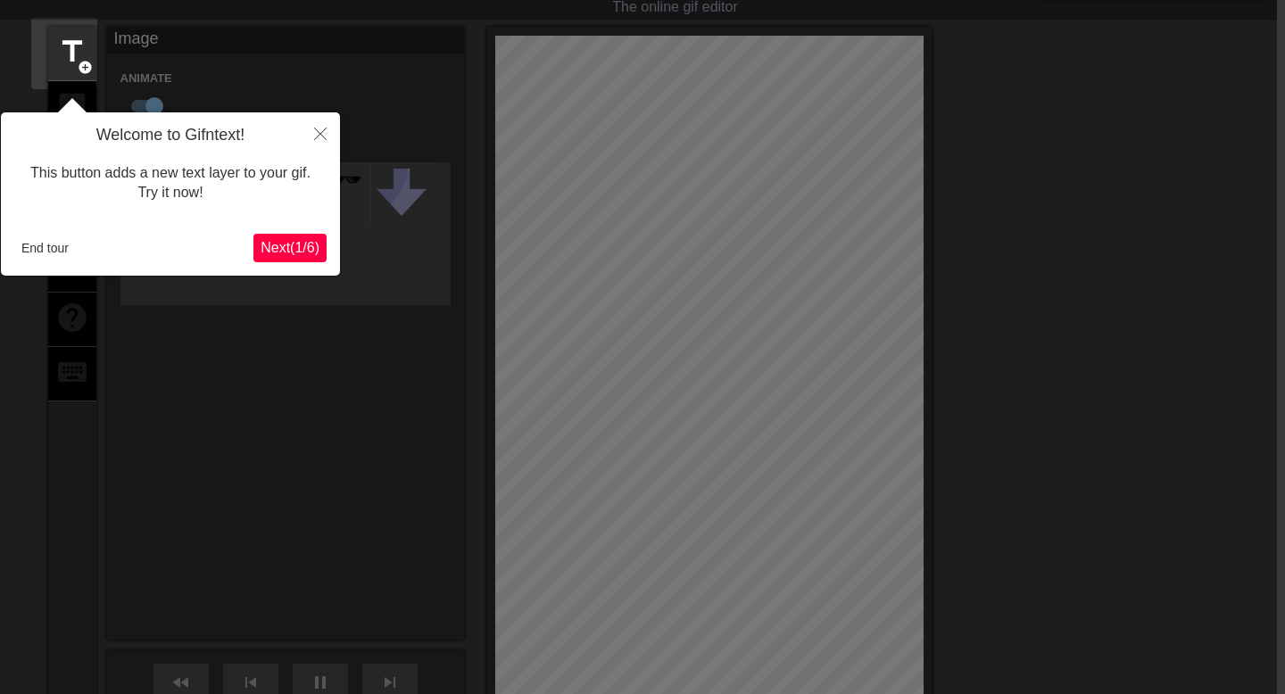
click at [282, 250] on span "Next ( 1 / 6 )" at bounding box center [290, 247] width 59 height 15
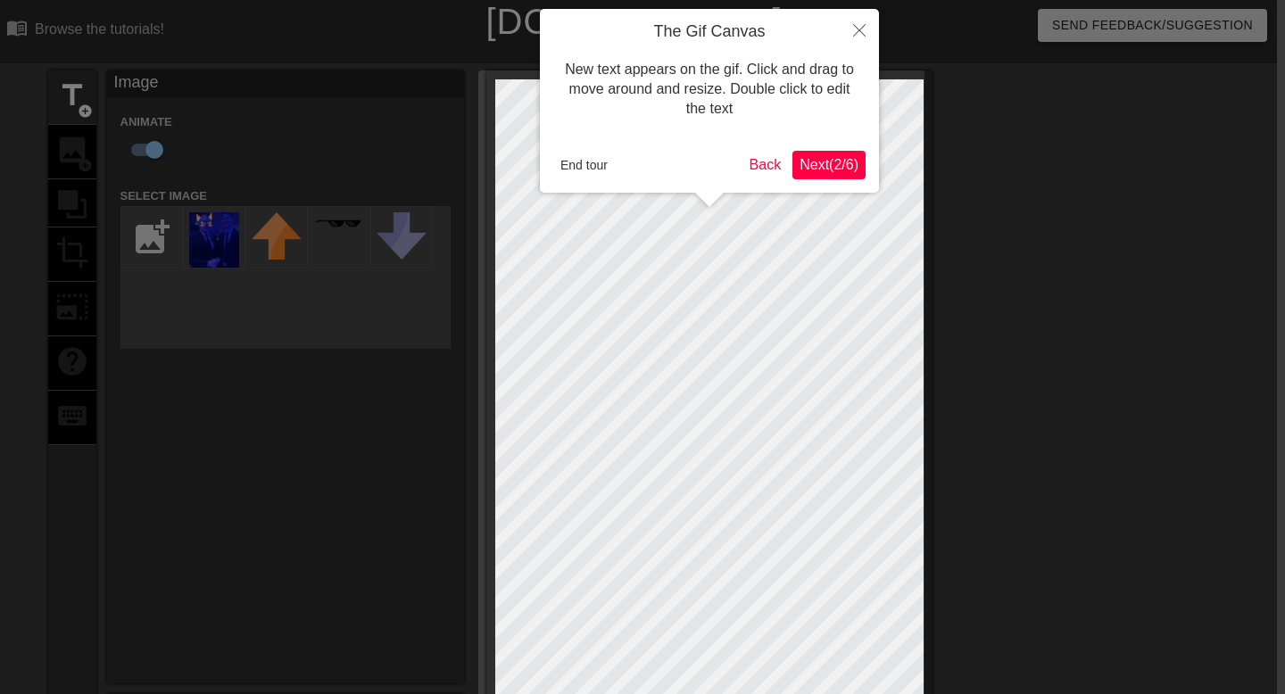
click at [817, 167] on span "Next ( 2 / 6 )" at bounding box center [828, 164] width 59 height 15
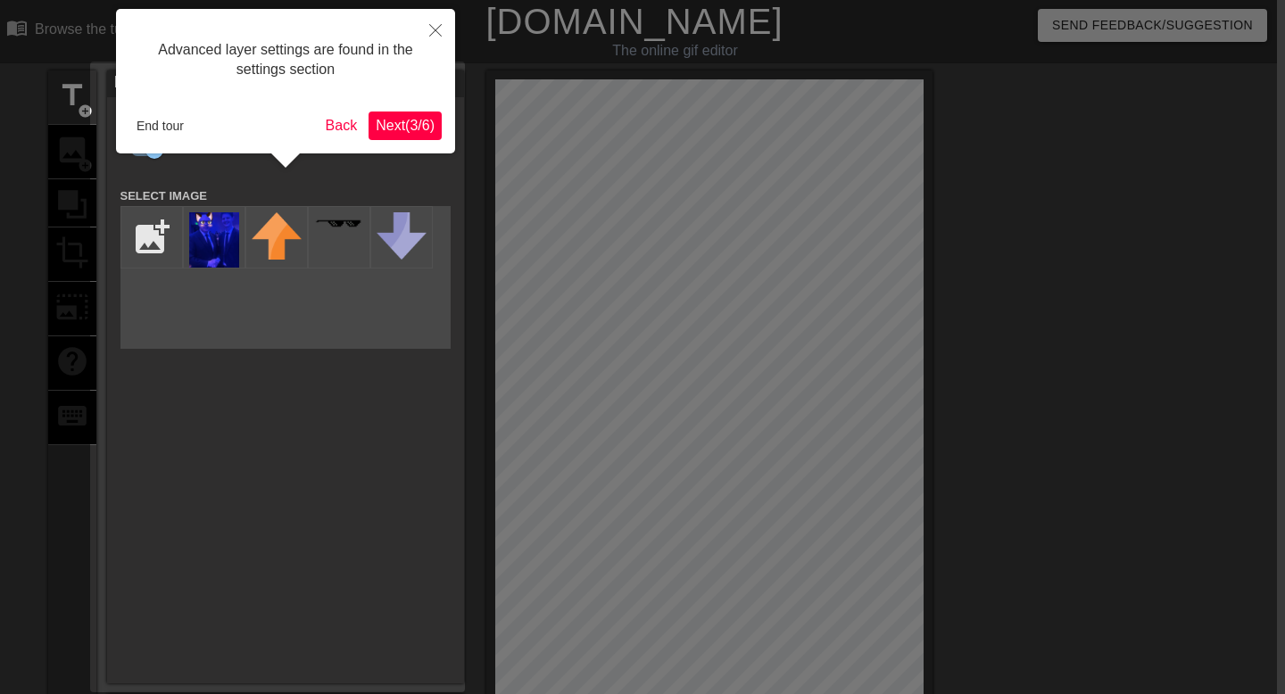
click at [387, 130] on span "Next ( 3 / 6 )" at bounding box center [405, 125] width 59 height 15
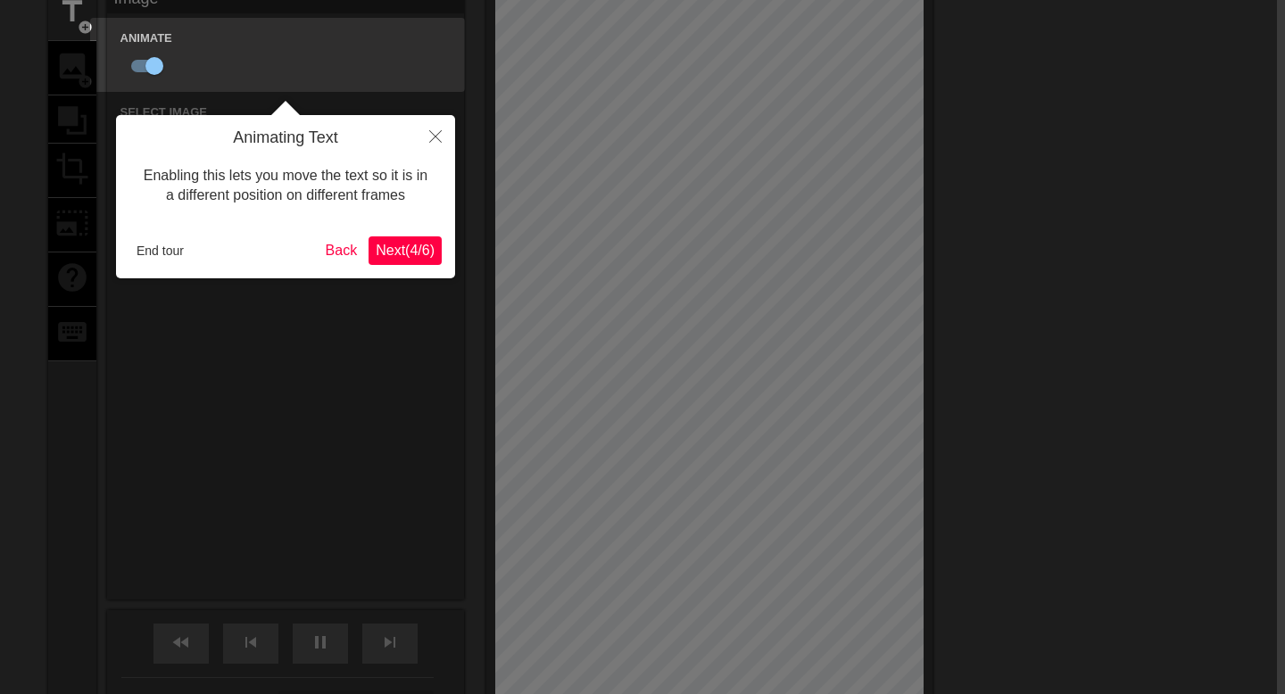
scroll to position [72, 8]
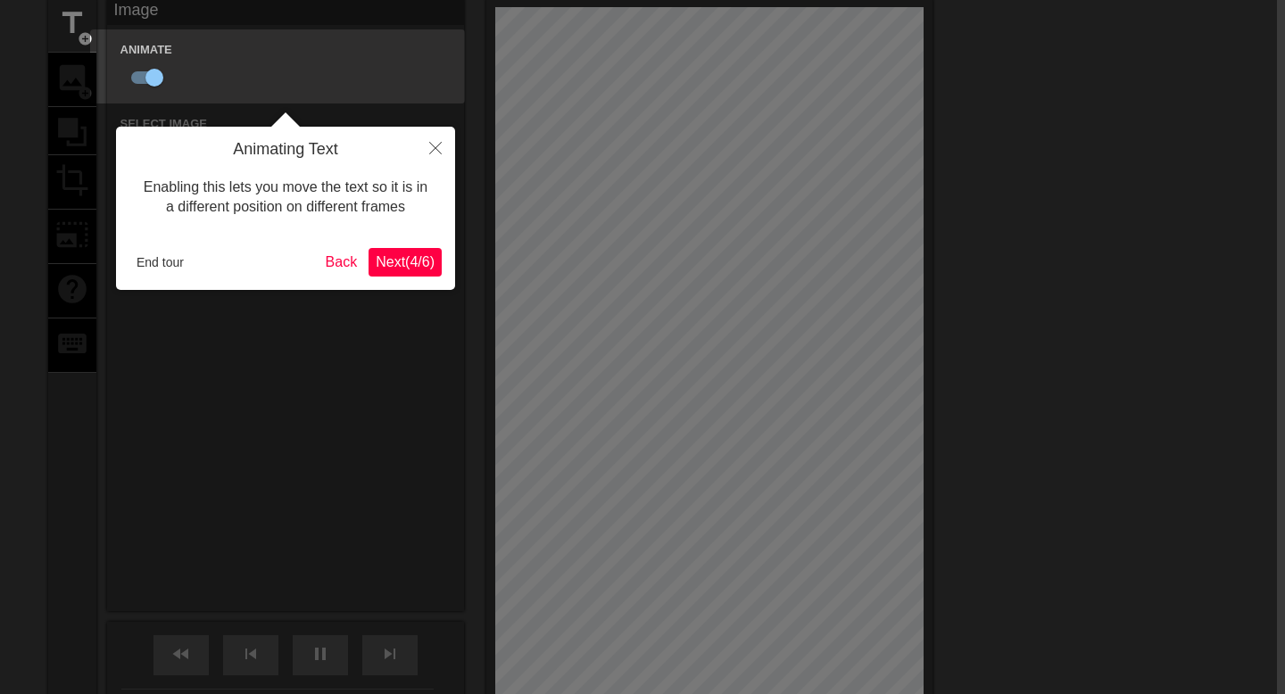
click at [426, 266] on span "Next ( 4 / 6 )" at bounding box center [405, 261] width 59 height 15
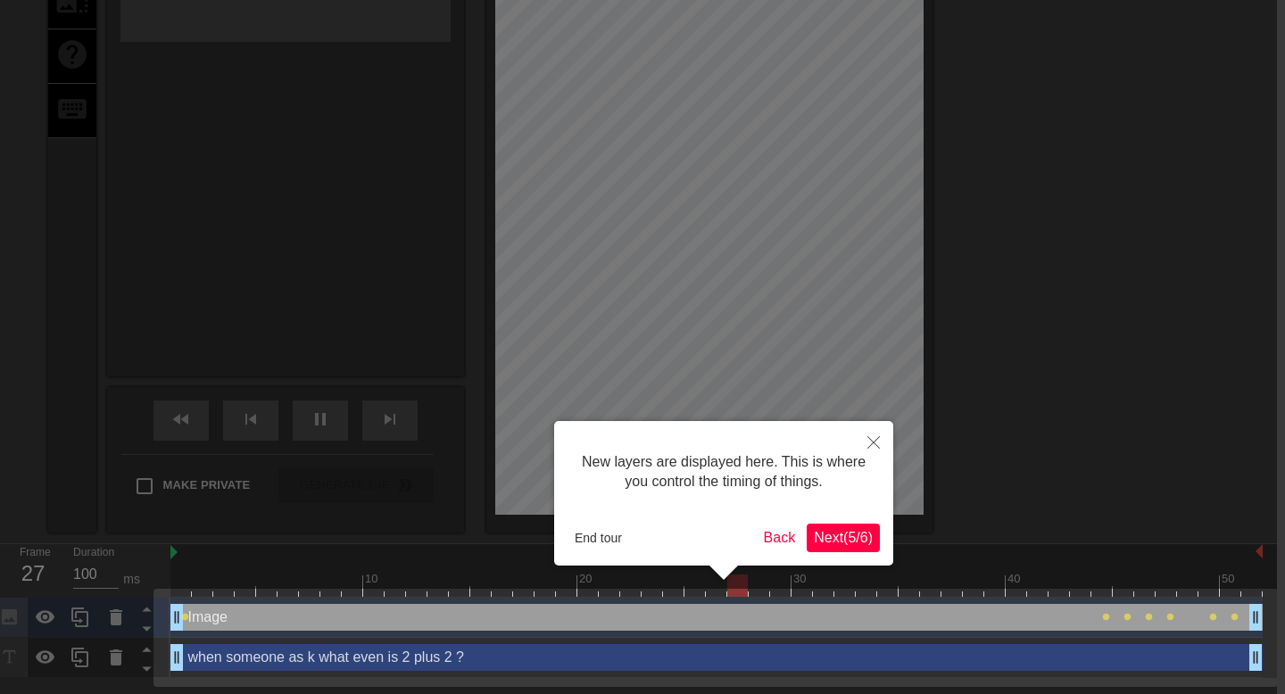
click at [831, 551] on div "New layers are displayed here. This is where you control the timing of things. …" at bounding box center [723, 493] width 339 height 145
click at [833, 539] on span "Next ( 5 / 6 )" at bounding box center [843, 537] width 59 height 15
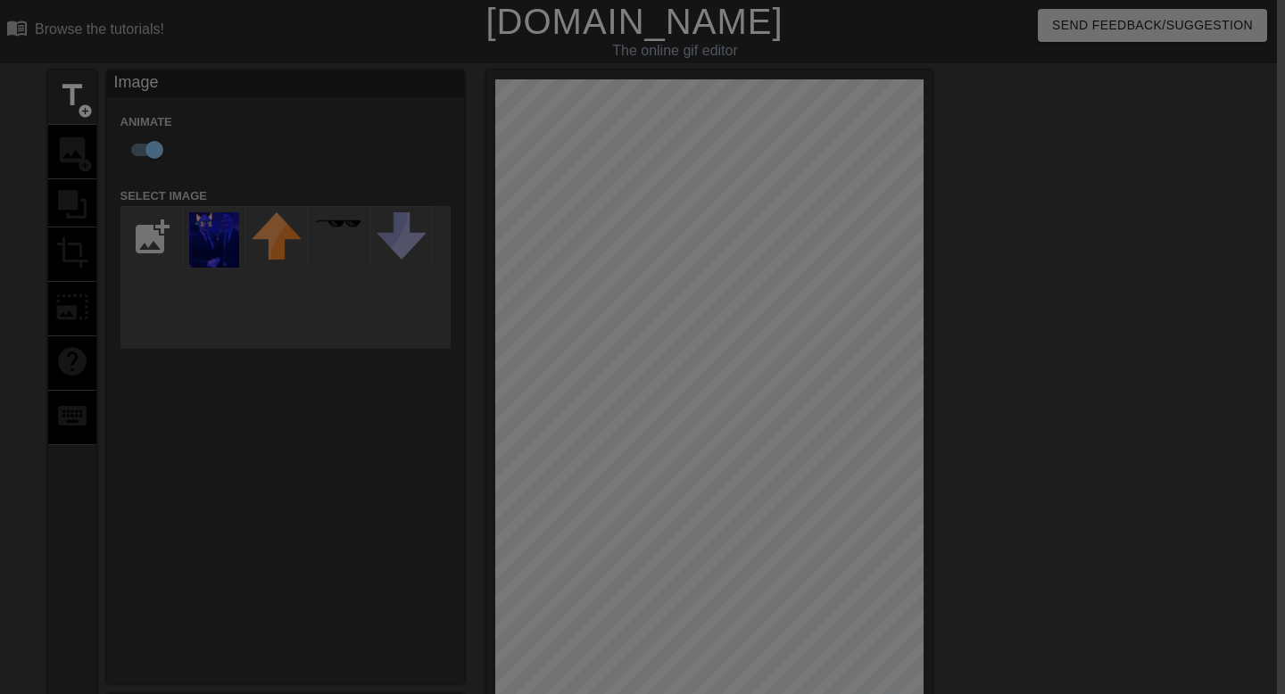
scroll to position [294, 8]
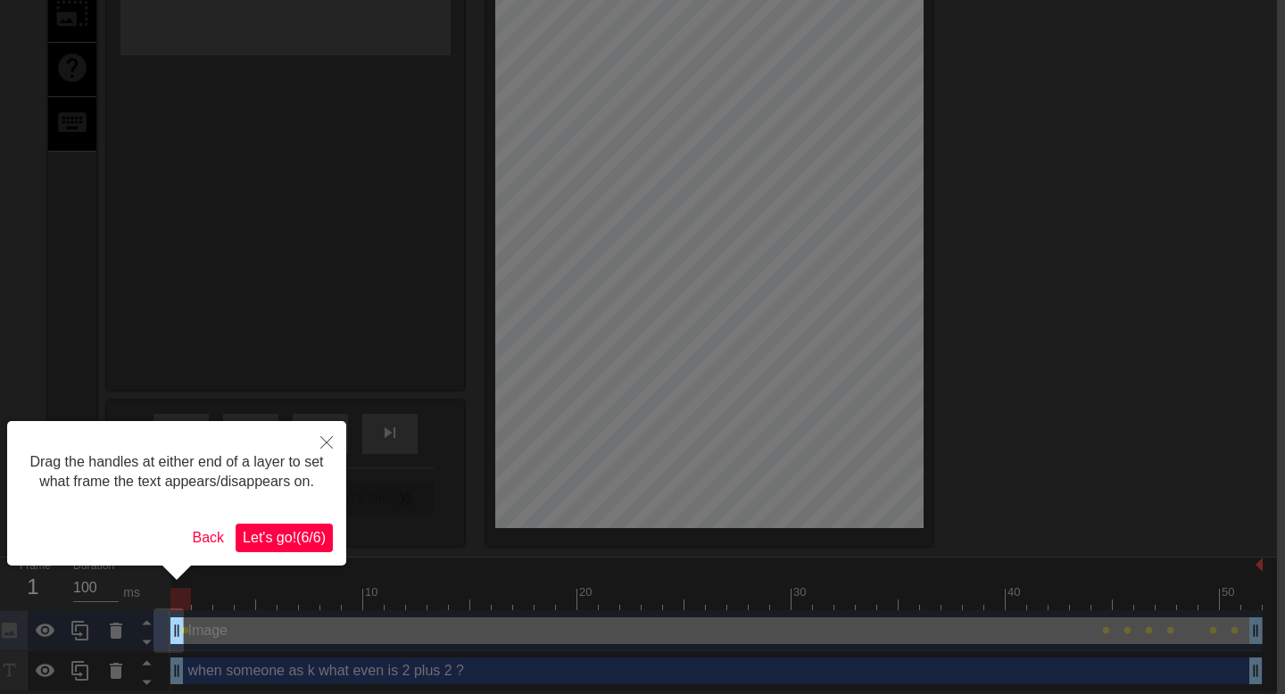
click at [303, 544] on button "Let's go! ( 6 / 6 )" at bounding box center [284, 538] width 97 height 29
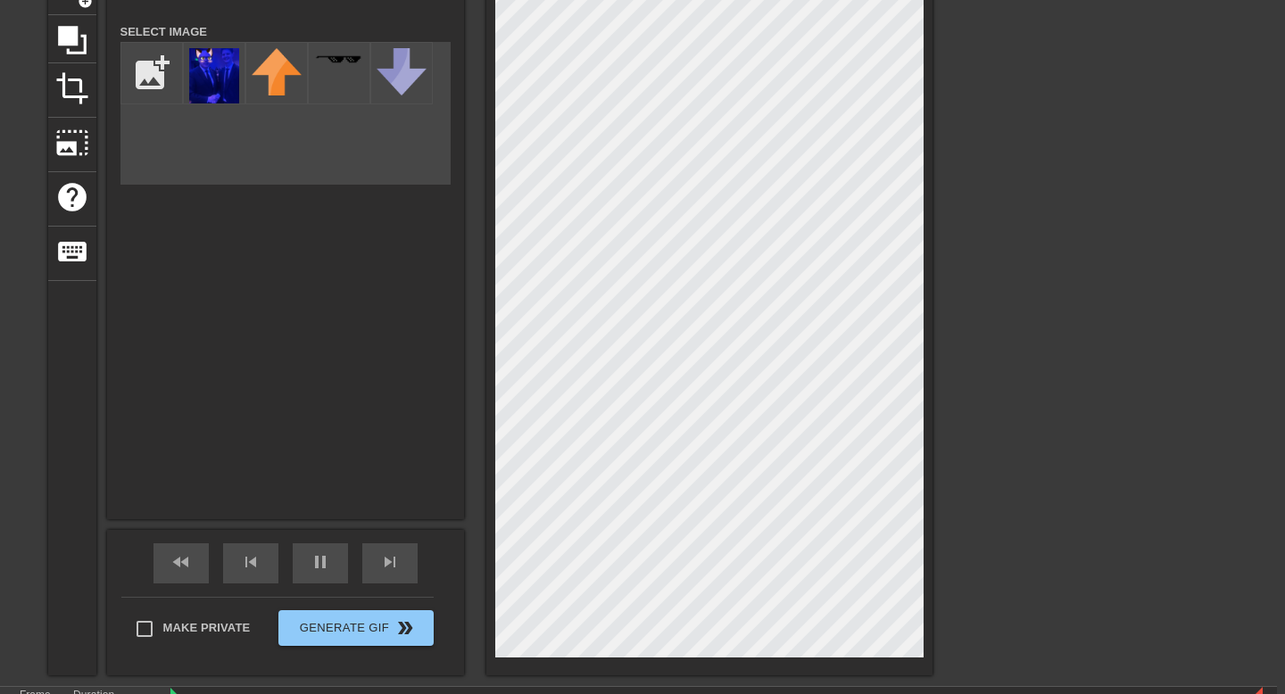
scroll to position [0, 8]
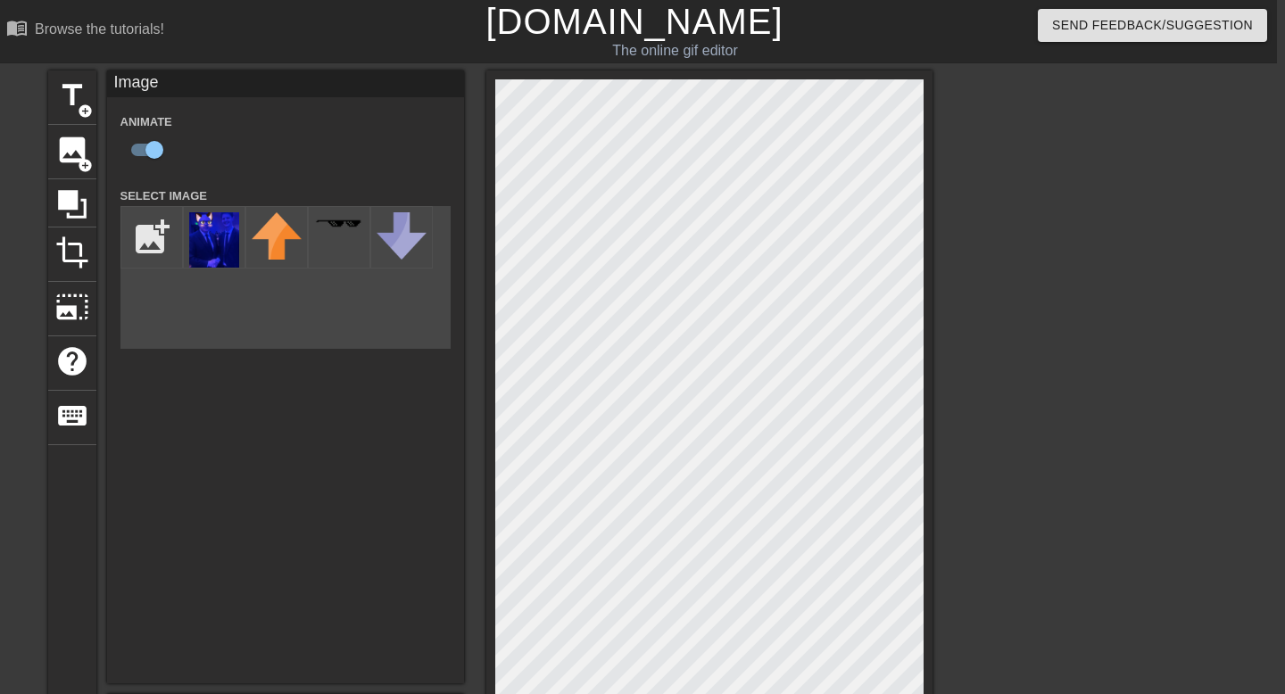
click at [1088, 335] on div at bounding box center [1088, 337] width 268 height 535
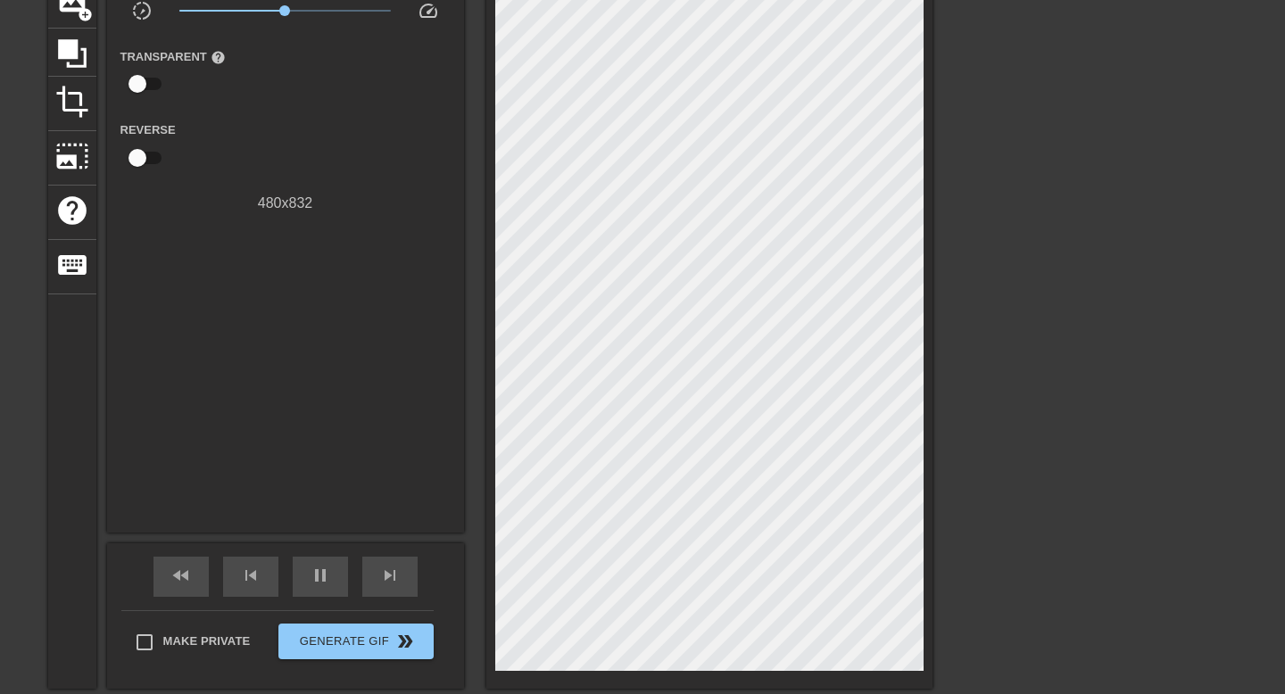
scroll to position [154, 8]
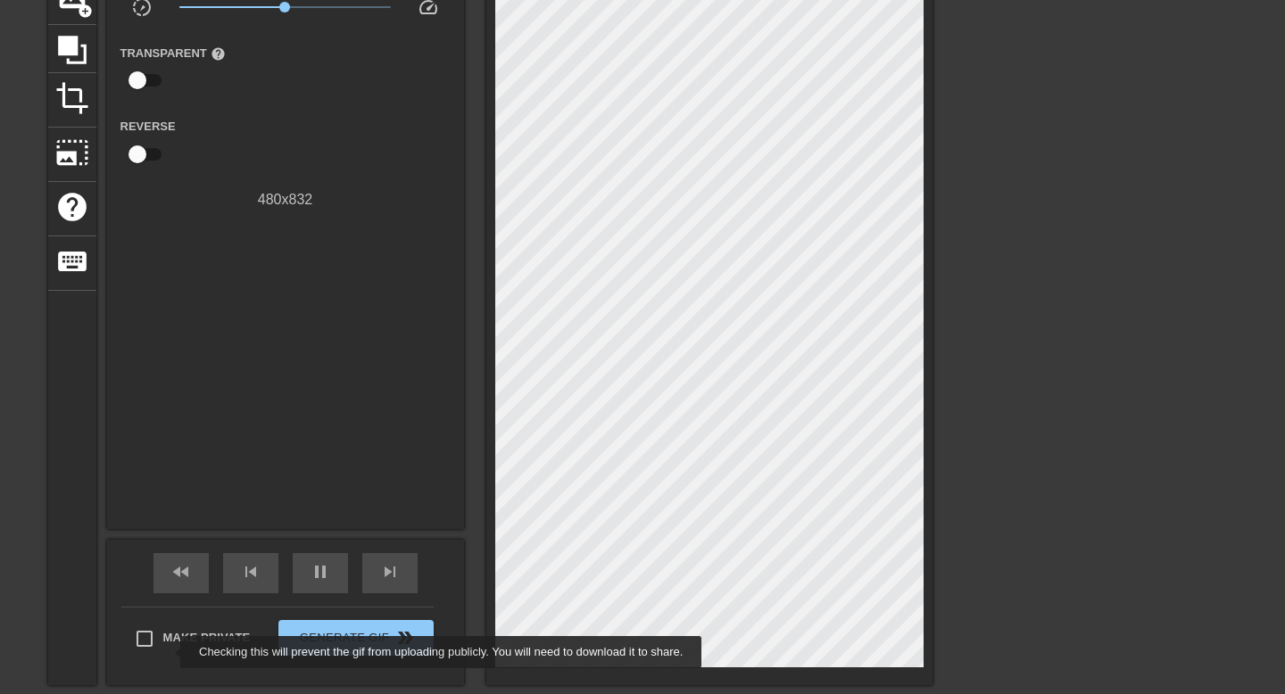
click at [169, 649] on label "Make Private" at bounding box center [188, 638] width 125 height 37
click at [163, 649] on input "Make Private" at bounding box center [144, 638] width 37 height 37
checkbox input "true"
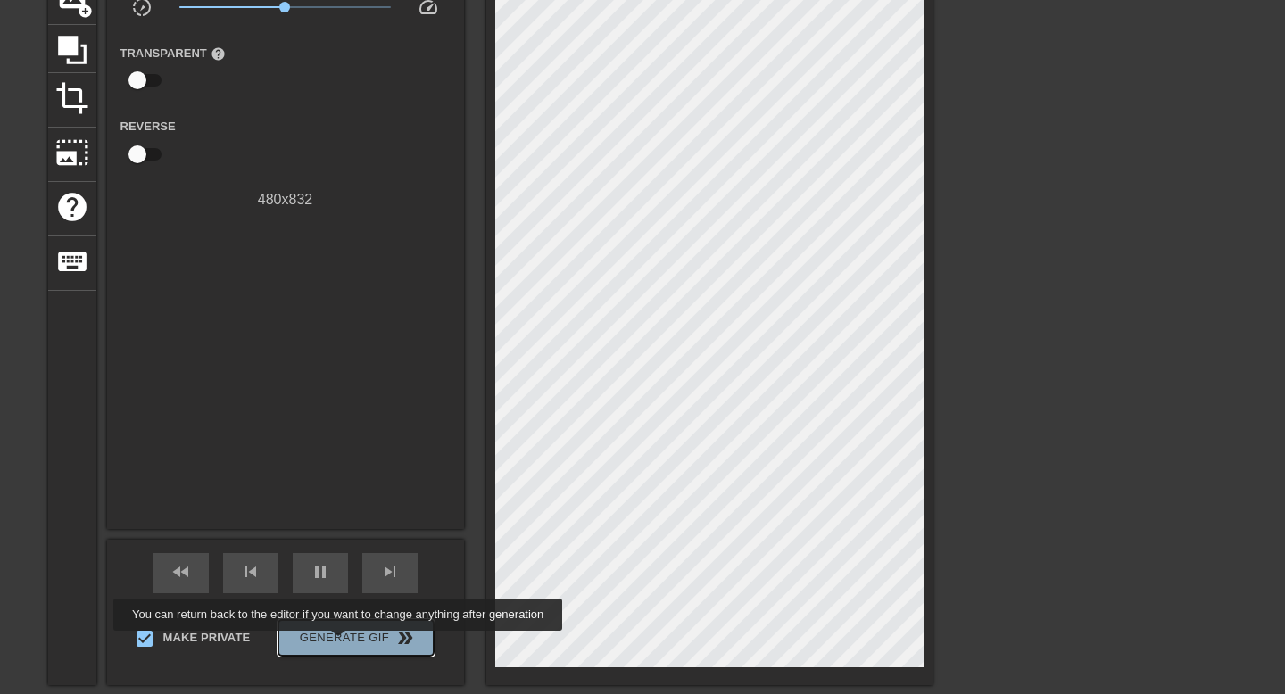
click at [350, 643] on span "Generate Gif double_arrow" at bounding box center [355, 637] width 140 height 21
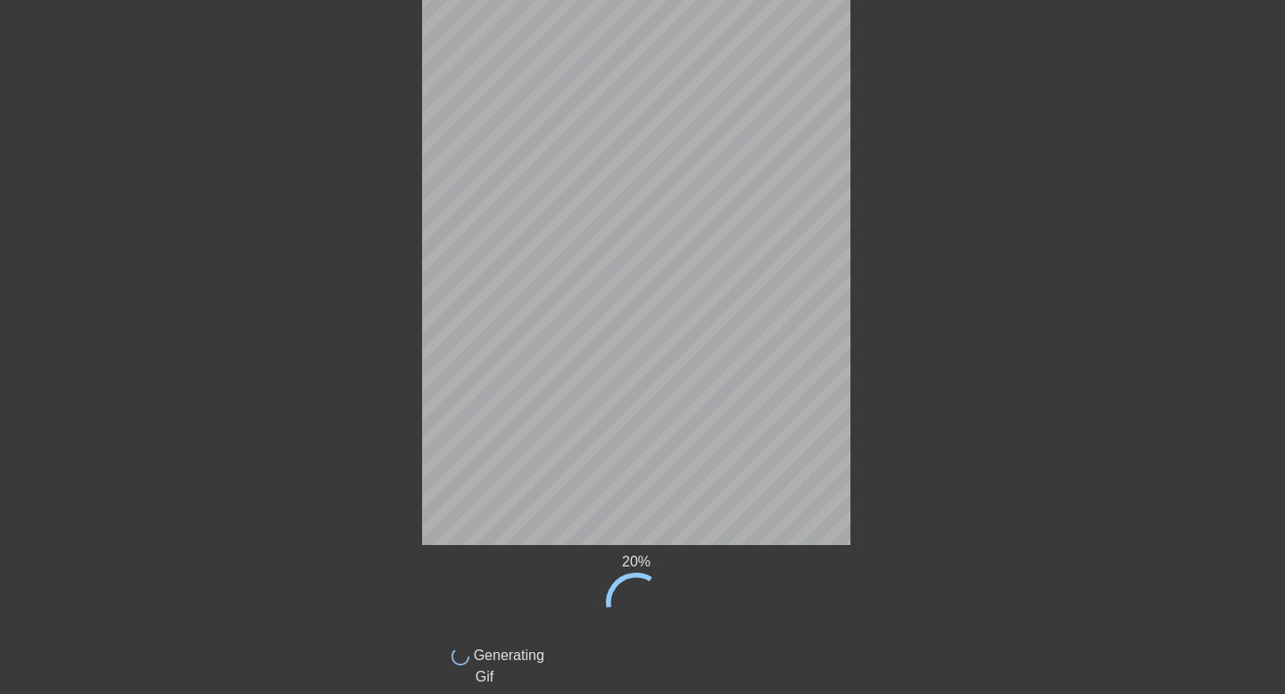
scroll to position [268, 9]
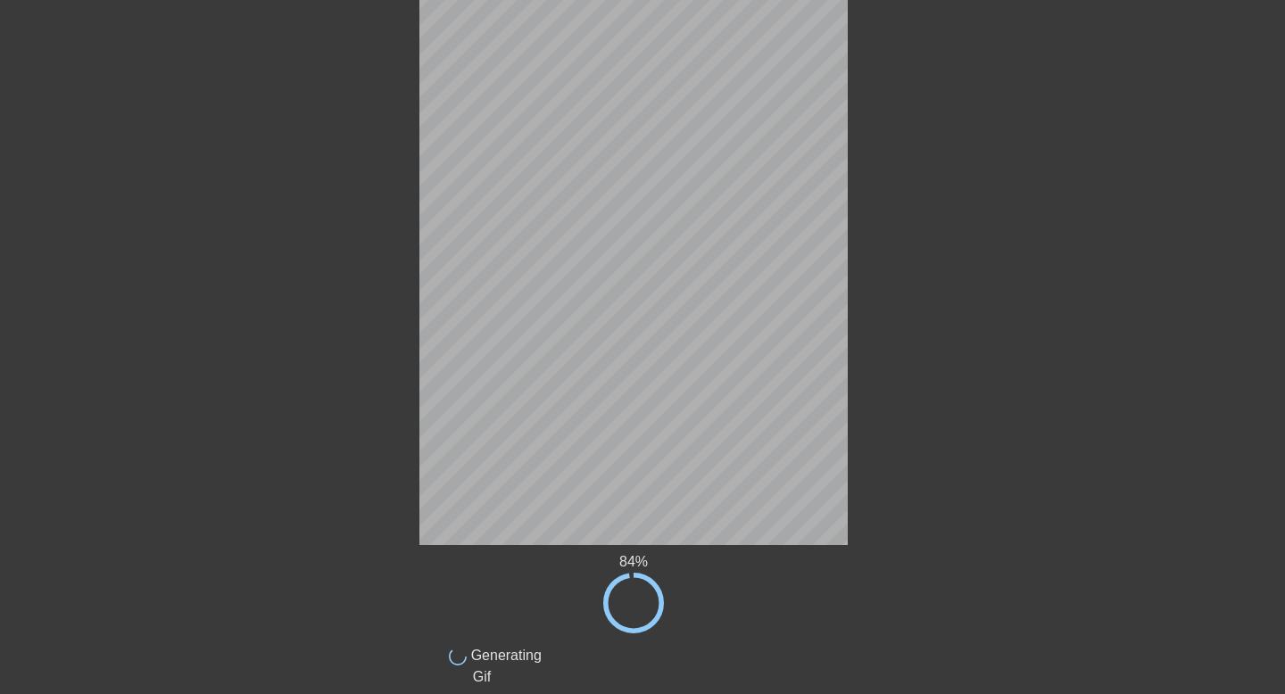
click at [1129, 190] on div at bounding box center [1003, 70] width 268 height 535
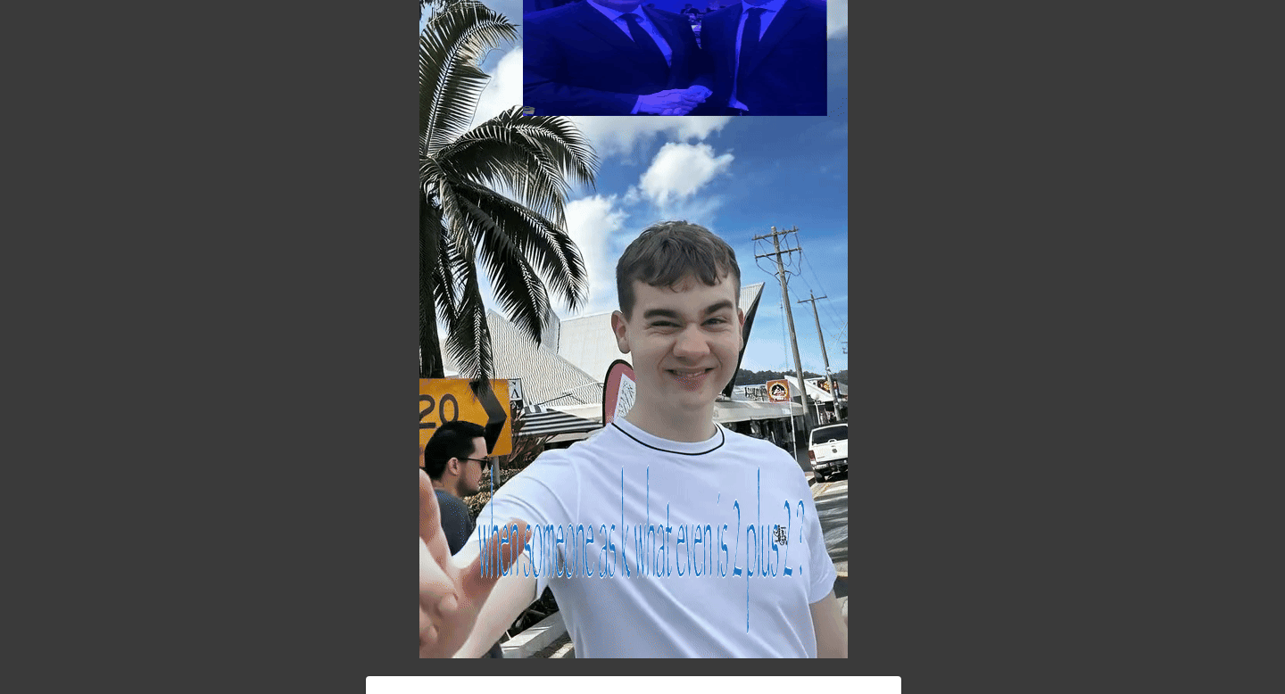
scroll to position [385, 9]
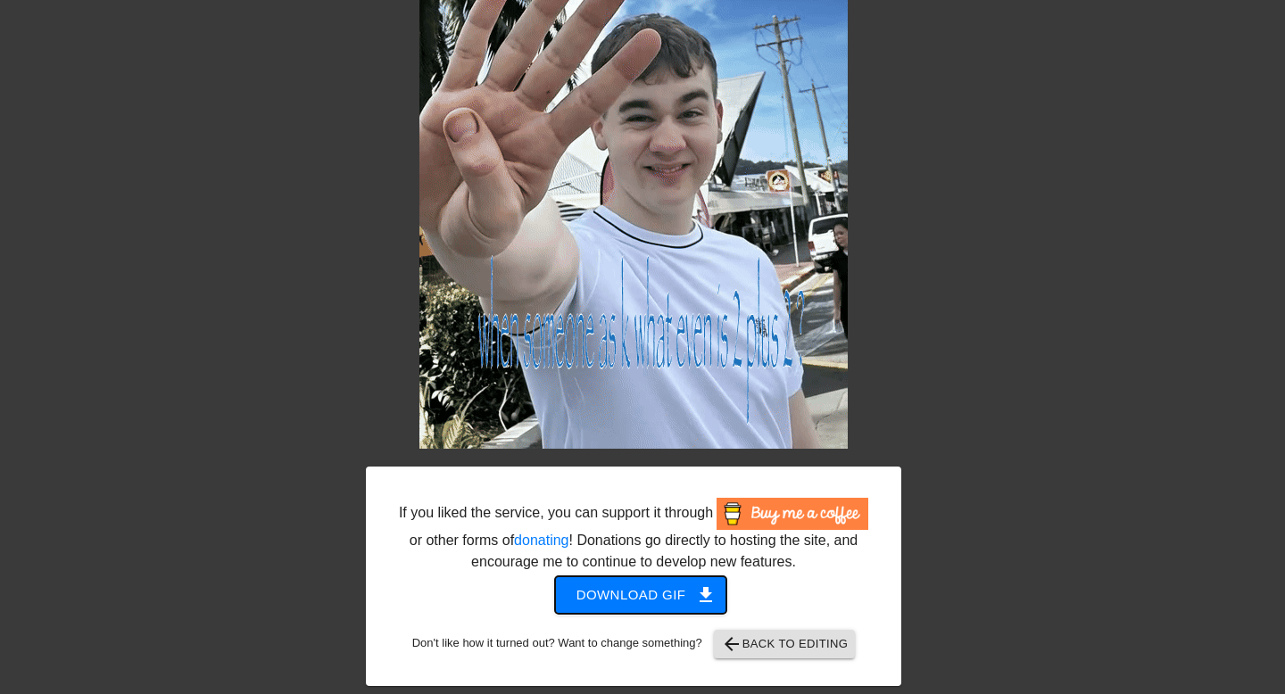
click at [671, 580] on button "Download gif get_app" at bounding box center [641, 594] width 172 height 37
